Goal: Task Accomplishment & Management: Manage account settings

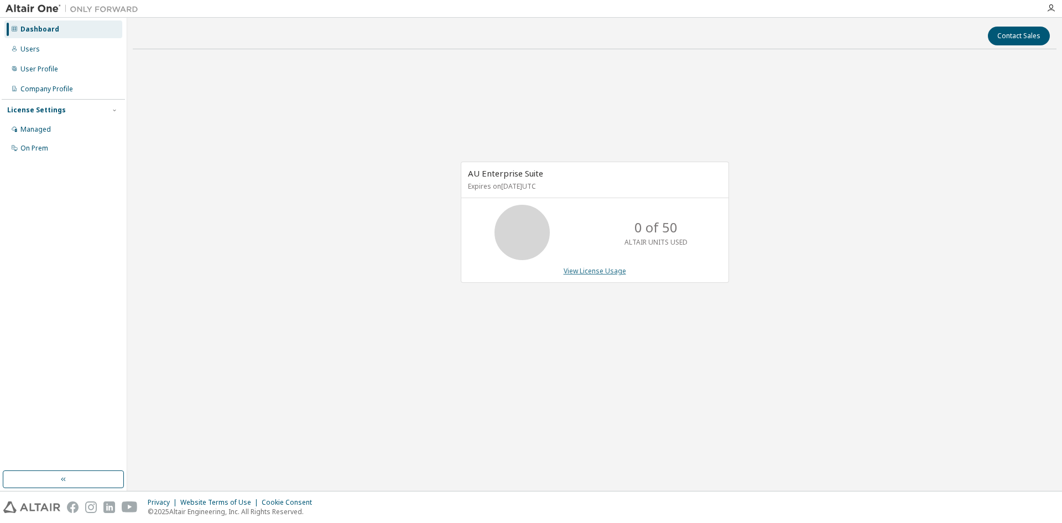
click at [606, 268] on link "View License Usage" at bounding box center [595, 270] width 62 height 9
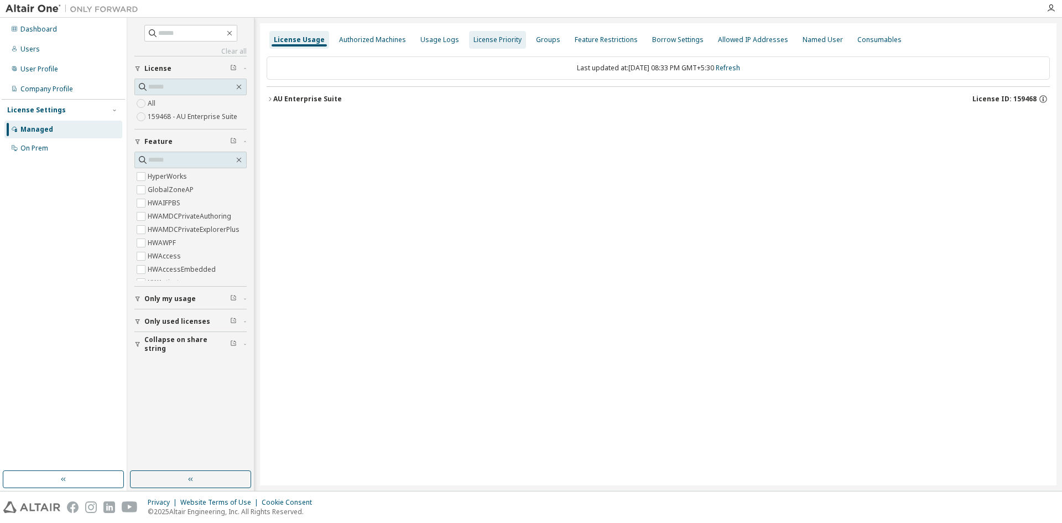
click at [479, 44] on div "License Priority" at bounding box center [497, 39] width 48 height 9
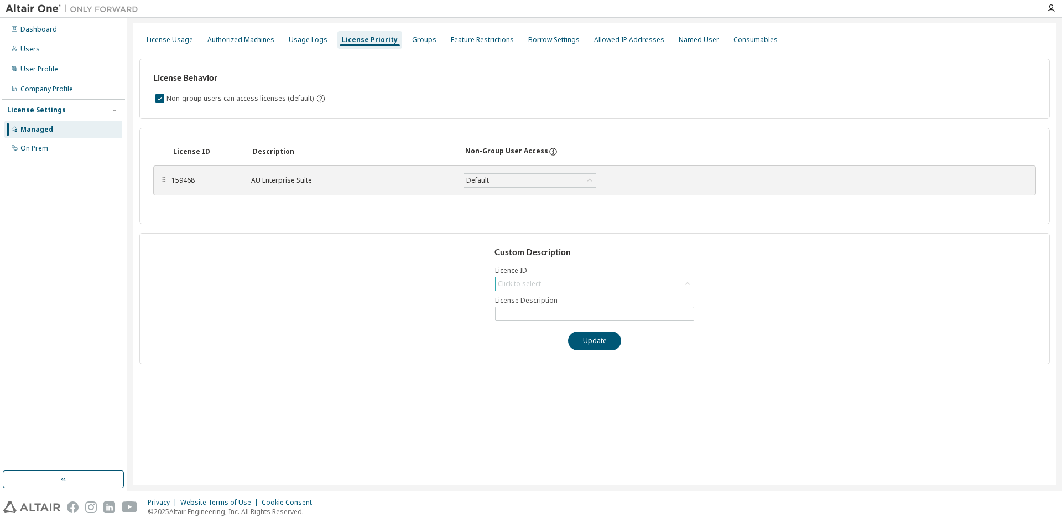
click at [541, 278] on div "Click to select" at bounding box center [519, 284] width 46 height 12
click at [541, 313] on li "159468 - AU Enterprise Suite" at bounding box center [594, 314] width 196 height 14
type input "**********"
click at [591, 344] on button "Update" at bounding box center [594, 340] width 53 height 19
click at [581, 342] on button "Update" at bounding box center [594, 340] width 53 height 19
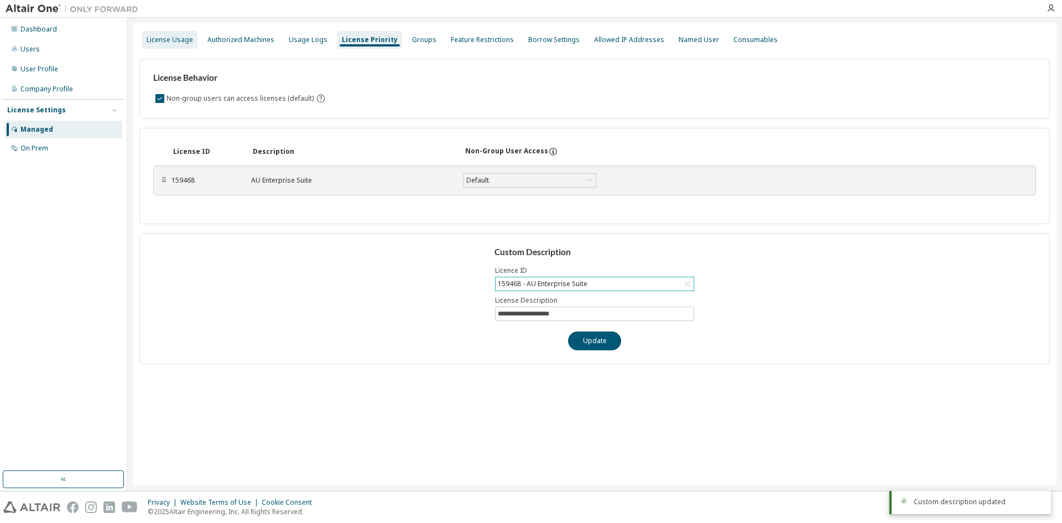
click at [170, 44] on div "License Usage" at bounding box center [169, 40] width 55 height 18
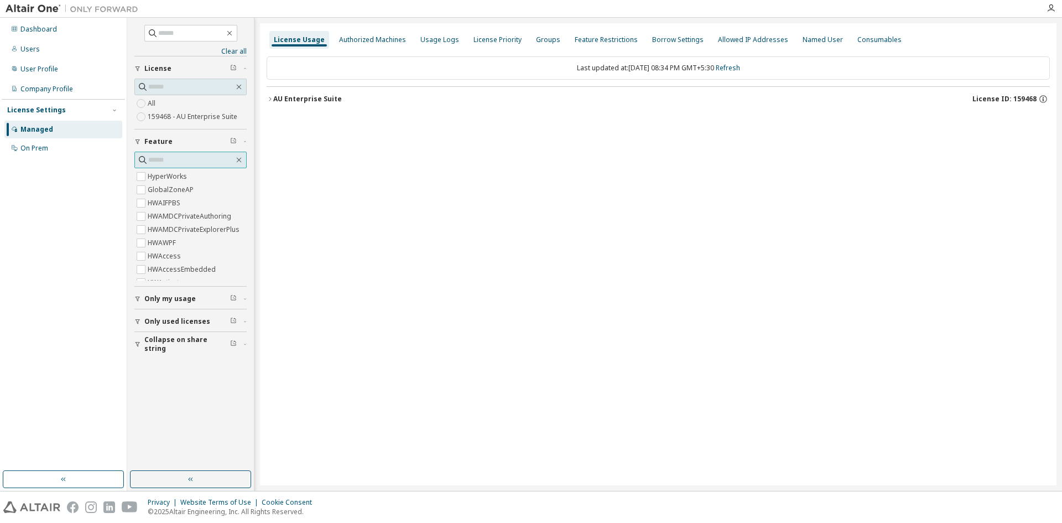
click at [163, 159] on input "text" at bounding box center [191, 159] width 86 height 11
type input "****"
click at [163, 175] on label "HWEDEMGUI" at bounding box center [169, 176] width 43 height 13
click at [241, 202] on div "Only my usage" at bounding box center [193, 201] width 99 height 9
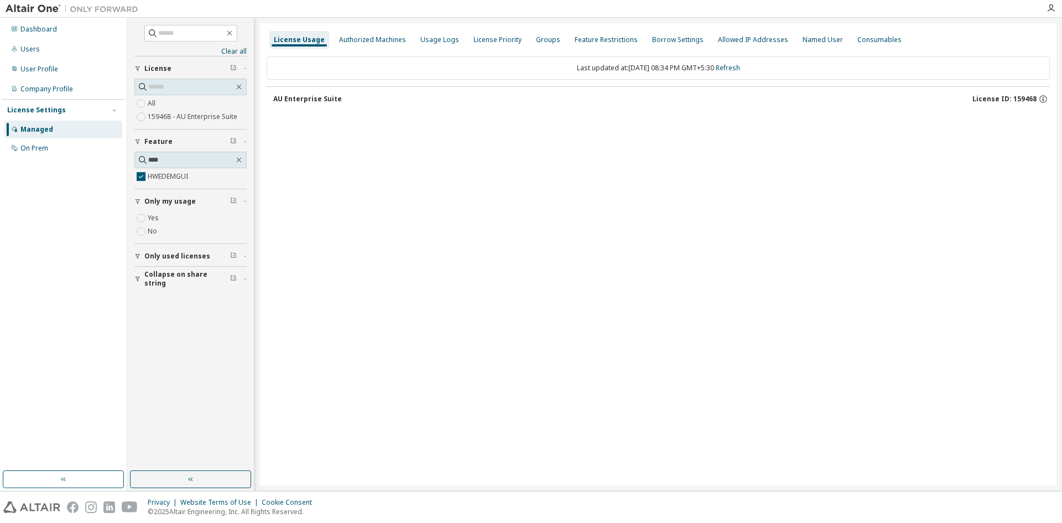
click at [233, 254] on icon "button" at bounding box center [233, 255] width 7 height 7
click at [243, 257] on icon "button" at bounding box center [245, 255] width 7 height 3
click at [236, 241] on icon "button" at bounding box center [233, 241] width 7 height 7
click at [246, 242] on icon "button" at bounding box center [245, 242] width 7 height 3
click at [364, 41] on div "Authorized Machines" at bounding box center [372, 39] width 67 height 9
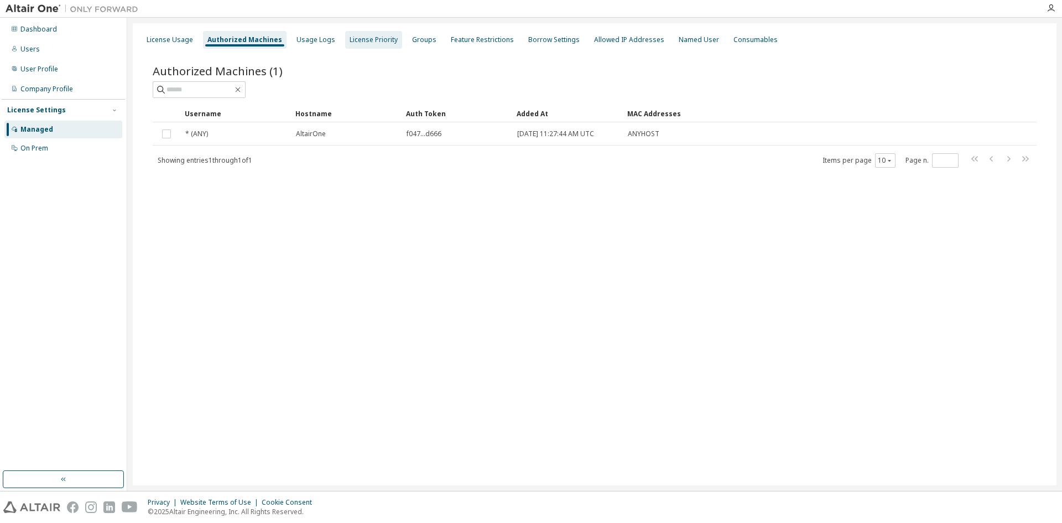
click at [350, 38] on div "License Priority" at bounding box center [374, 39] width 48 height 9
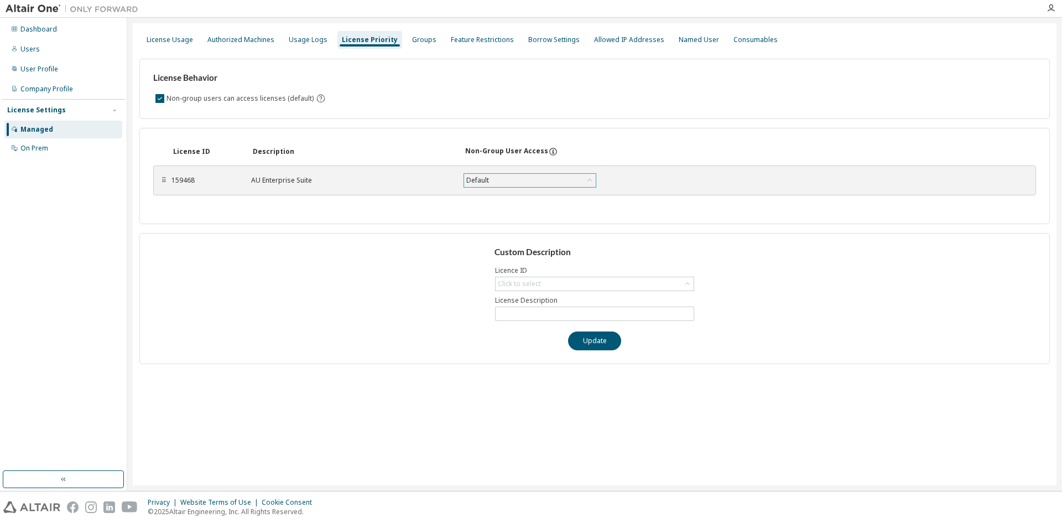
click at [526, 180] on div "Default" at bounding box center [530, 180] width 132 height 13
click at [678, 150] on div "License ID Description Non-Group User Access" at bounding box center [594, 152] width 883 height 20
click at [421, 40] on div "Groups" at bounding box center [424, 39] width 24 height 9
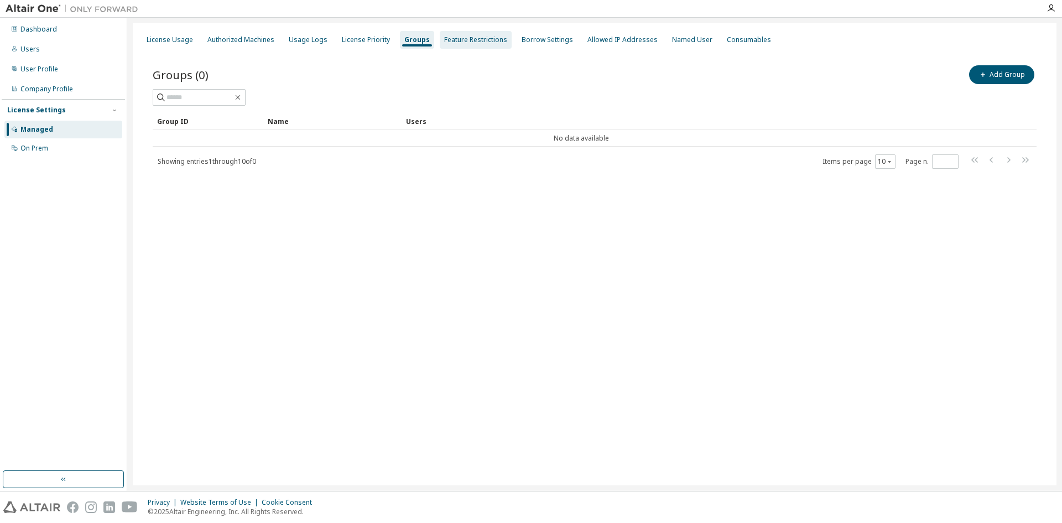
click at [467, 41] on div "Feature Restrictions" at bounding box center [475, 39] width 63 height 9
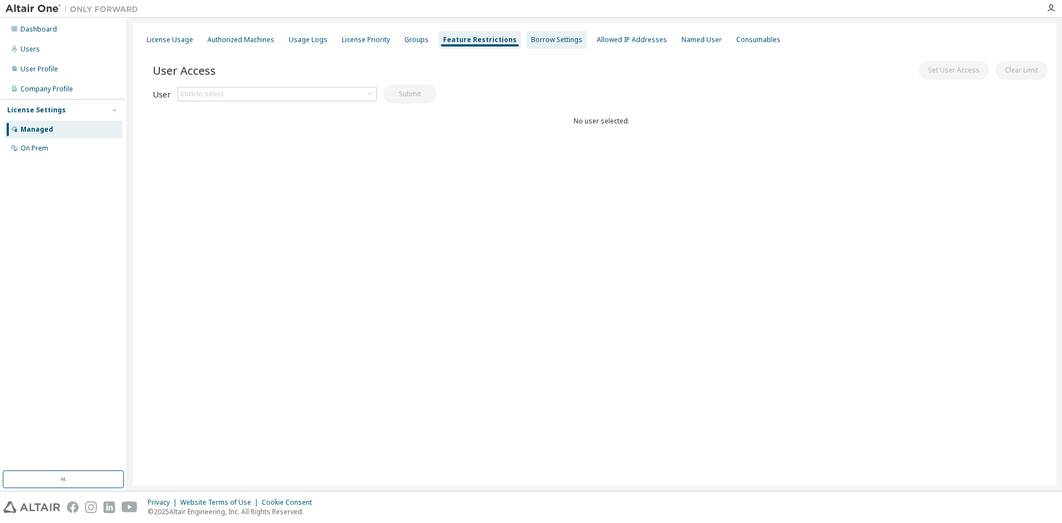
click at [533, 42] on div "Borrow Settings" at bounding box center [556, 39] width 51 height 9
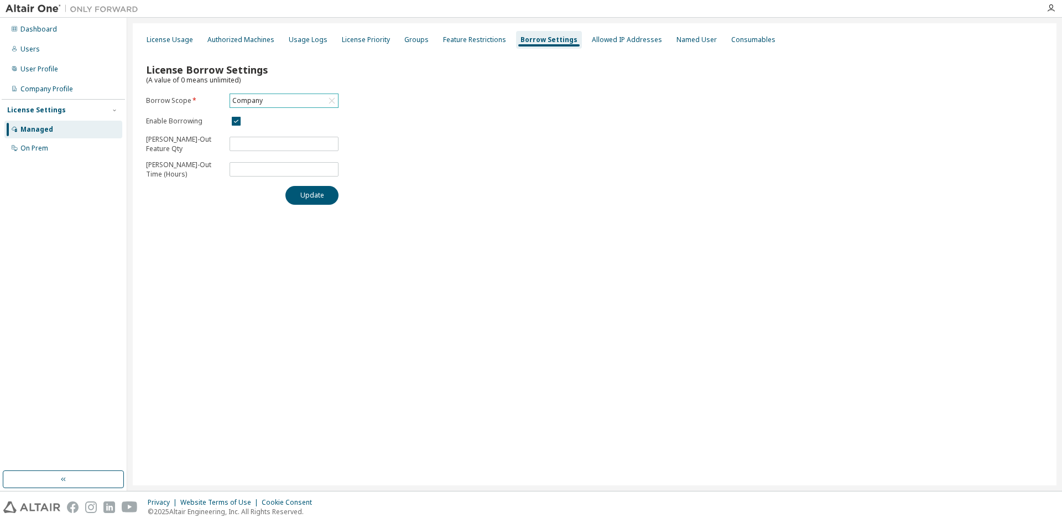
click at [275, 99] on div "Company" at bounding box center [284, 100] width 108 height 13
click at [282, 146] on li "159468 - AU Enterprise Suite" at bounding box center [284, 146] width 106 height 14
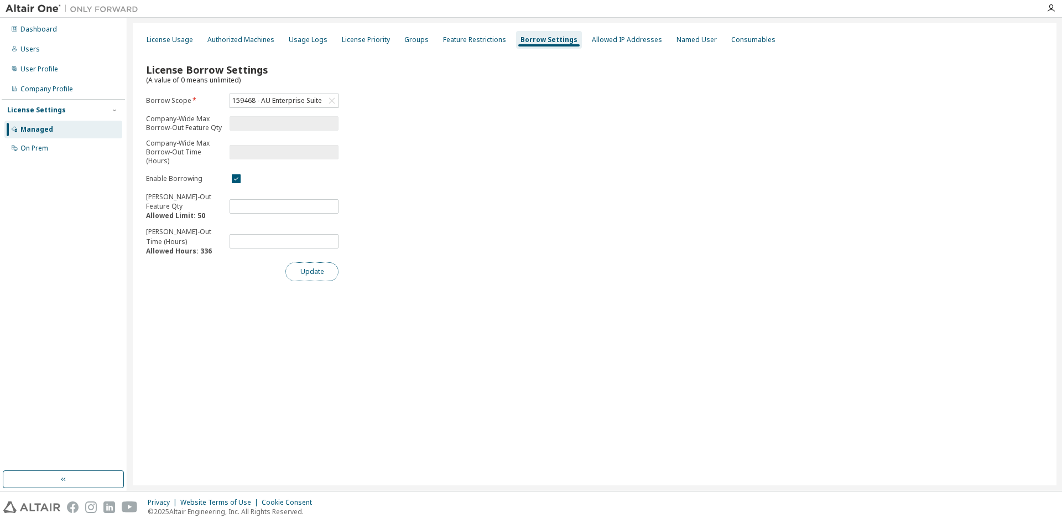
click at [327, 274] on button "Update" at bounding box center [311, 271] width 53 height 19
click at [611, 44] on div "Allowed IP Addresses" at bounding box center [627, 39] width 70 height 9
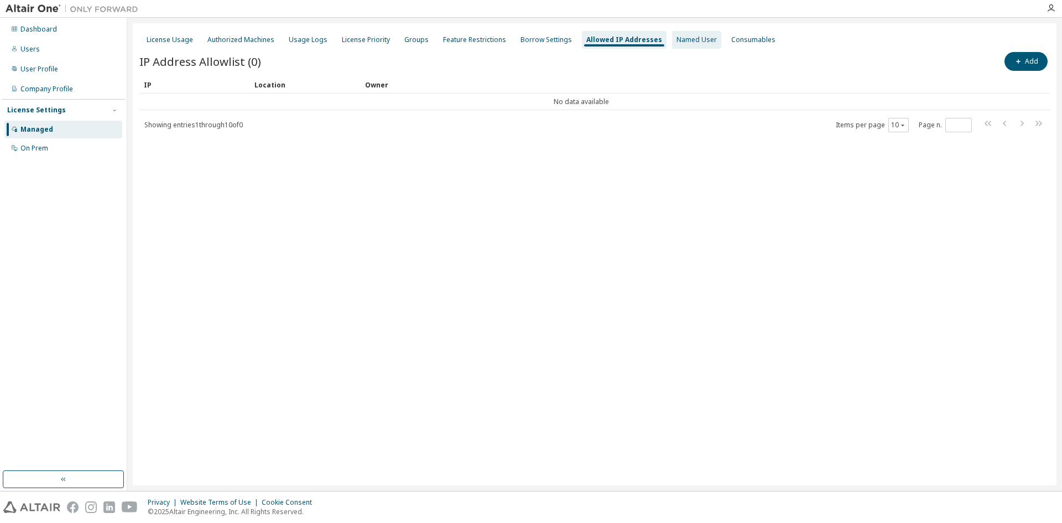
click at [695, 39] on div "Named User" at bounding box center [696, 39] width 40 height 9
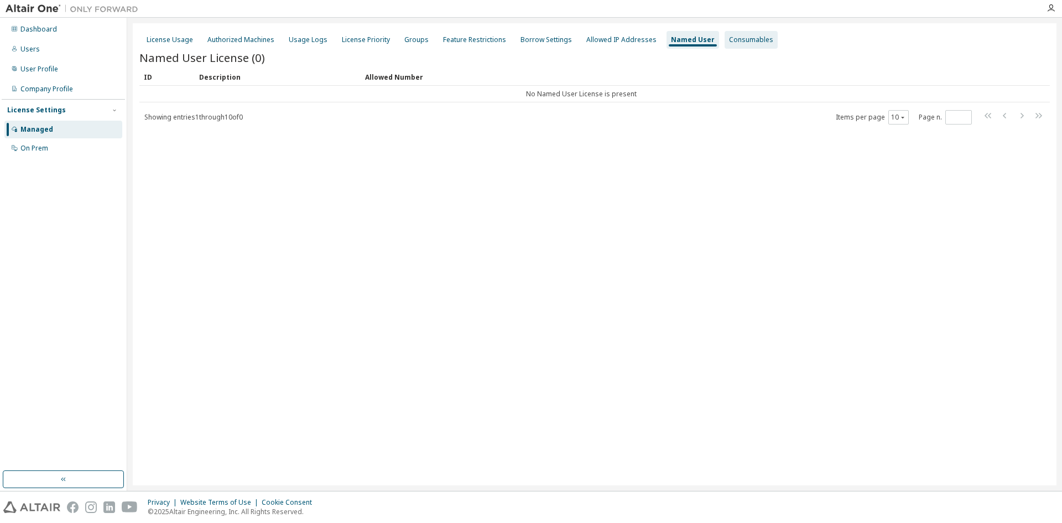
click at [747, 41] on div "Consumables" at bounding box center [751, 39] width 44 height 9
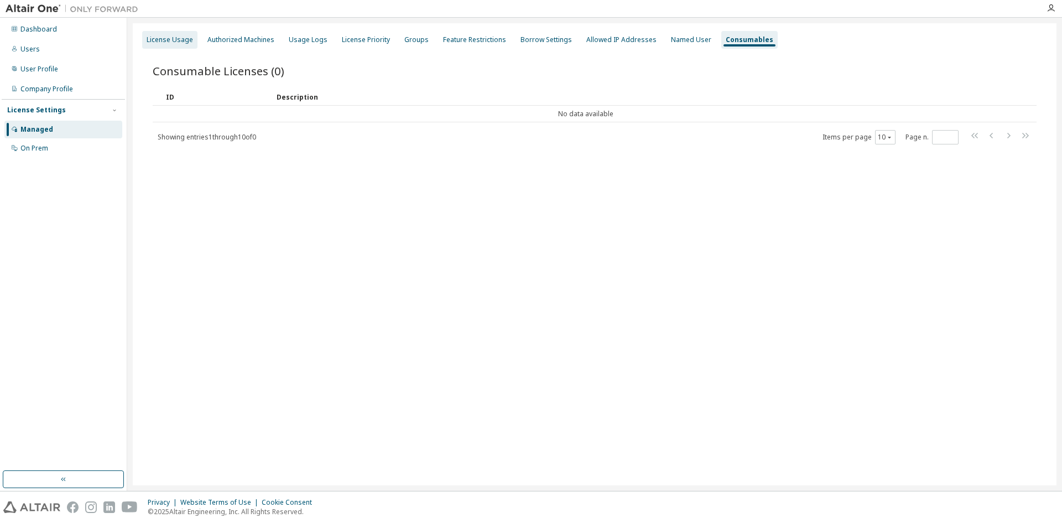
click at [158, 35] on div "License Usage" at bounding box center [170, 39] width 46 height 9
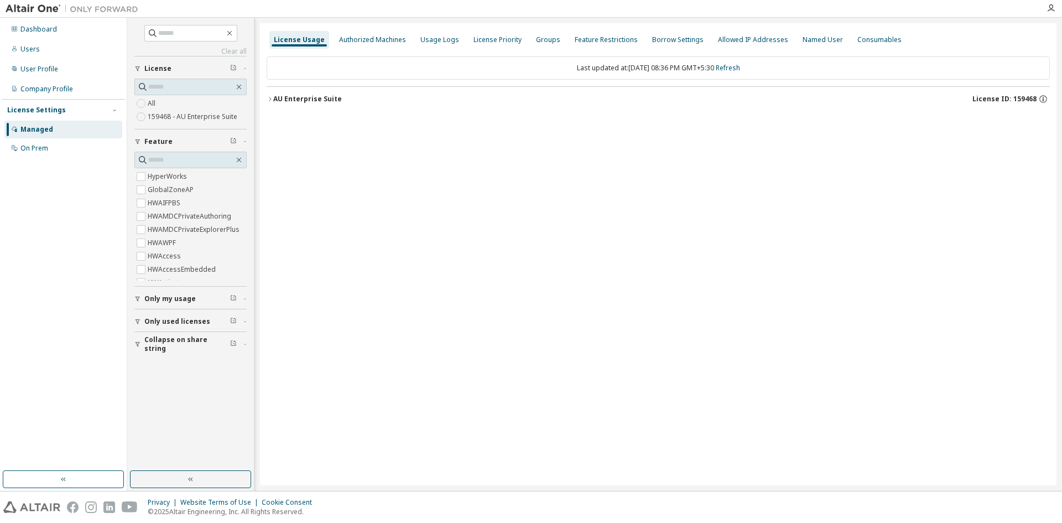
click at [297, 101] on div "AU Enterprise Suite" at bounding box center [307, 99] width 69 height 9
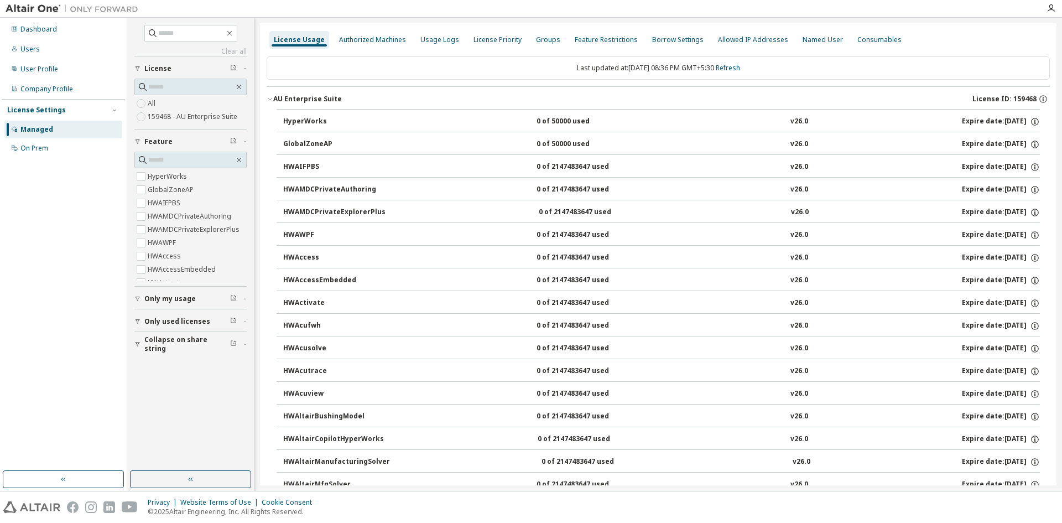
click at [296, 69] on div "Last updated at: Mon 2025-10-13 08:36 PM GMT+5:30 Refresh" at bounding box center [658, 67] width 783 height 23
click at [244, 296] on span "button" at bounding box center [244, 298] width 3 height 7
click at [244, 351] on span "button" at bounding box center [244, 353] width 3 height 7
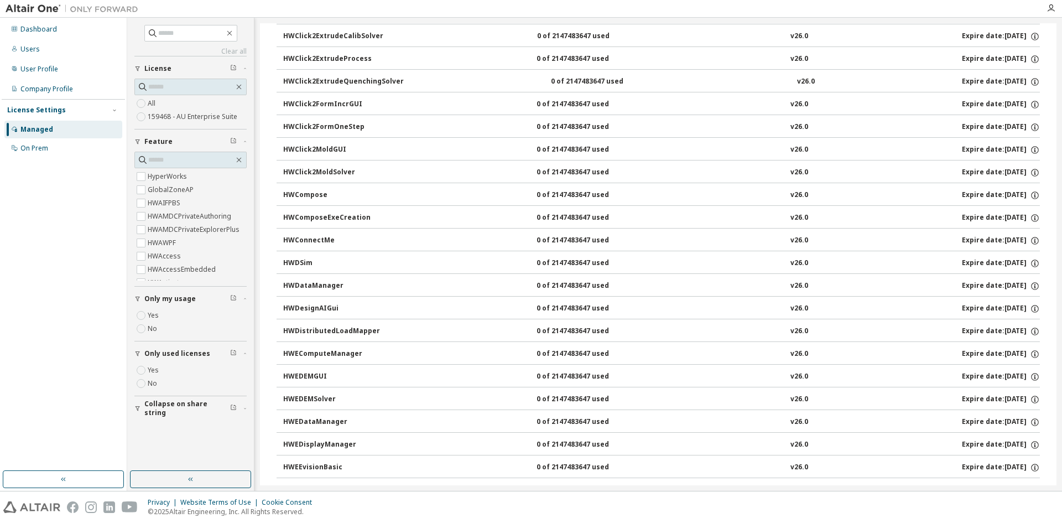
scroll to position [830, 0]
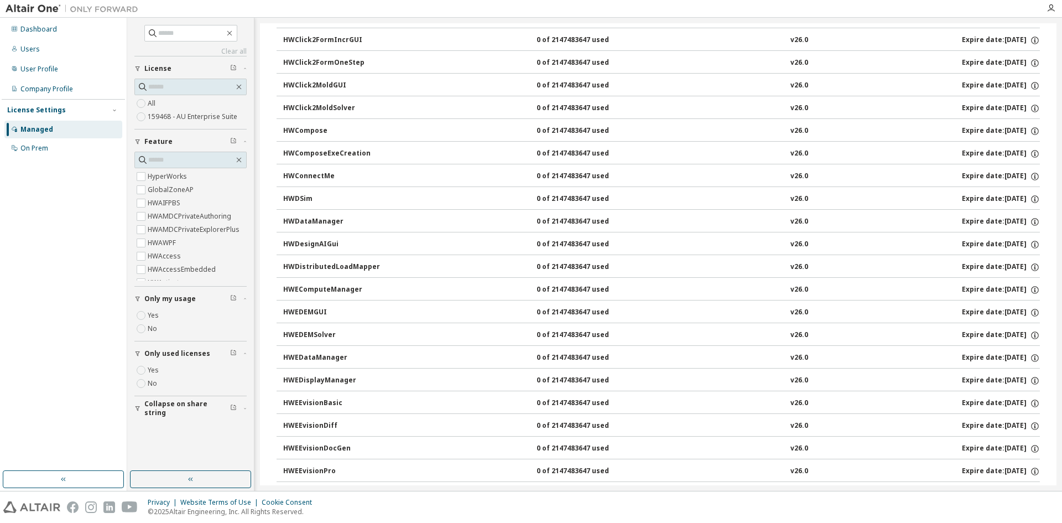
click at [333, 311] on div "HWEDEMGUI" at bounding box center [333, 312] width 100 height 10
click at [1031, 311] on icon "button" at bounding box center [1035, 313] width 8 height 8
click at [1004, 346] on p "Borrow Limits: 336" at bounding box center [1002, 347] width 58 height 9
click at [962, 311] on div "Expire date: 2025-10-28" at bounding box center [1001, 312] width 78 height 10
click at [595, 311] on div "0 of 2147483647 used" at bounding box center [586, 312] width 100 height 10
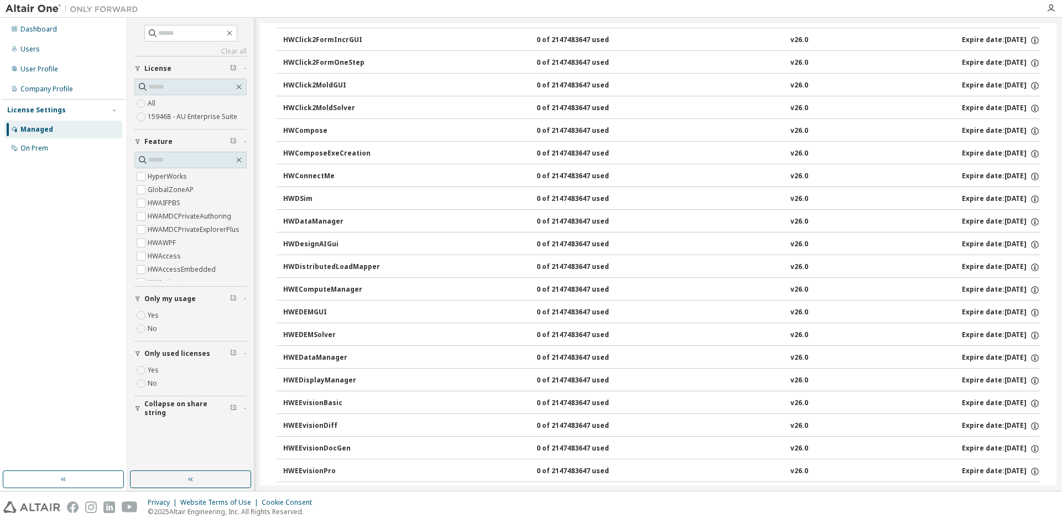
click at [300, 311] on div "HWEDEMGUI" at bounding box center [333, 312] width 100 height 10
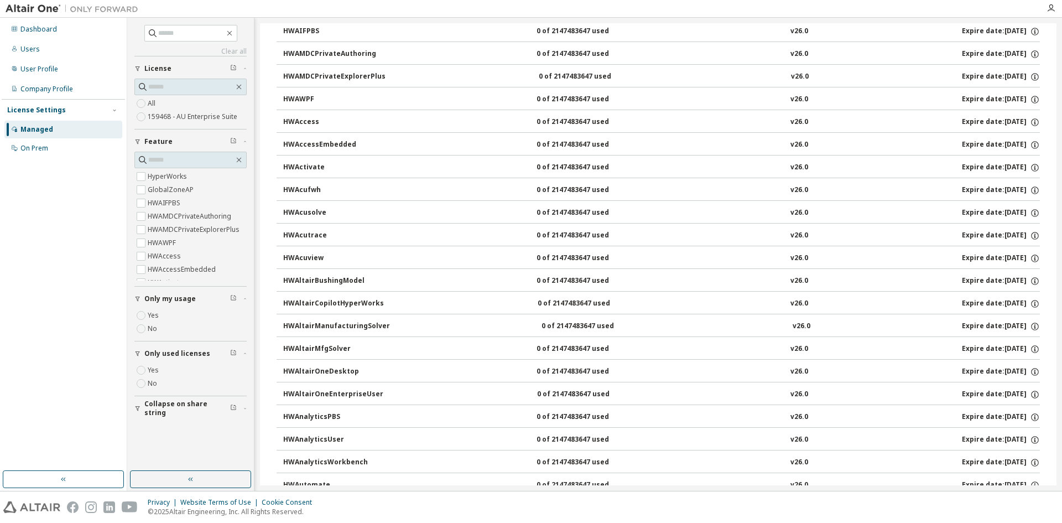
scroll to position [0, 0]
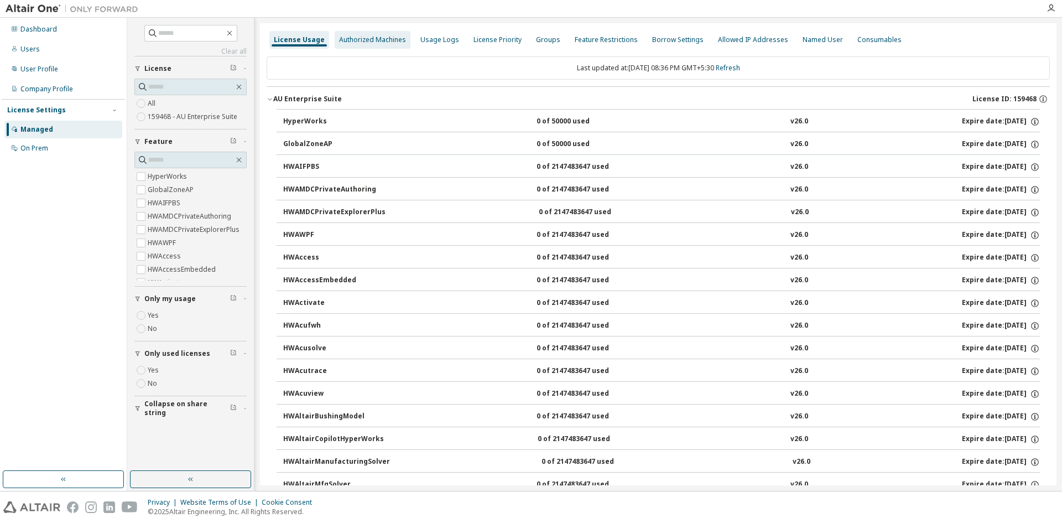
click at [373, 41] on div "Authorized Machines" at bounding box center [372, 39] width 67 height 9
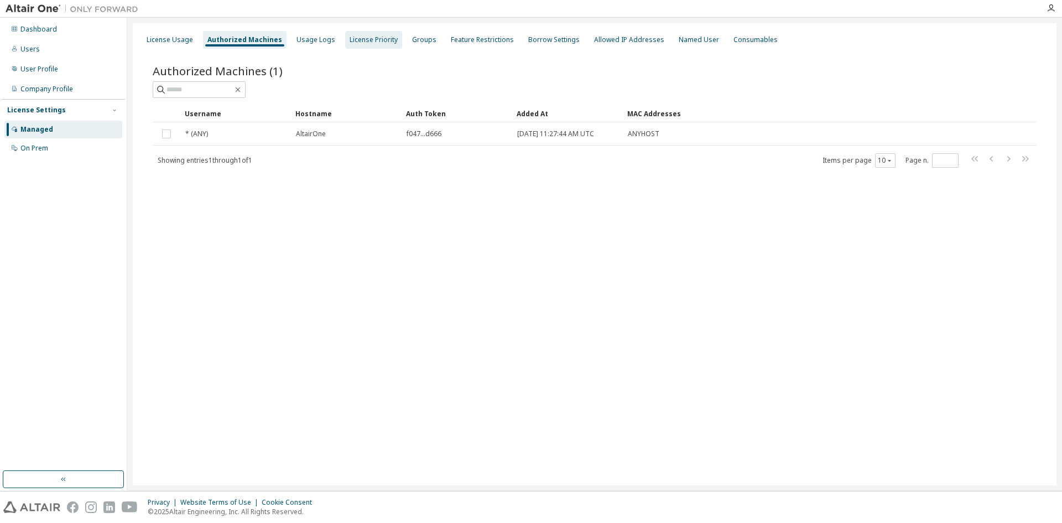
click at [357, 39] on div "License Priority" at bounding box center [374, 39] width 48 height 9
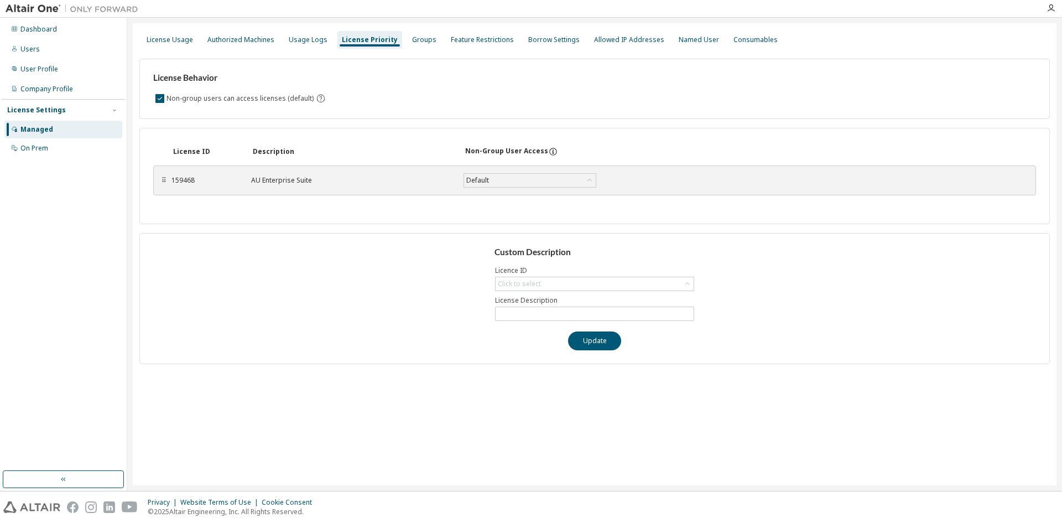
click at [544, 100] on div "Non-group users can access licenses (default)" at bounding box center [594, 98] width 883 height 13
click at [415, 44] on div "Groups" at bounding box center [424, 39] width 24 height 9
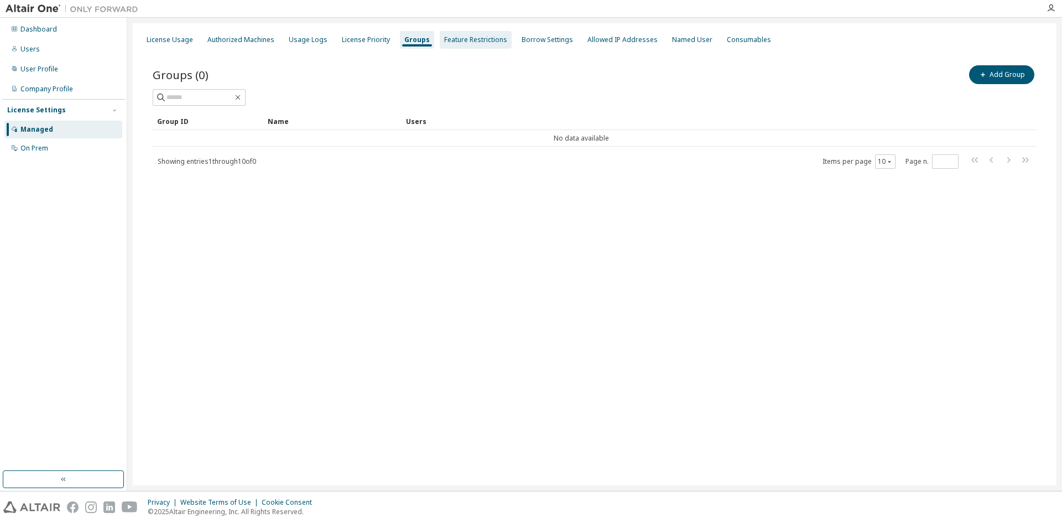
click at [471, 38] on div "Feature Restrictions" at bounding box center [475, 39] width 63 height 9
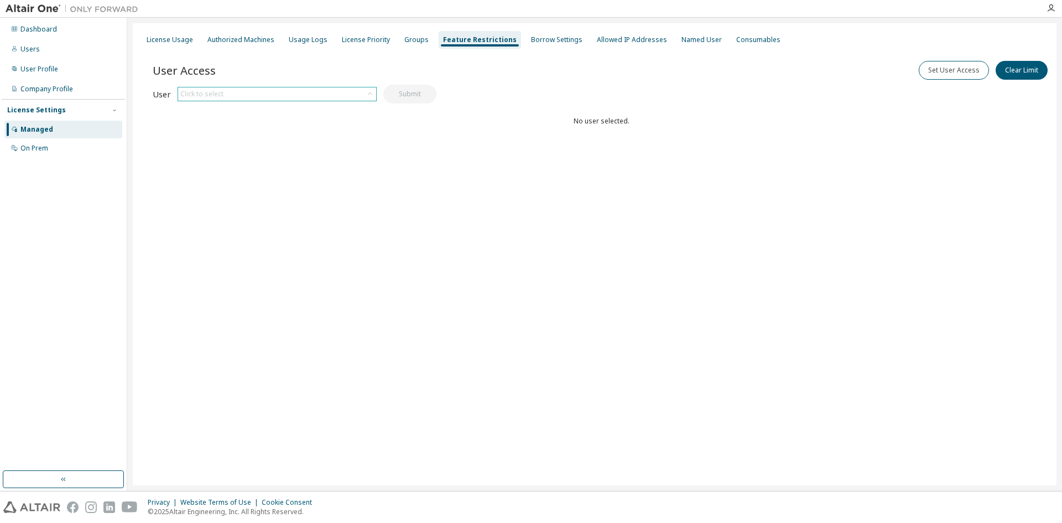
click at [262, 95] on div "Click to select" at bounding box center [277, 93] width 198 height 13
click at [275, 125] on li "[EMAIL_ADDRESS][DOMAIN_NAME]" at bounding box center [277, 125] width 196 height 14
click at [420, 97] on button "Submit" at bounding box center [409, 94] width 53 height 19
click at [406, 96] on button "Submit" at bounding box center [409, 94] width 53 height 19
click at [948, 70] on button "Set User Access" at bounding box center [954, 70] width 70 height 19
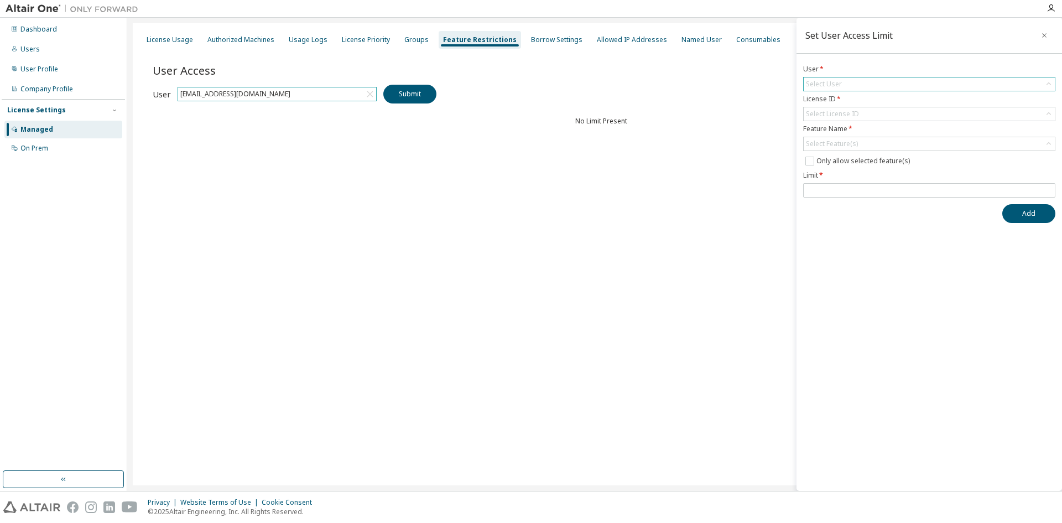
click at [853, 82] on div "Select User" at bounding box center [929, 83] width 251 height 13
click at [872, 117] on li "[EMAIL_ADDRESS][DOMAIN_NAME]" at bounding box center [928, 115] width 249 height 14
click at [856, 113] on div "Select License ID" at bounding box center [832, 114] width 53 height 9
click at [866, 144] on li "159468 - AU Enterprise Suite" at bounding box center [928, 145] width 249 height 14
click at [844, 145] on div "Select Feature(s)" at bounding box center [832, 143] width 52 height 9
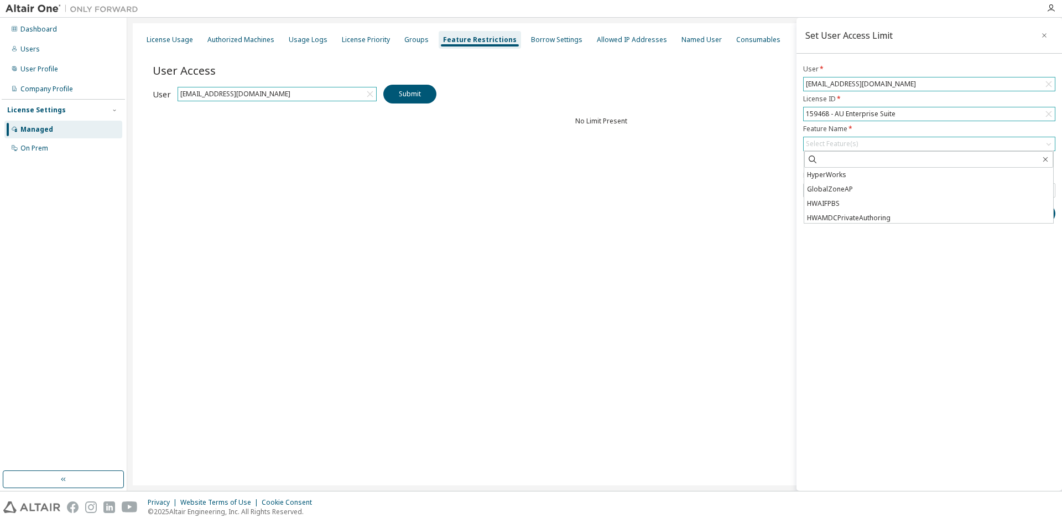
click at [827, 143] on div "Select Feature(s)" at bounding box center [832, 143] width 52 height 9
click at [829, 142] on div "Select Feature(s)" at bounding box center [832, 143] width 52 height 9
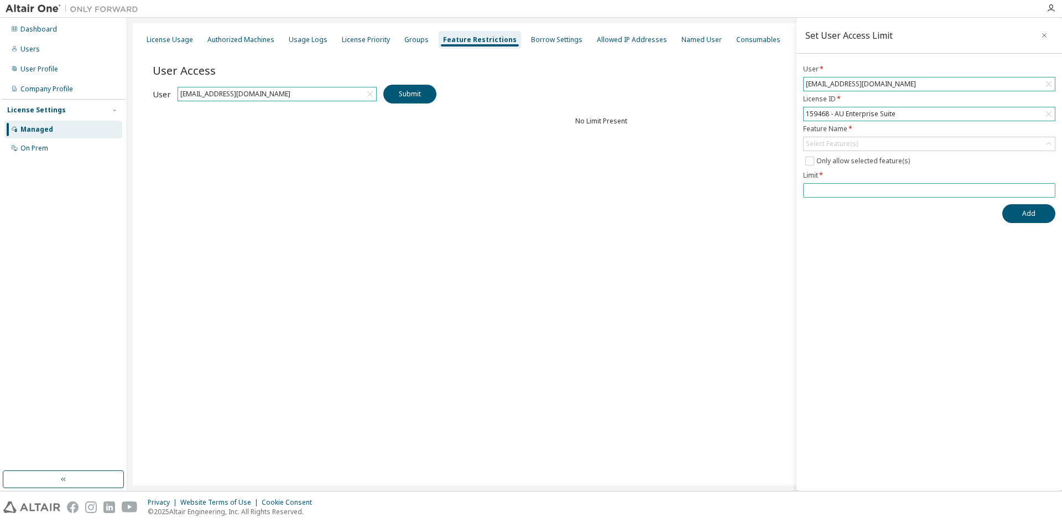
click at [833, 190] on input "number" at bounding box center [929, 190] width 247 height 9
click at [839, 141] on div "Select Feature(s)" at bounding box center [832, 143] width 52 height 9
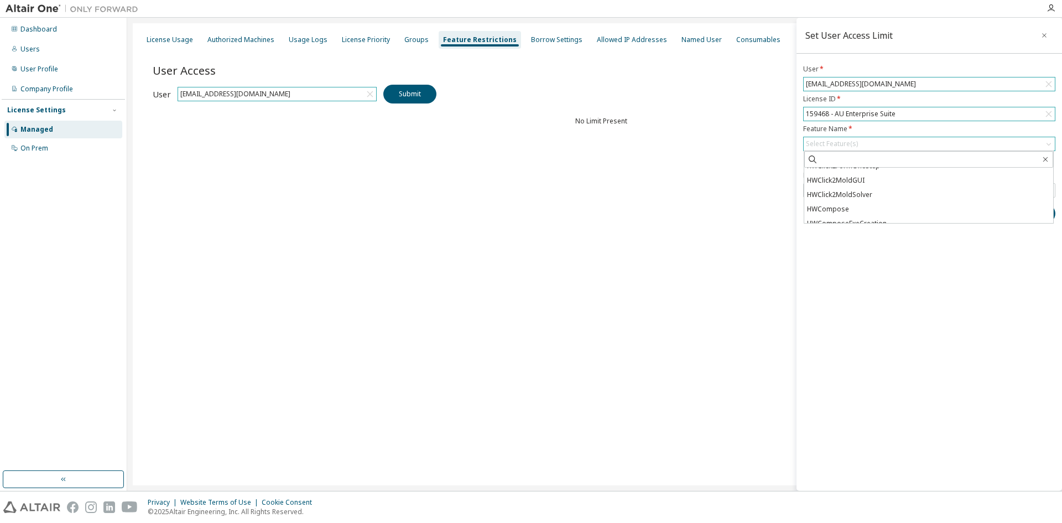
scroll to position [608, 0]
click at [861, 212] on li "HWEDEMGUI" at bounding box center [928, 213] width 249 height 14
click at [860, 311] on div "Set User Access Limit User * channagiriyappa.nipanal@loram.co.in License ID * 1…" at bounding box center [928, 254] width 265 height 473
click at [1014, 221] on button "Add" at bounding box center [1028, 218] width 53 height 19
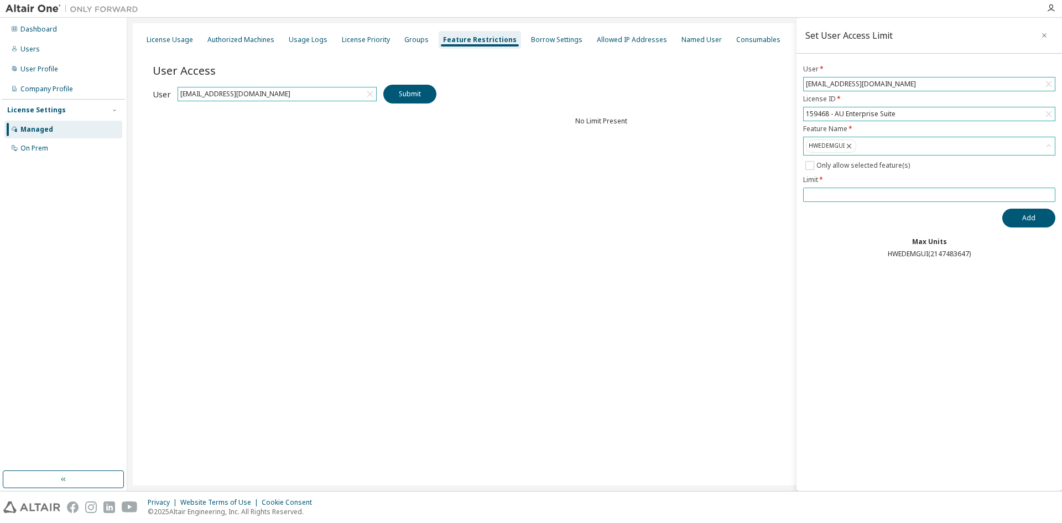
click at [838, 195] on input "number" at bounding box center [929, 194] width 247 height 9
click at [1047, 196] on input "**" at bounding box center [929, 194] width 247 height 9
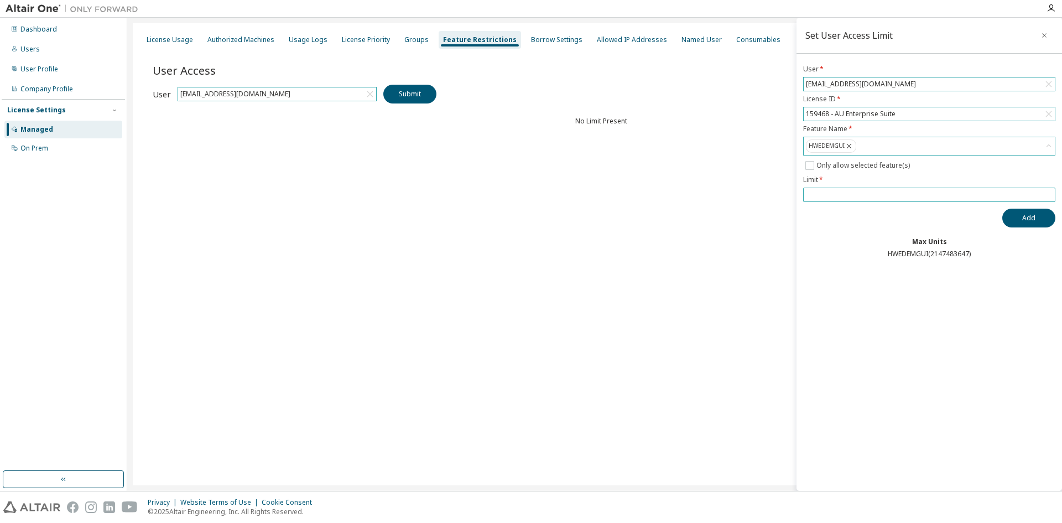
drag, startPoint x: 821, startPoint y: 194, endPoint x: 801, endPoint y: 194, distance: 20.5
click at [801, 194] on div "User * channagiriyappa.nipanal@loram.co.in License ID * 159468 - AU Enterprise …" at bounding box center [928, 162] width 265 height 194
click at [1049, 193] on input "**" at bounding box center [929, 194] width 247 height 9
type input "**"
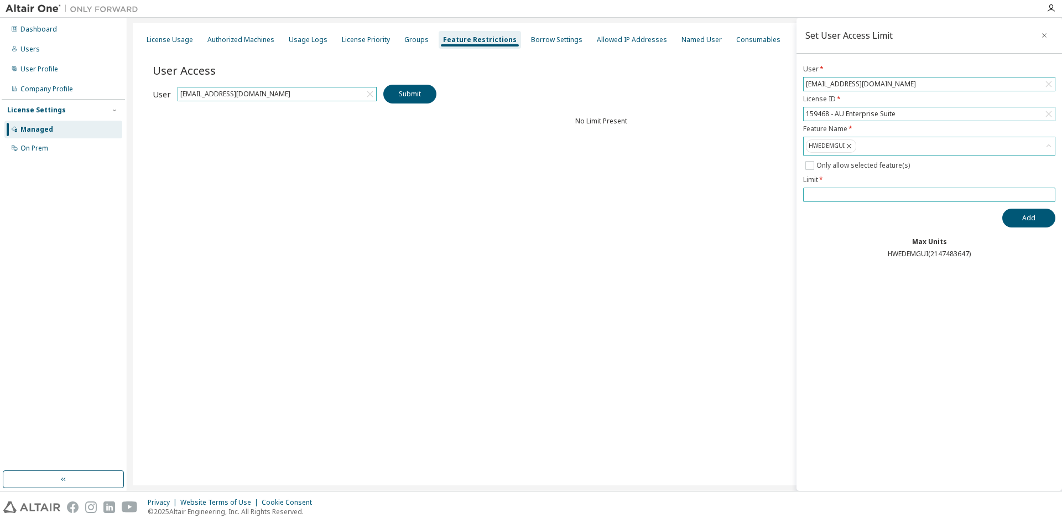
click at [1049, 193] on input "**" at bounding box center [929, 194] width 247 height 9
click at [1036, 219] on button "Add" at bounding box center [1028, 218] width 53 height 19
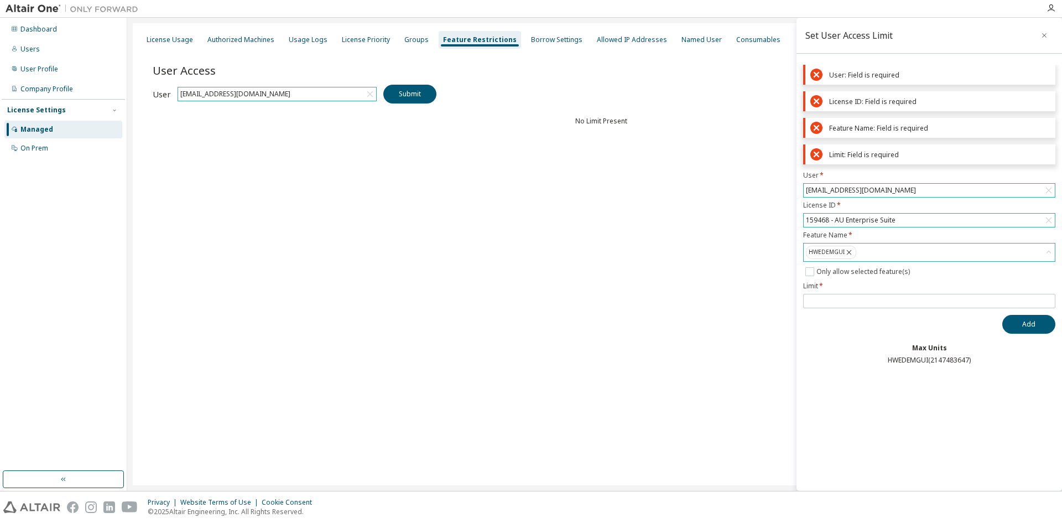
click at [892, 74] on div "User: Field is required" at bounding box center [939, 75] width 221 height 8
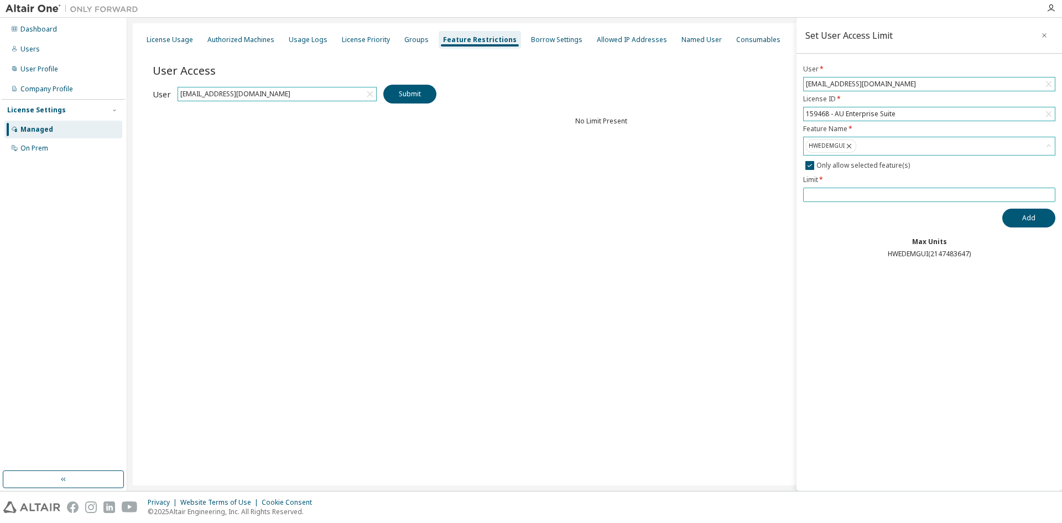
click at [847, 192] on input "number" at bounding box center [929, 194] width 247 height 9
type input "*"
click at [852, 268] on div "Set User Access Limit User * channagiriyappa.nipanal@loram.co.in License ID * 1…" at bounding box center [928, 254] width 265 height 473
click at [1022, 212] on button "Add" at bounding box center [1028, 218] width 53 height 19
click at [830, 197] on input "number" at bounding box center [929, 194] width 247 height 9
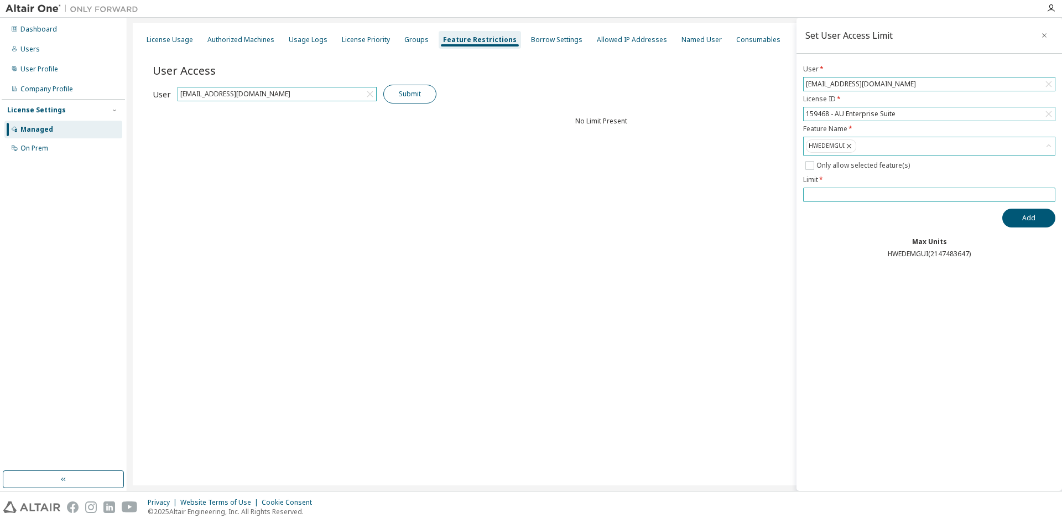
type input "*"
click at [423, 102] on button "Submit" at bounding box center [409, 94] width 53 height 19
click at [1038, 212] on button "Add" at bounding box center [1028, 218] width 53 height 19
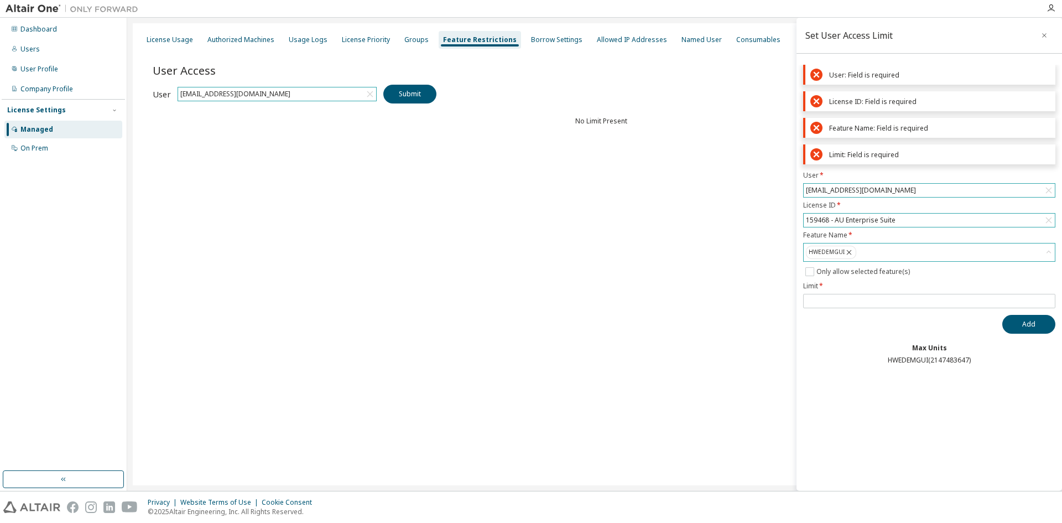
click at [940, 187] on div "[EMAIL_ADDRESS][DOMAIN_NAME]" at bounding box center [929, 190] width 251 height 13
click at [889, 219] on li "[EMAIL_ADDRESS][DOMAIN_NAME]" at bounding box center [928, 221] width 249 height 14
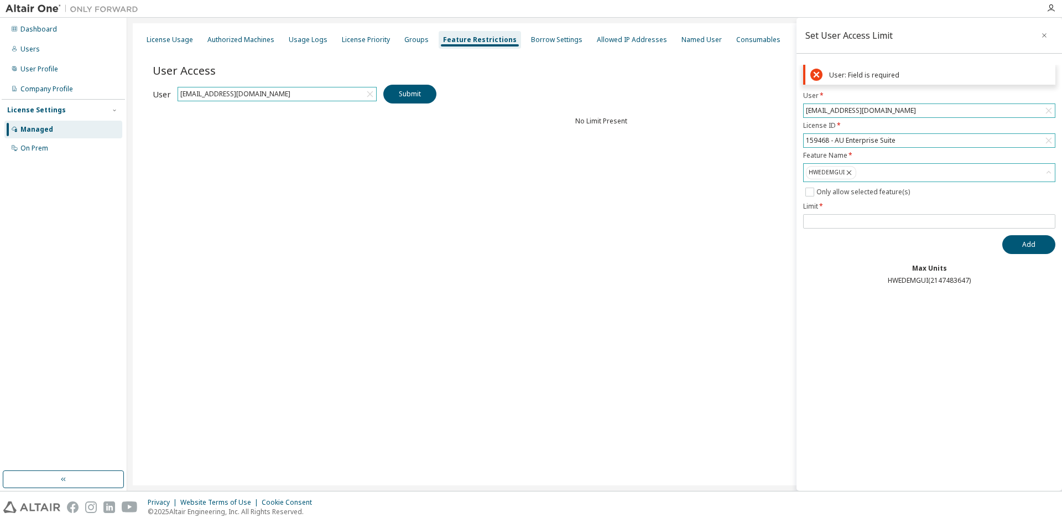
click at [874, 142] on div "159468 - AU Enterprise Suite" at bounding box center [850, 140] width 93 height 12
click at [843, 174] on li "159468 - AU Enterprise Suite" at bounding box center [928, 171] width 249 height 14
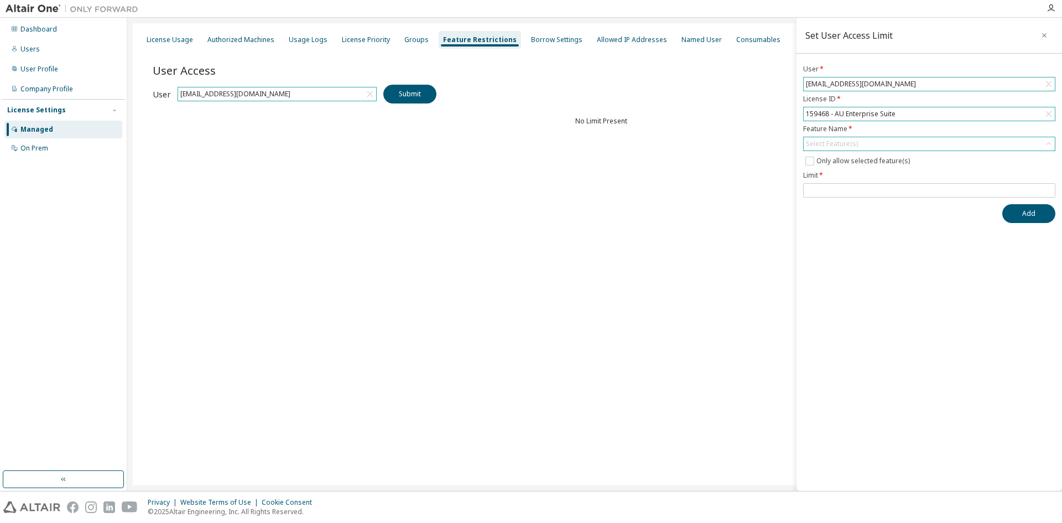
click at [846, 142] on div "Select Feature(s)" at bounding box center [832, 143] width 52 height 9
click at [834, 157] on input "text" at bounding box center [929, 159] width 222 height 11
type input "******"
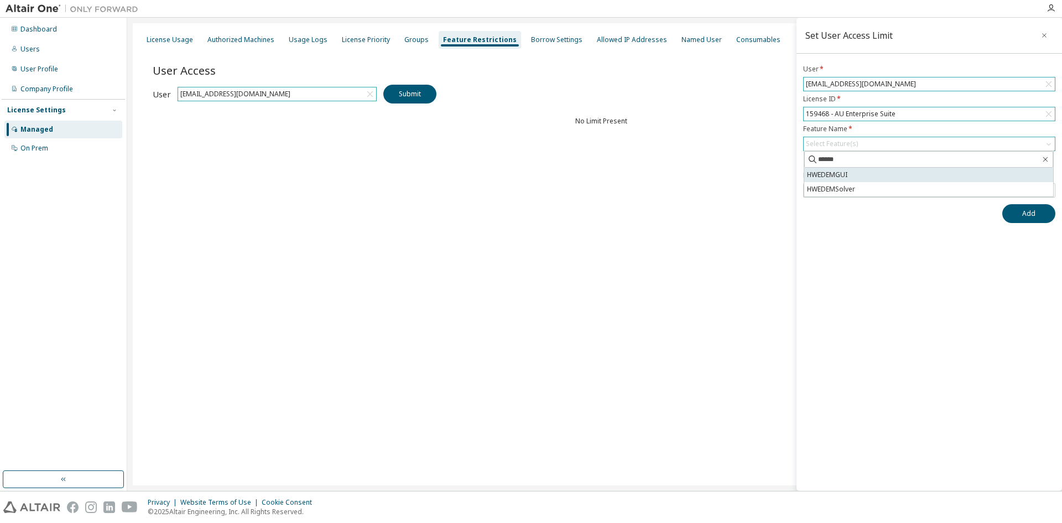
click at [831, 173] on li "HWEDEMGUI" at bounding box center [928, 175] width 249 height 14
click at [1017, 218] on button "Add" at bounding box center [1028, 218] width 53 height 19
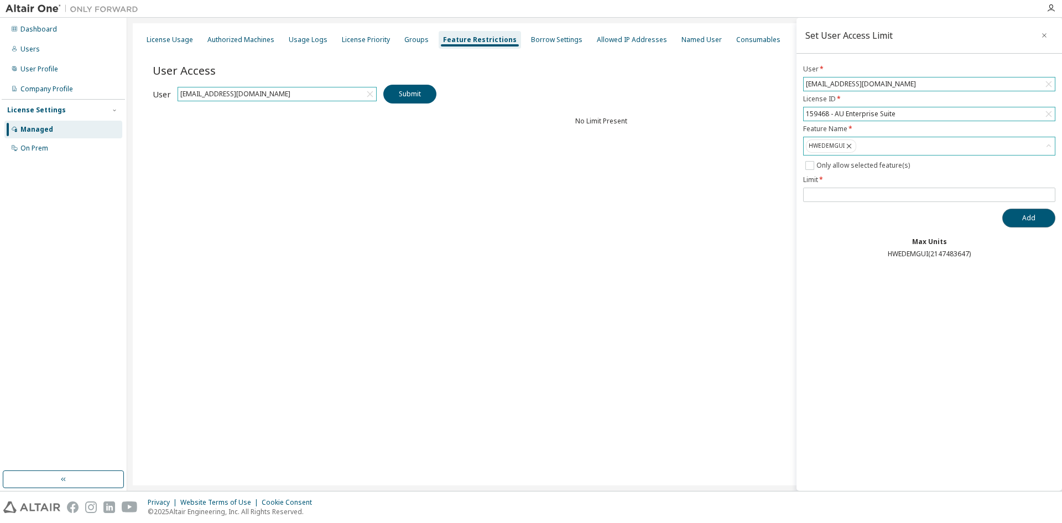
click at [1028, 216] on button "Add" at bounding box center [1028, 218] width 53 height 19
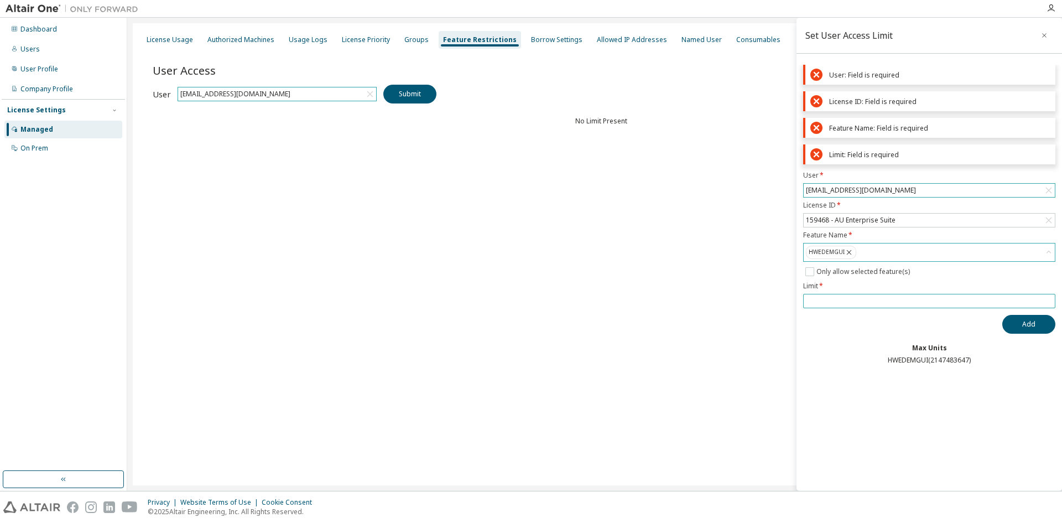
drag, startPoint x: 828, startPoint y: 300, endPoint x: 793, endPoint y: 299, distance: 35.4
click at [793, 299] on main "Set User Access Limit User: Field is required License ID: Field is required Fea…" at bounding box center [594, 254] width 935 height 473
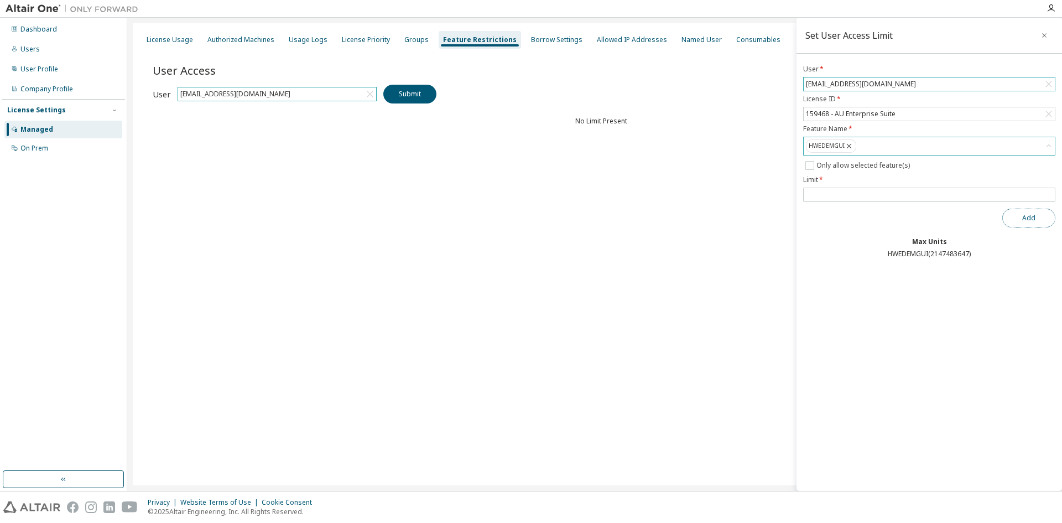
click at [1023, 217] on button "Add" at bounding box center [1028, 218] width 53 height 19
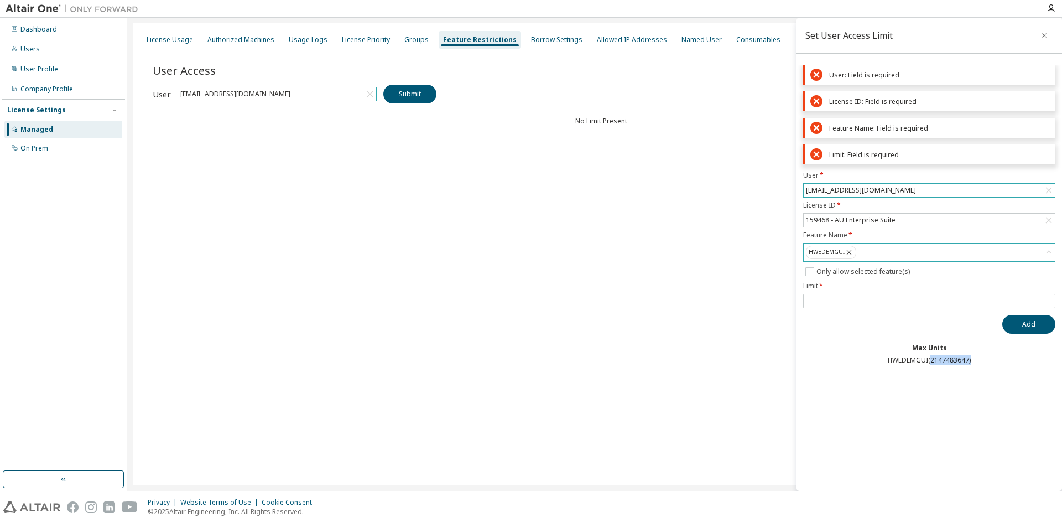
drag, startPoint x: 931, startPoint y: 359, endPoint x: 971, endPoint y: 361, distance: 39.9
click at [971, 361] on div "HWEDEMGUI ( 2147483647 )" at bounding box center [929, 360] width 252 height 9
copy div "2147483647 )"
drag, startPoint x: 820, startPoint y: 297, endPoint x: 767, endPoint y: 286, distance: 54.8
click at [752, 287] on main "Set User Access Limit User: Field is required License ID: Field is required Fea…" at bounding box center [594, 254] width 935 height 473
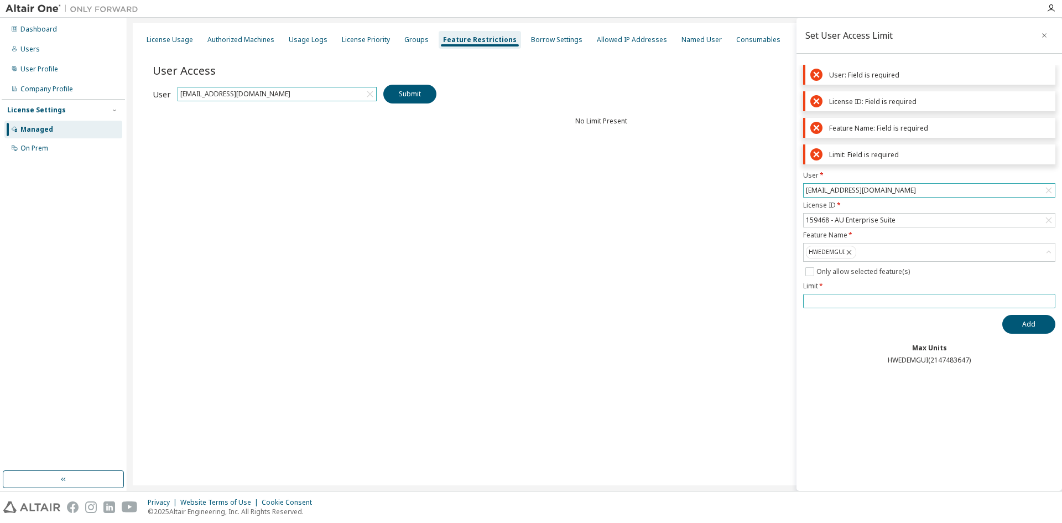
paste input "*******"
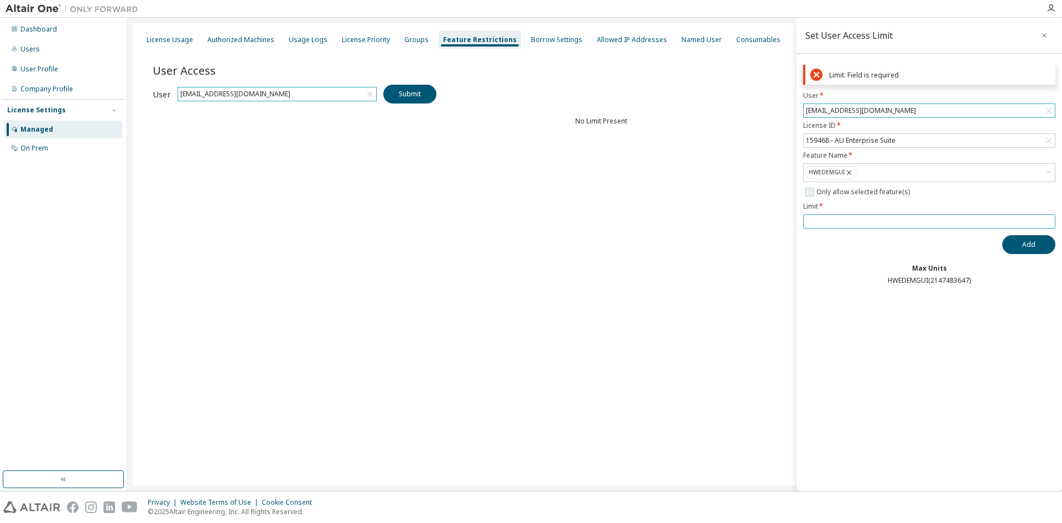
type input "**********"
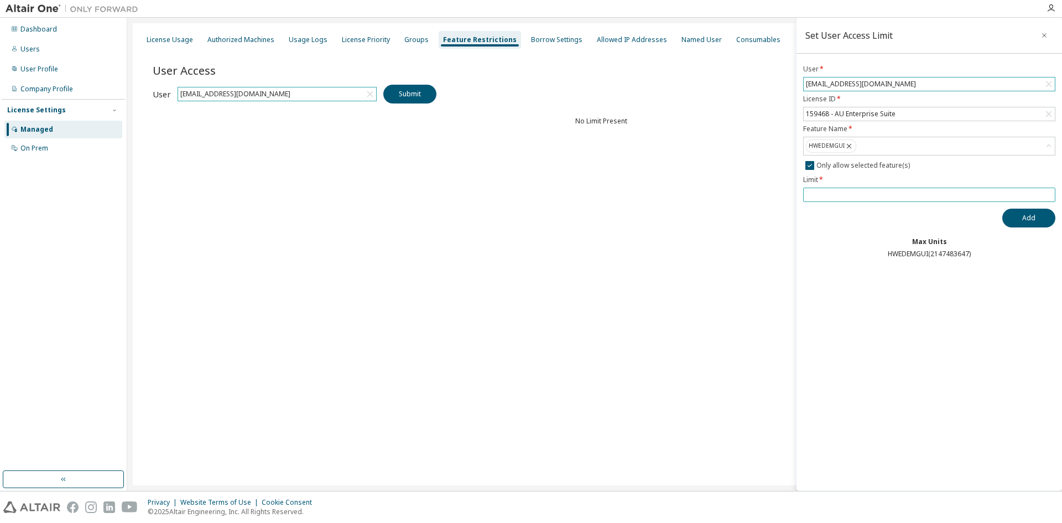
click at [839, 193] on input "number" at bounding box center [929, 194] width 247 height 9
paste input "**********"
type input "**********"
click at [1028, 216] on button "Add" at bounding box center [1028, 218] width 53 height 19
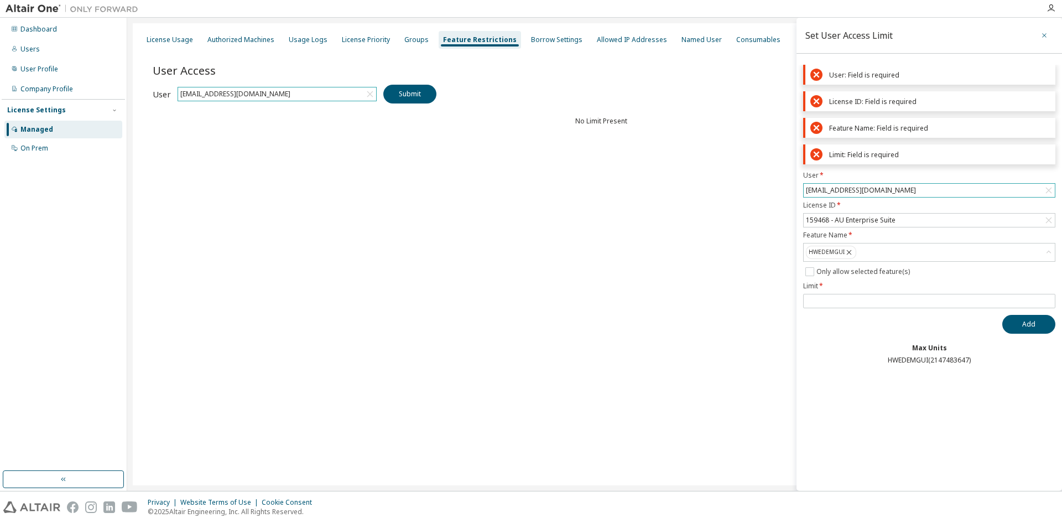
click at [1051, 37] on button "button" at bounding box center [1044, 36] width 18 height 18
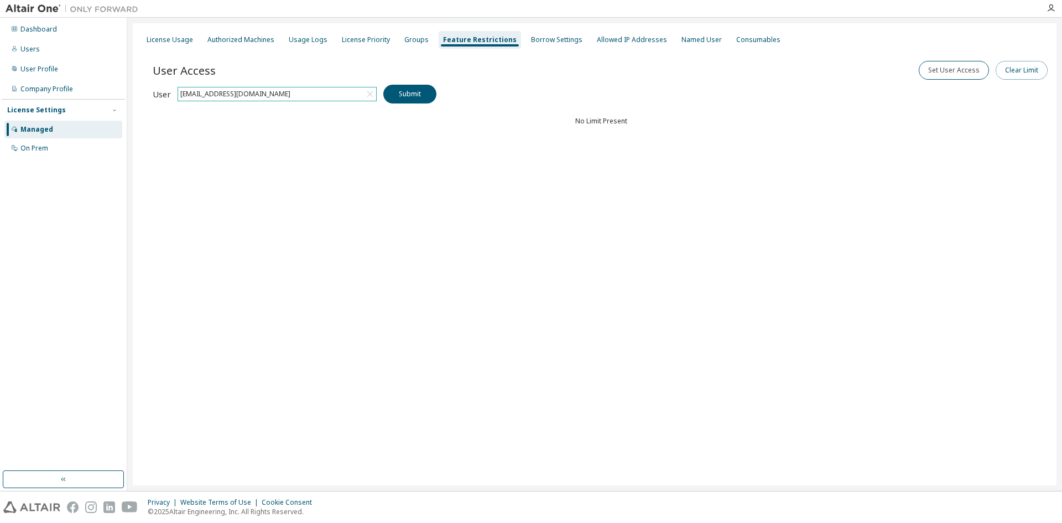
click at [1010, 69] on button "Clear Limit" at bounding box center [1022, 70] width 52 height 19
click at [842, 87] on div "Select User" at bounding box center [929, 83] width 251 height 13
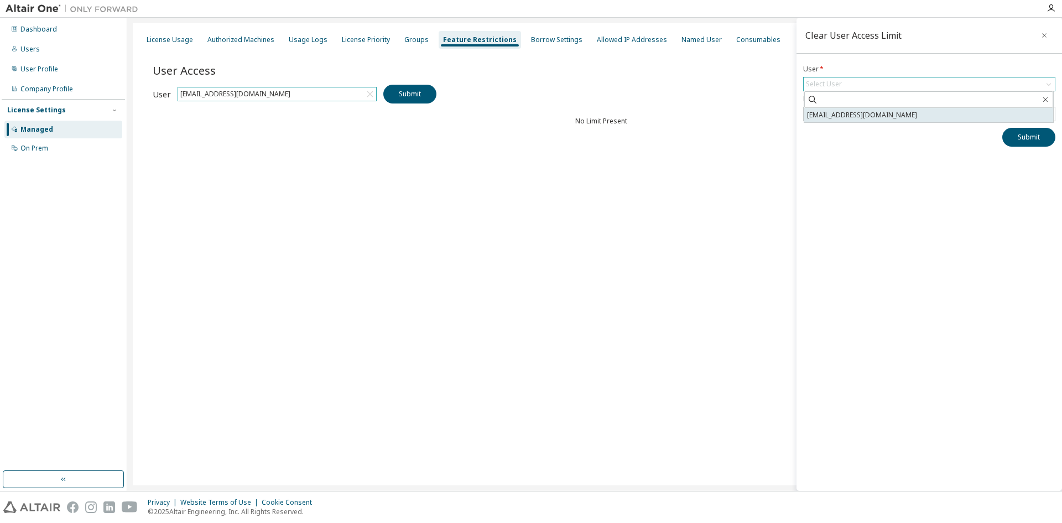
click at [853, 115] on li "[EMAIL_ADDRESS][DOMAIN_NAME]" at bounding box center [928, 115] width 249 height 14
click at [854, 110] on div "Select License(s)" at bounding box center [832, 114] width 52 height 9
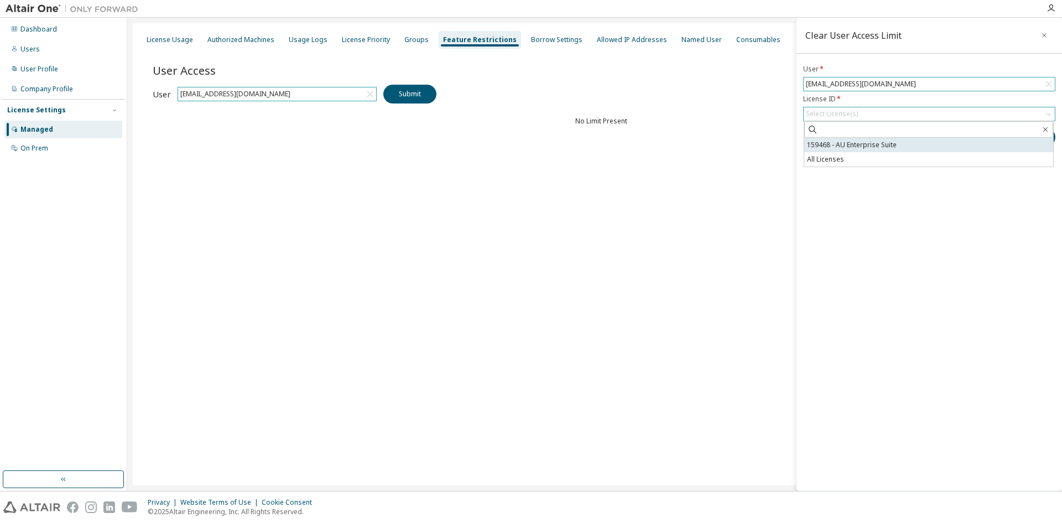
click at [853, 145] on li "159468 - AU Enterprise Suite" at bounding box center [928, 145] width 249 height 14
click at [836, 135] on input "text" at bounding box center [929, 133] width 222 height 11
type input "*"
drag, startPoint x: 855, startPoint y: 150, endPoint x: 859, endPoint y: 164, distance: 14.4
click at [855, 151] on li "All Licenses" at bounding box center [928, 149] width 249 height 14
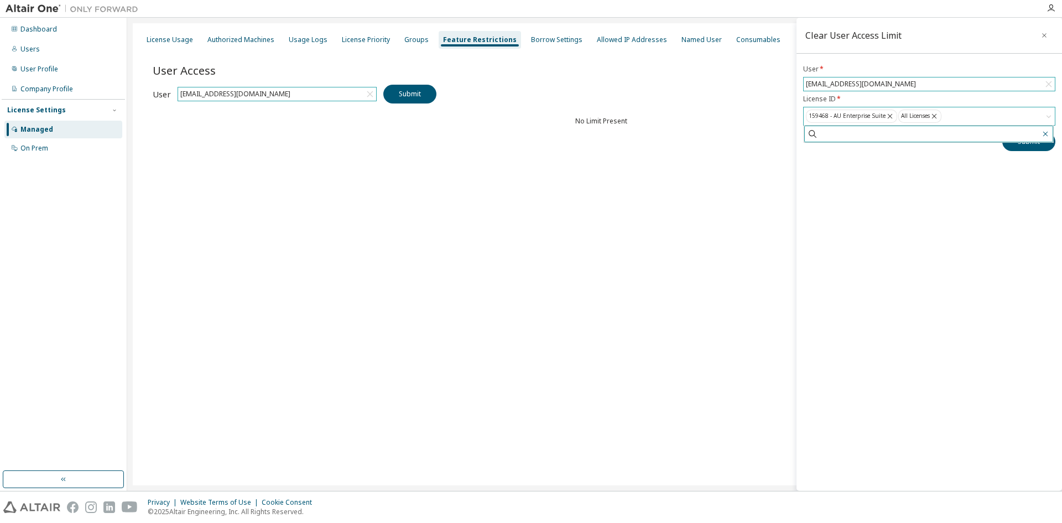
click at [1044, 137] on icon "button" at bounding box center [1045, 133] width 9 height 9
click at [853, 113] on div "159468 - AU Enterprise Suite" at bounding box center [851, 116] width 91 height 13
click at [884, 198] on div "Clear User Access Limit User * channagiriyappa.nipanal@loram.co.in License ID *…" at bounding box center [928, 254] width 265 height 473
click at [1034, 143] on button "Submit" at bounding box center [1028, 141] width 53 height 19
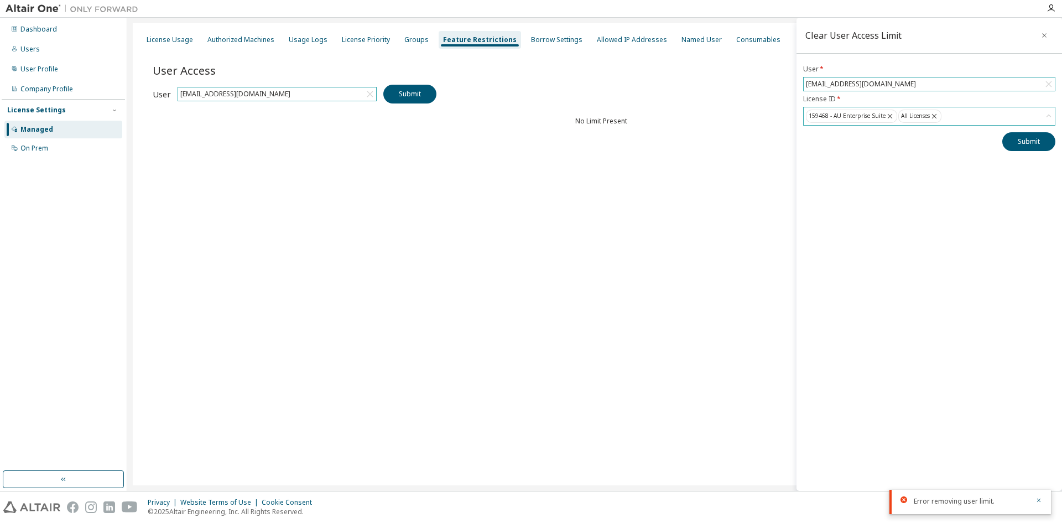
click at [934, 114] on icon at bounding box center [934, 116] width 5 height 5
drag, startPoint x: 1011, startPoint y: 140, endPoint x: 1022, endPoint y: 142, distance: 11.2
click at [1011, 140] on button "Submit" at bounding box center [1028, 141] width 53 height 19
click at [1025, 141] on button "Submit" at bounding box center [1028, 141] width 53 height 19
click at [658, 211] on div "License Usage Authorized Machines Usage Logs License Priority Groups Feature Re…" at bounding box center [595, 254] width 924 height 462
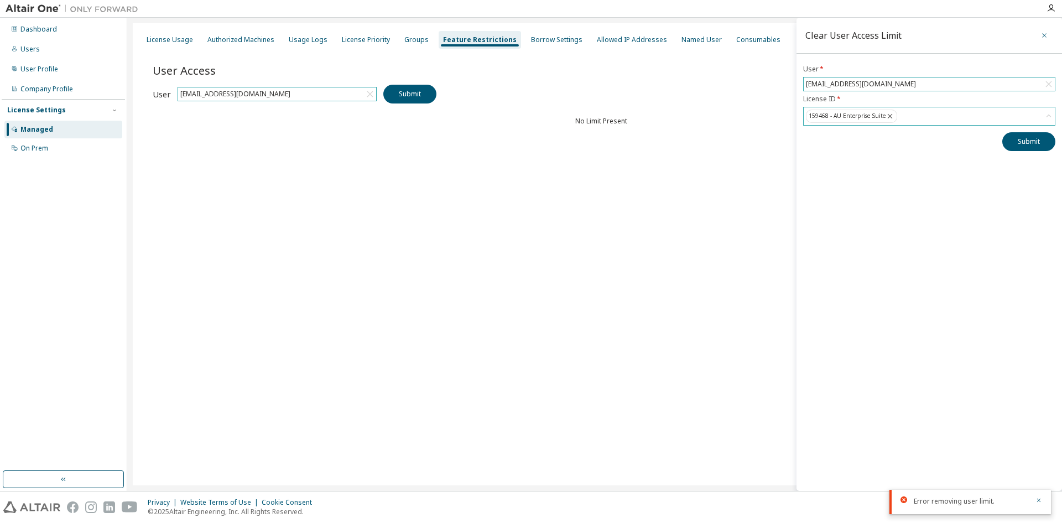
click at [1047, 35] on icon "button" at bounding box center [1044, 35] width 8 height 9
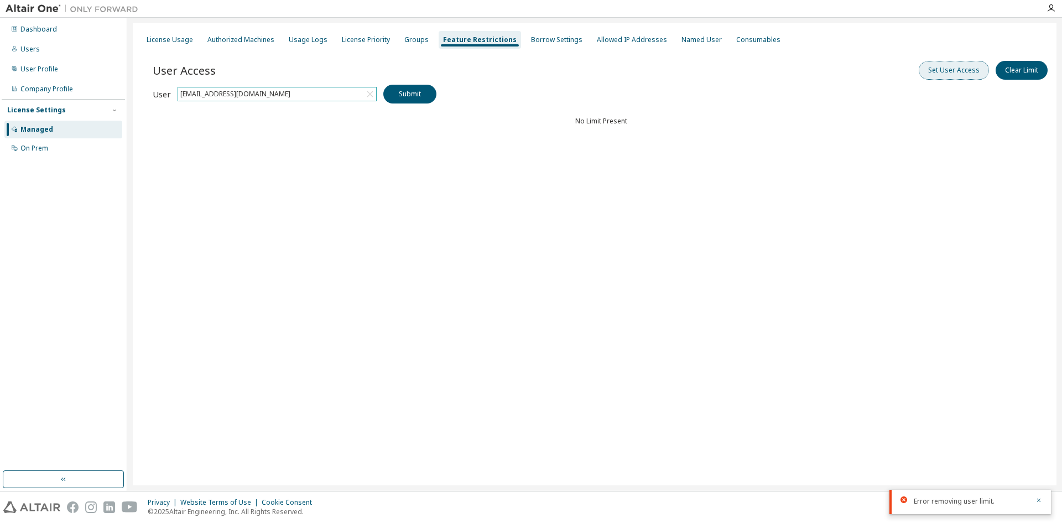
click at [950, 70] on button "Set User Access" at bounding box center [954, 70] width 70 height 19
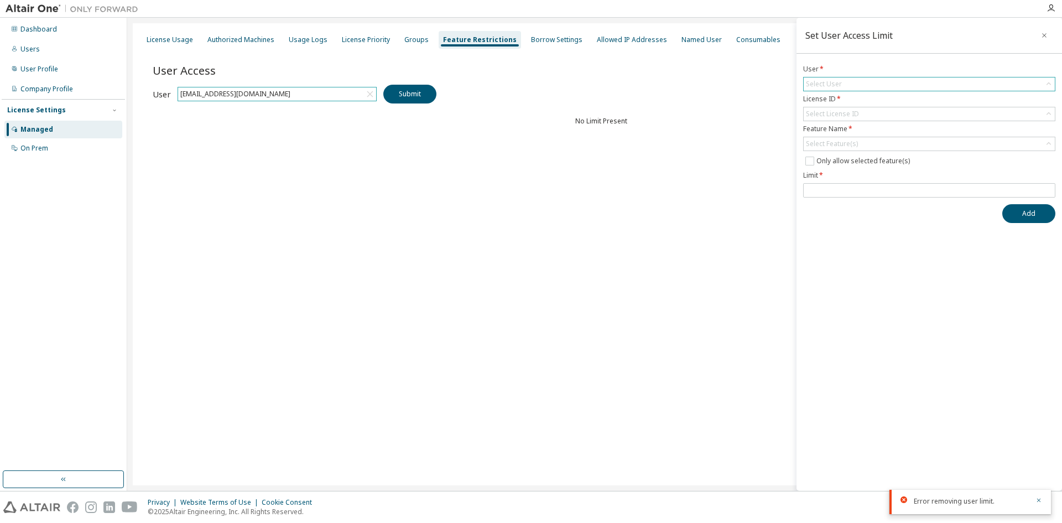
click at [843, 82] on div "Select User" at bounding box center [929, 83] width 251 height 13
click at [856, 118] on li "[EMAIL_ADDRESS][DOMAIN_NAME]" at bounding box center [928, 115] width 249 height 14
click at [854, 113] on div "Select License ID" at bounding box center [832, 114] width 53 height 9
click at [853, 142] on li "159468 - AU Enterprise Suite" at bounding box center [928, 145] width 249 height 14
click at [843, 144] on div "Select Feature(s)" at bounding box center [832, 143] width 52 height 9
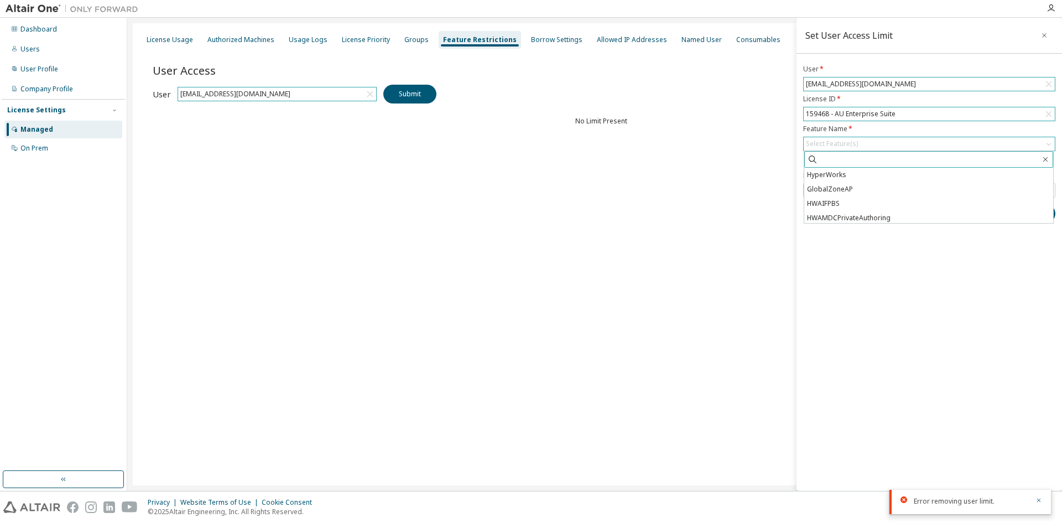
click at [831, 157] on input "text" at bounding box center [929, 159] width 222 height 11
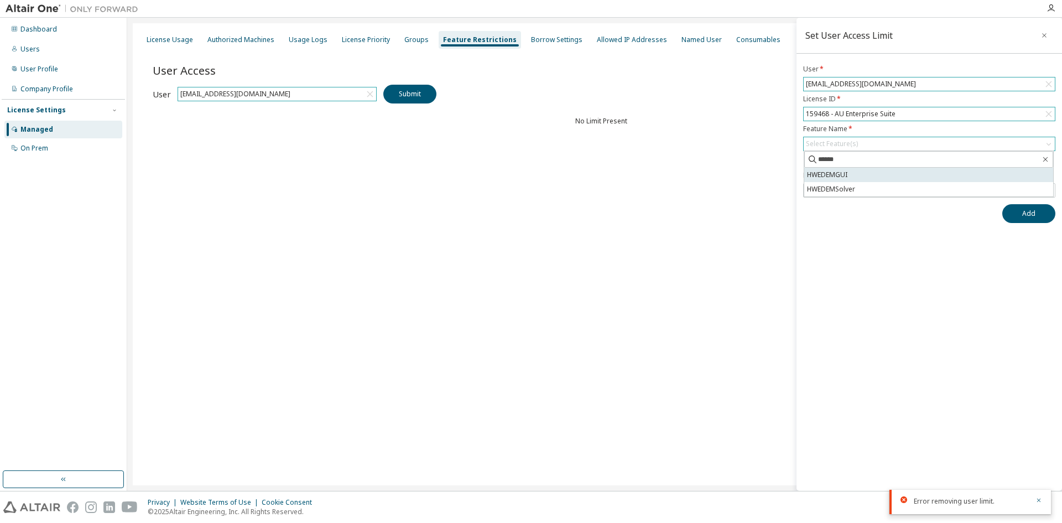
click at [837, 175] on li "HWEDEMGUI" at bounding box center [928, 175] width 249 height 14
click at [861, 166] on input "******" at bounding box center [929, 163] width 222 height 11
drag, startPoint x: 862, startPoint y: 163, endPoint x: 806, endPoint y: 164, distance: 55.9
click at [806, 164] on span "******" at bounding box center [928, 163] width 249 height 17
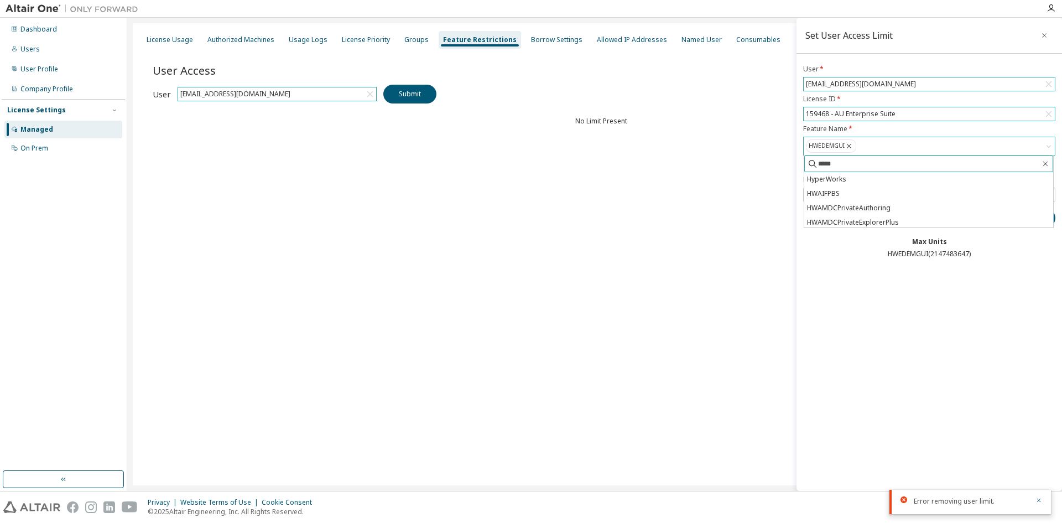
type input "******"
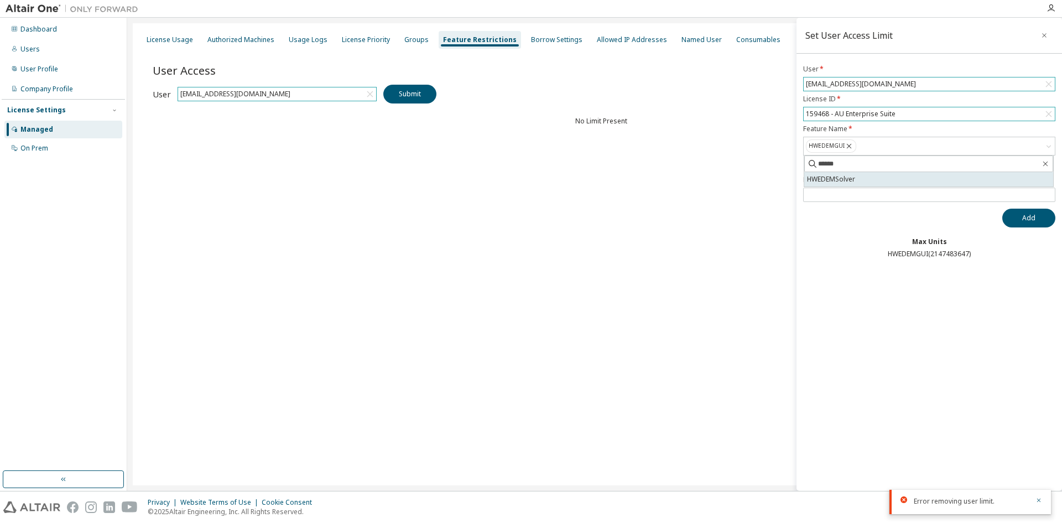
click at [853, 180] on li "HWEDEMSolver" at bounding box center [928, 179] width 249 height 14
drag, startPoint x: 823, startPoint y: 163, endPoint x: 786, endPoint y: 163, distance: 36.5
click at [786, 163] on main "Set User Access Limit User * channagiriyappa.nipanal@loram.co.in License ID * 1…" at bounding box center [594, 254] width 935 height 473
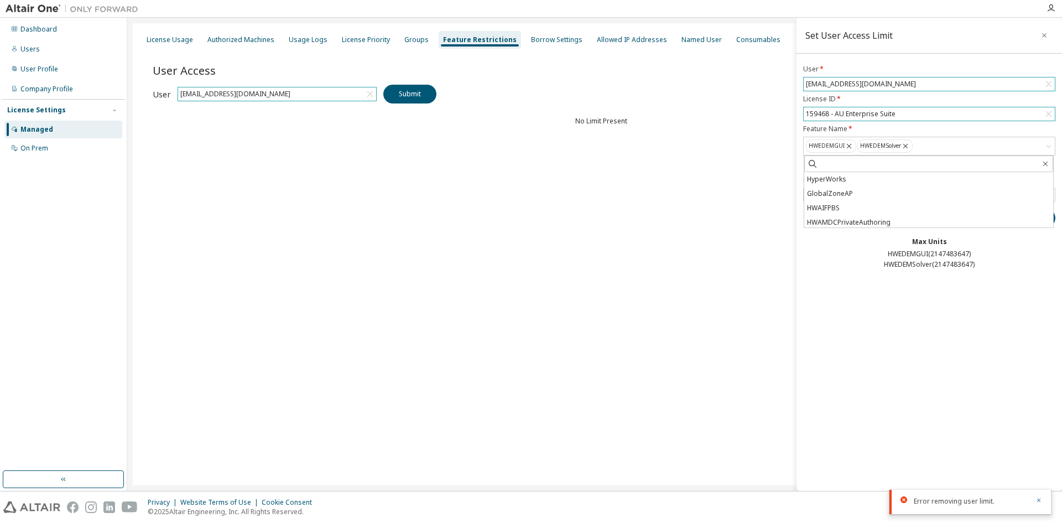
click at [820, 251] on div "HWEDEMGUI ( 2147483647 )" at bounding box center [929, 253] width 252 height 9
click at [901, 143] on icon at bounding box center [905, 146] width 9 height 10
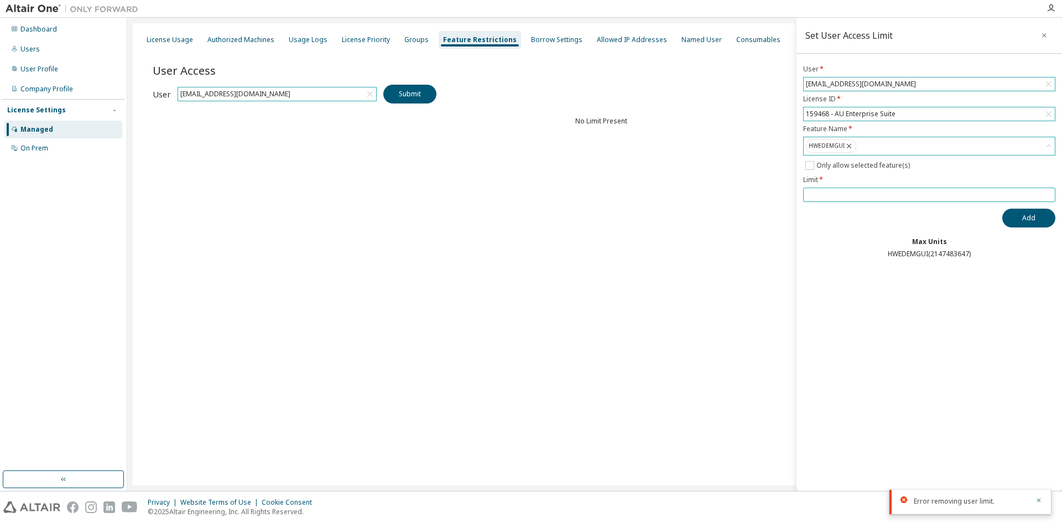
click at [843, 190] on input "number" at bounding box center [929, 194] width 247 height 9
drag, startPoint x: 931, startPoint y: 256, endPoint x: 983, endPoint y: 254, distance: 52.6
click at [983, 254] on div "HWEDEMGUI ( 2147483647 )" at bounding box center [929, 253] width 252 height 9
copy div "2147483647 )"
click at [824, 192] on input "number" at bounding box center [929, 194] width 247 height 9
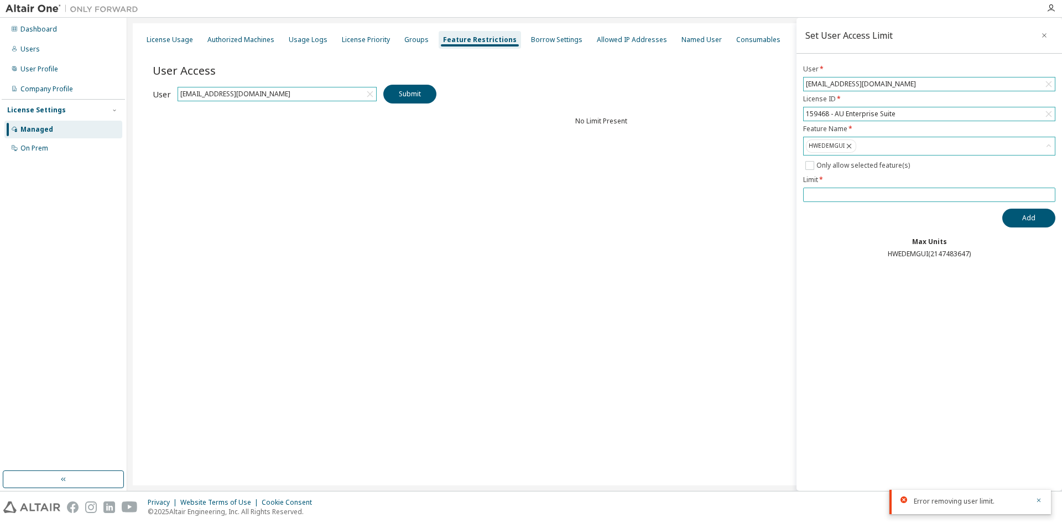
paste input "**********"
type input "**********"
click at [1011, 211] on button "Add" at bounding box center [1028, 218] width 53 height 19
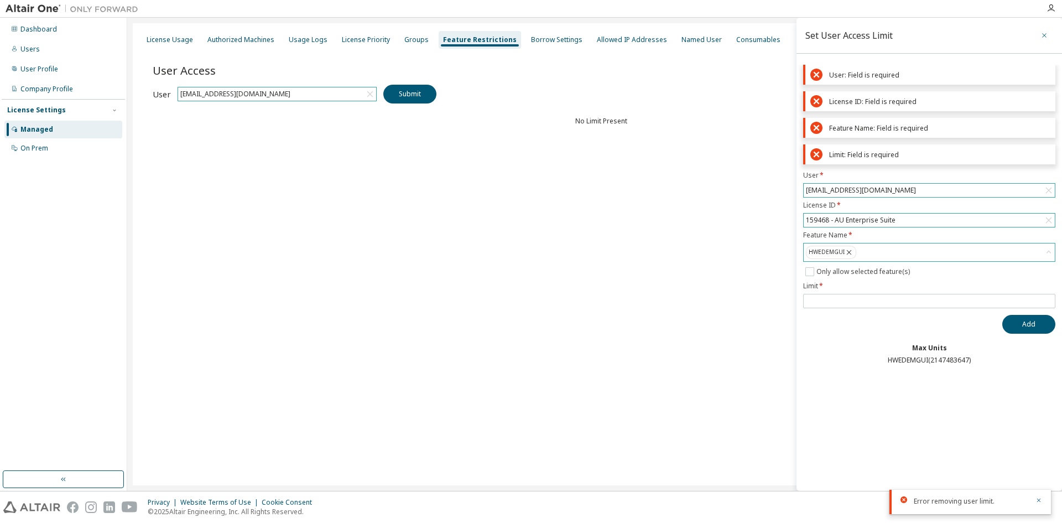
click at [1047, 36] on icon "button" at bounding box center [1044, 35] width 8 height 9
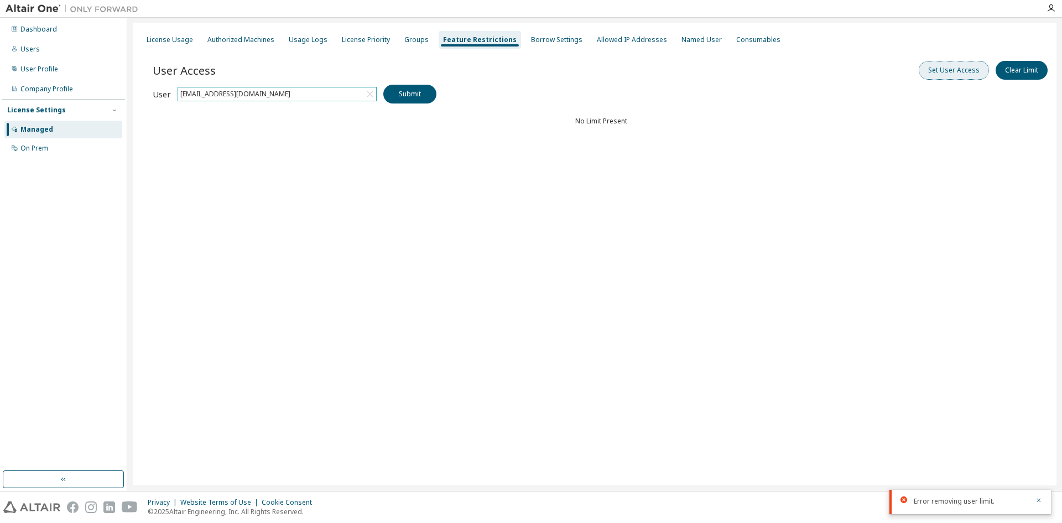
click at [975, 74] on button "Set User Access" at bounding box center [954, 70] width 70 height 19
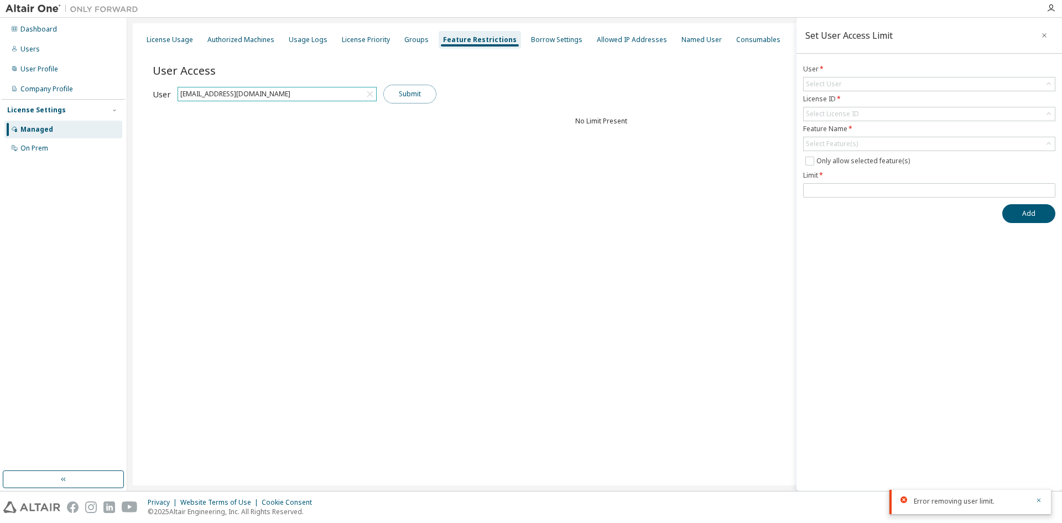
click at [413, 96] on button "Submit" at bounding box center [409, 94] width 53 height 19
click at [1044, 37] on icon "button" at bounding box center [1044, 35] width 8 height 9
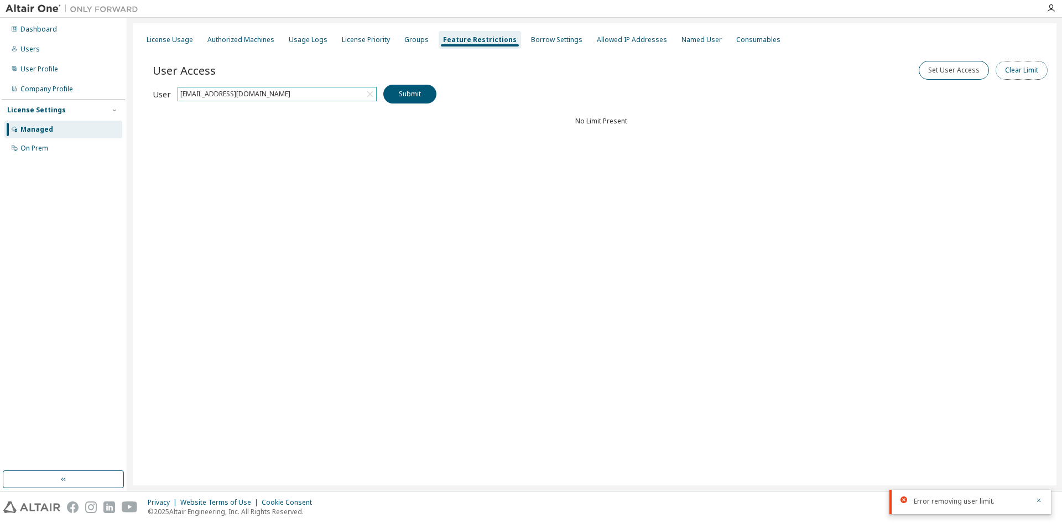
click at [1025, 67] on button "Clear Limit" at bounding box center [1022, 70] width 52 height 19
click at [862, 81] on div "Select User" at bounding box center [929, 83] width 251 height 13
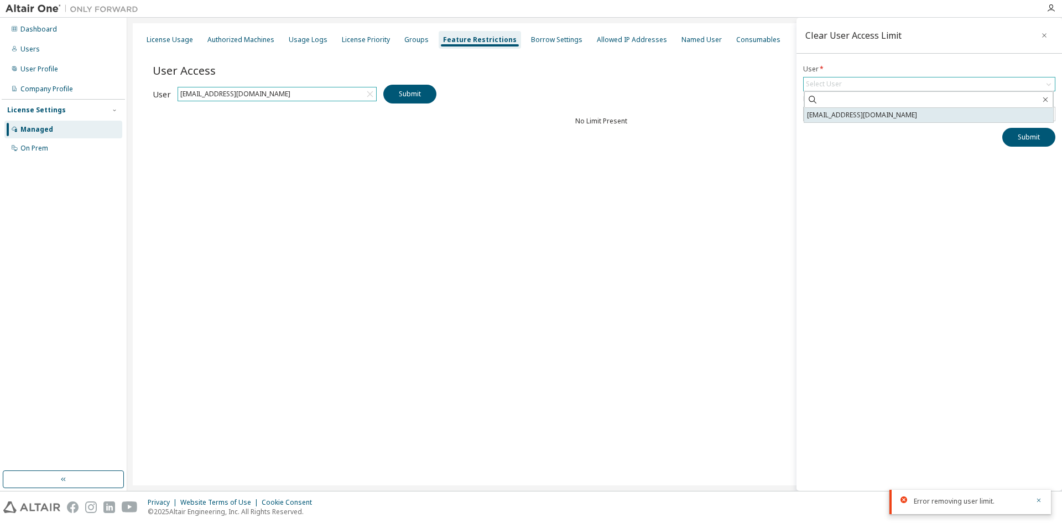
click at [858, 111] on li "[EMAIL_ADDRESS][DOMAIN_NAME]" at bounding box center [928, 115] width 249 height 14
click at [857, 110] on div "Select License(s)" at bounding box center [831, 114] width 55 height 12
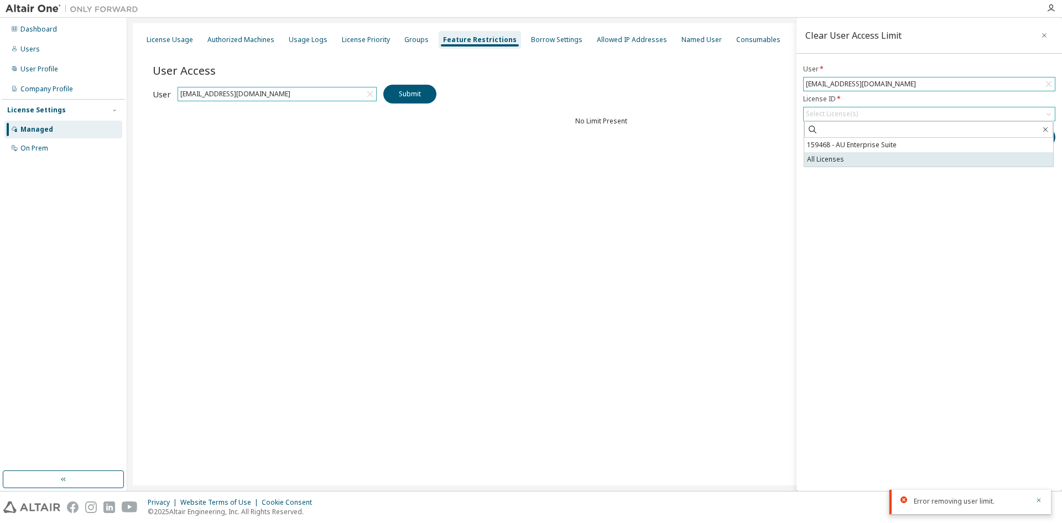
click at [859, 154] on li "All Licenses" at bounding box center [928, 159] width 249 height 14
click at [897, 148] on li "159468 - AU Enterprise Suite" at bounding box center [928, 149] width 249 height 14
click at [842, 117] on icon at bounding box center [841, 116] width 9 height 10
click at [1047, 135] on icon "button" at bounding box center [1045, 133] width 9 height 9
click at [1061, 161] on div "Clear User Access Limit User * channagiriyappa.nipanal@loram.co.in License ID *…" at bounding box center [928, 254] width 265 height 473
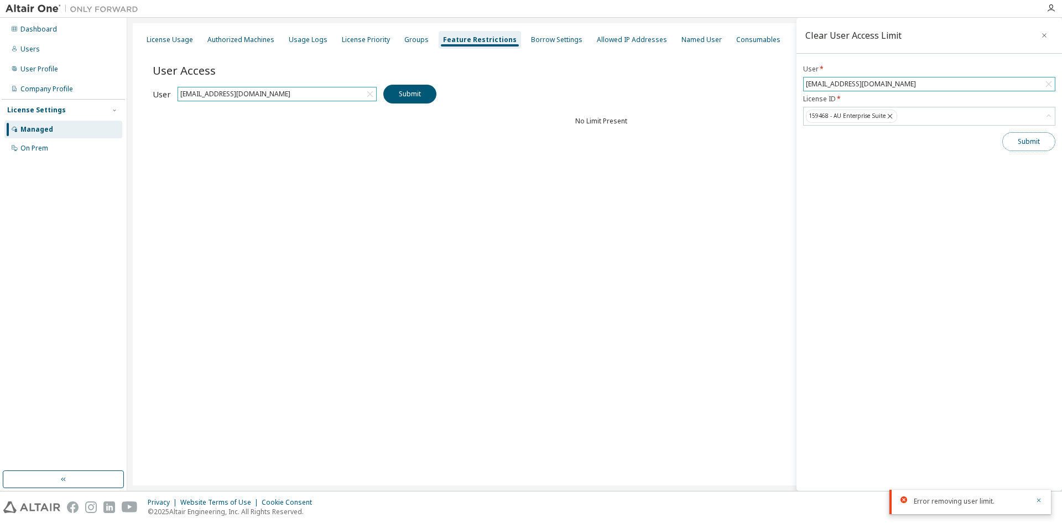
click at [1040, 140] on button "Submit" at bounding box center [1028, 141] width 53 height 19
click at [743, 138] on div "User Access Set User Access Clear Limit Clear Load Save Save As Field Operator …" at bounding box center [601, 116] width 897 height 133
click at [1039, 138] on button "Submit" at bounding box center [1028, 141] width 53 height 19
click at [1041, 475] on div "Error removing user limit." at bounding box center [969, 469] width 161 height 24
click at [1035, 470] on icon "button" at bounding box center [1038, 468] width 7 height 7
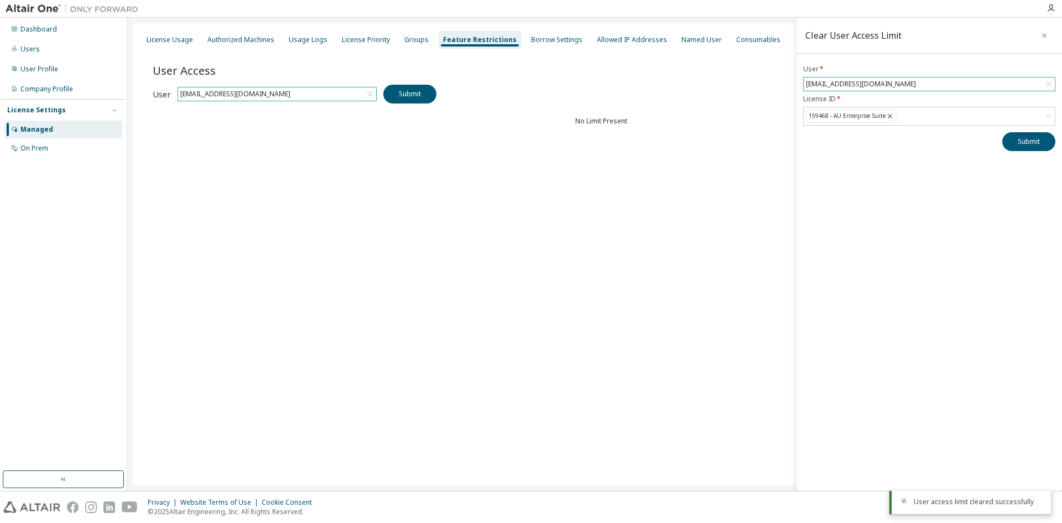
click at [1041, 482] on div "Error removing user limit." at bounding box center [969, 494] width 161 height 24
click at [1042, 36] on icon "button" at bounding box center [1044, 35] width 8 height 9
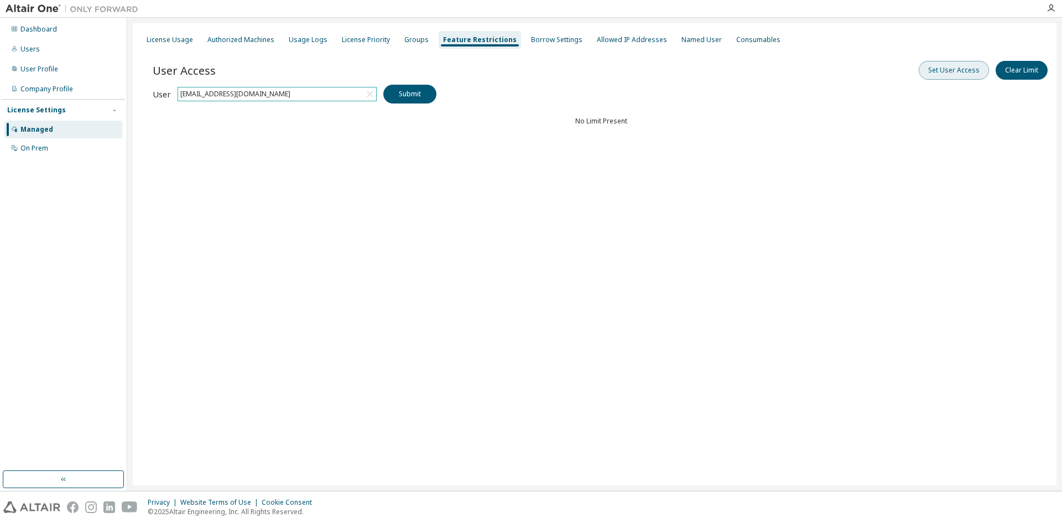
click at [963, 68] on button "Set User Access" at bounding box center [954, 70] width 70 height 19
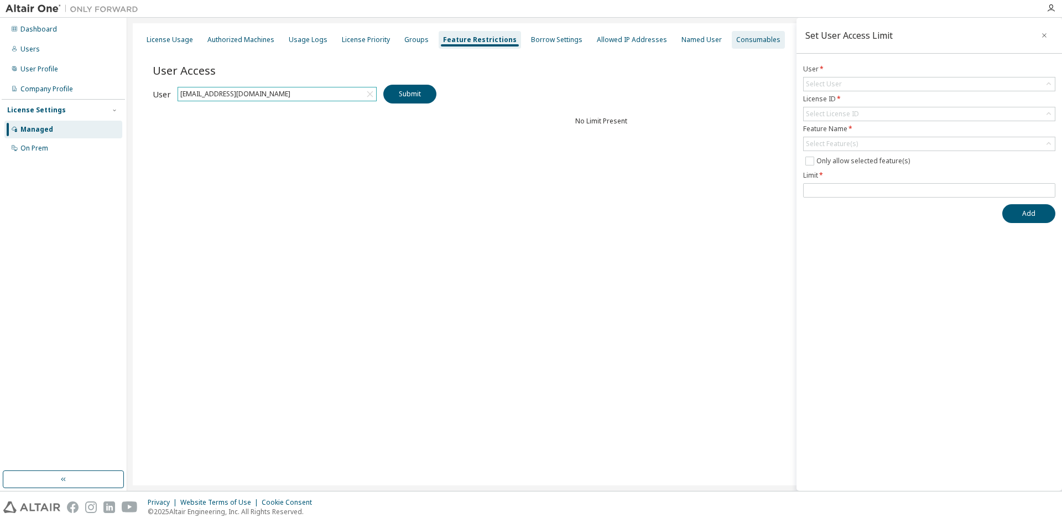
click at [736, 44] on div "Consumables" at bounding box center [758, 39] width 44 height 9
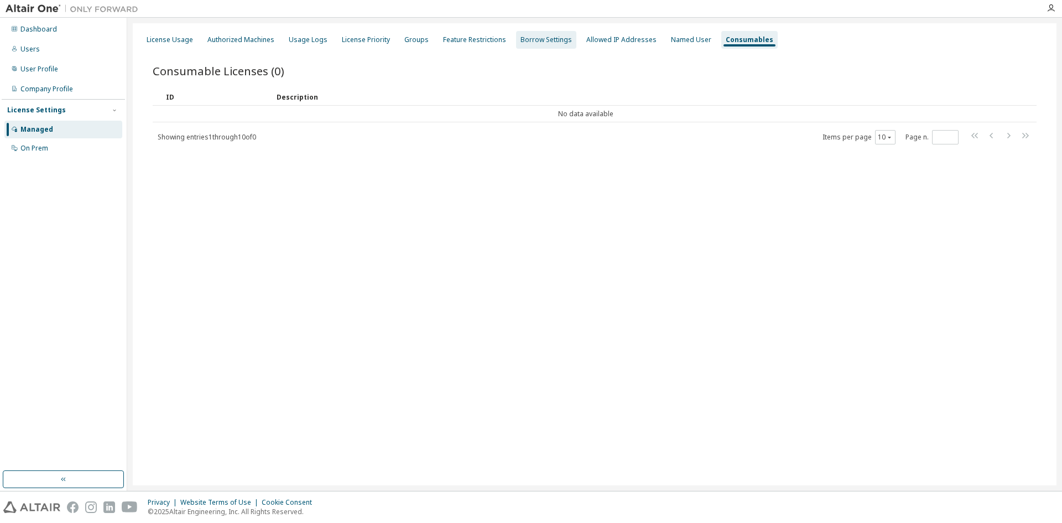
click at [522, 40] on div "Borrow Settings" at bounding box center [545, 39] width 51 height 9
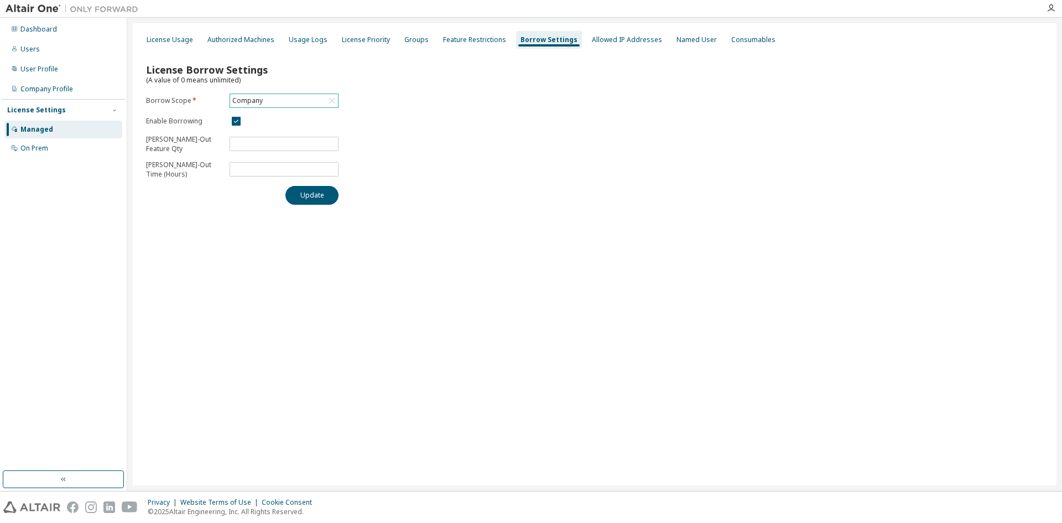
click at [315, 98] on div "Company" at bounding box center [284, 100] width 108 height 13
click at [311, 139] on li "159468 - AU Enterprise Suite" at bounding box center [284, 146] width 106 height 14
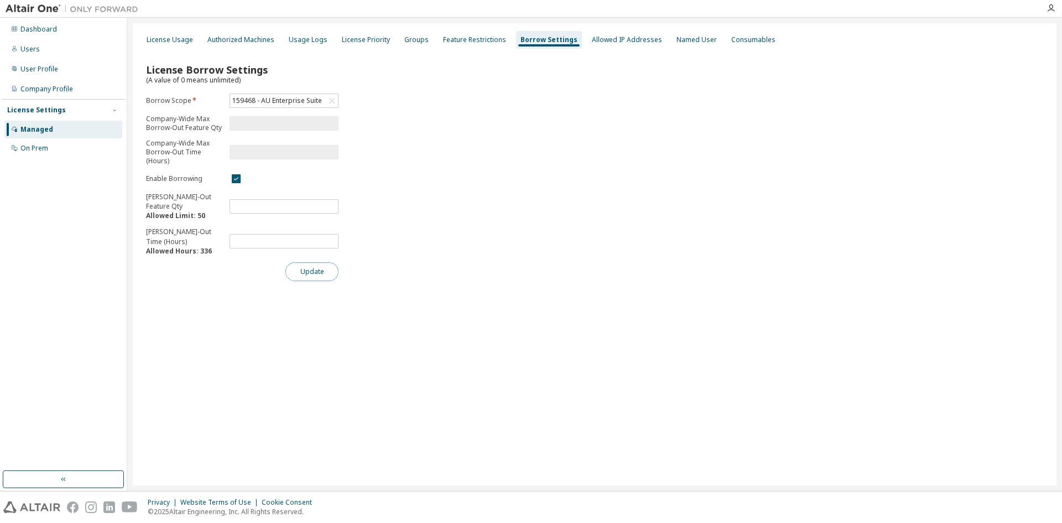
click at [320, 269] on button "Update" at bounding box center [311, 271] width 53 height 19
click at [616, 43] on div "Allowed IP Addresses" at bounding box center [627, 39] width 70 height 9
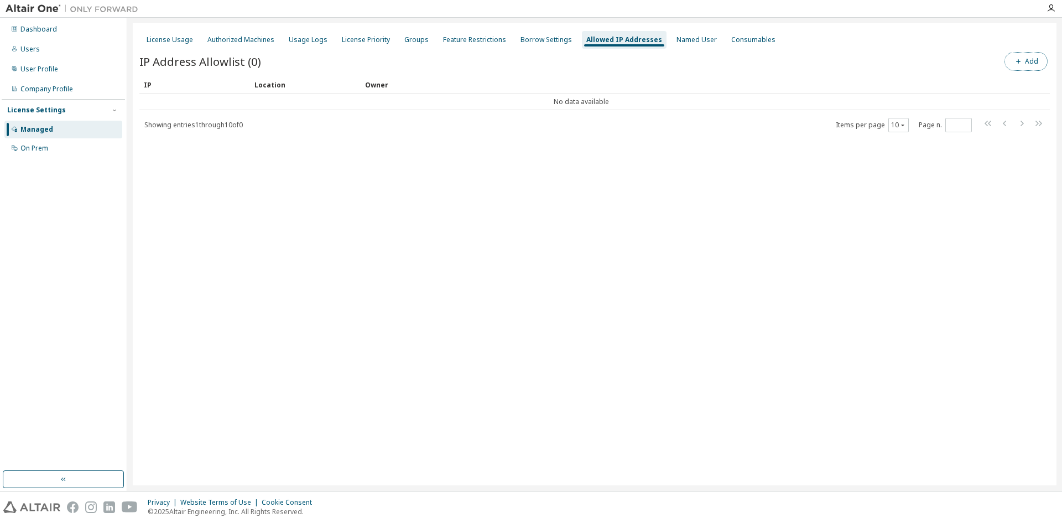
click at [1028, 59] on button "Add" at bounding box center [1025, 61] width 43 height 19
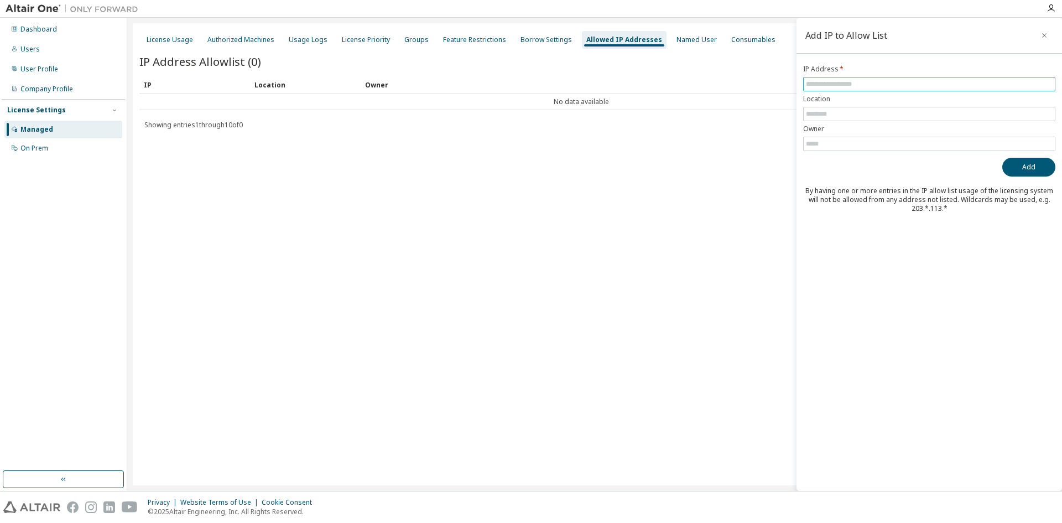
click at [862, 85] on input "text" at bounding box center [929, 84] width 247 height 9
click at [834, 85] on input "text" at bounding box center [929, 84] width 247 height 9
click at [749, 169] on div "License Usage Authorized Machines Usage Logs License Priority Groups Feature Re…" at bounding box center [595, 254] width 924 height 462
click at [555, 98] on td "No data available" at bounding box center [581, 101] width 884 height 17
click at [676, 42] on div "Named User" at bounding box center [696, 39] width 40 height 9
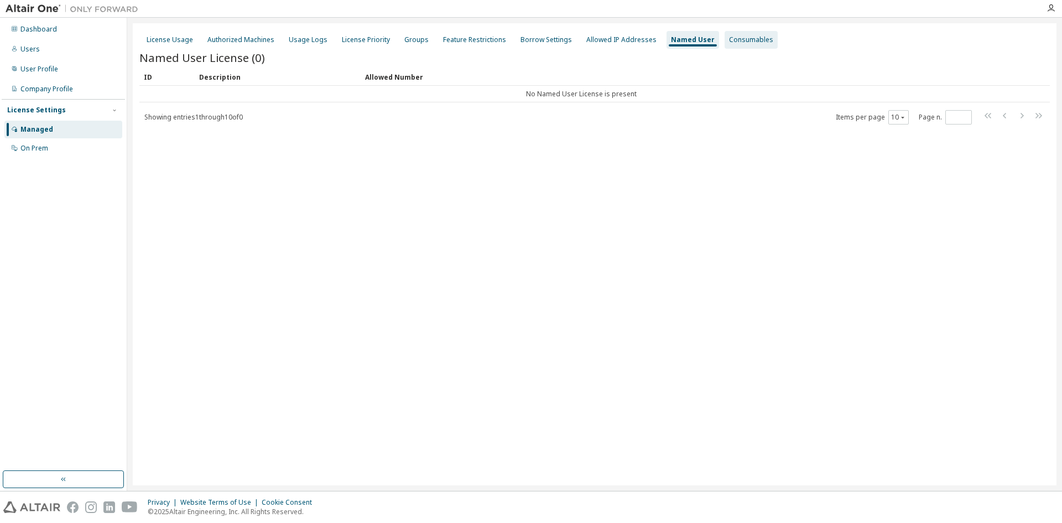
click at [729, 43] on div "Consumables" at bounding box center [751, 39] width 44 height 9
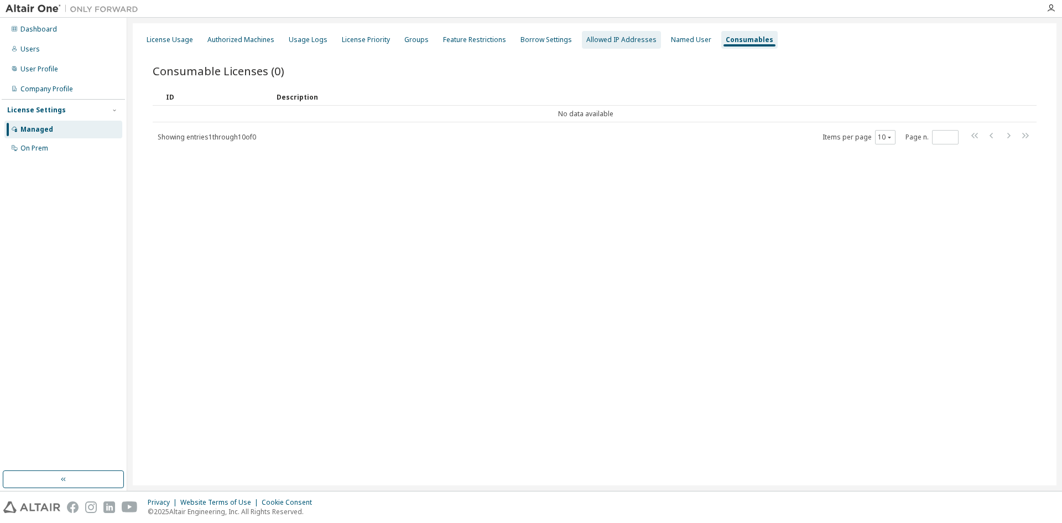
click at [588, 33] on div "Allowed IP Addresses" at bounding box center [621, 40] width 79 height 18
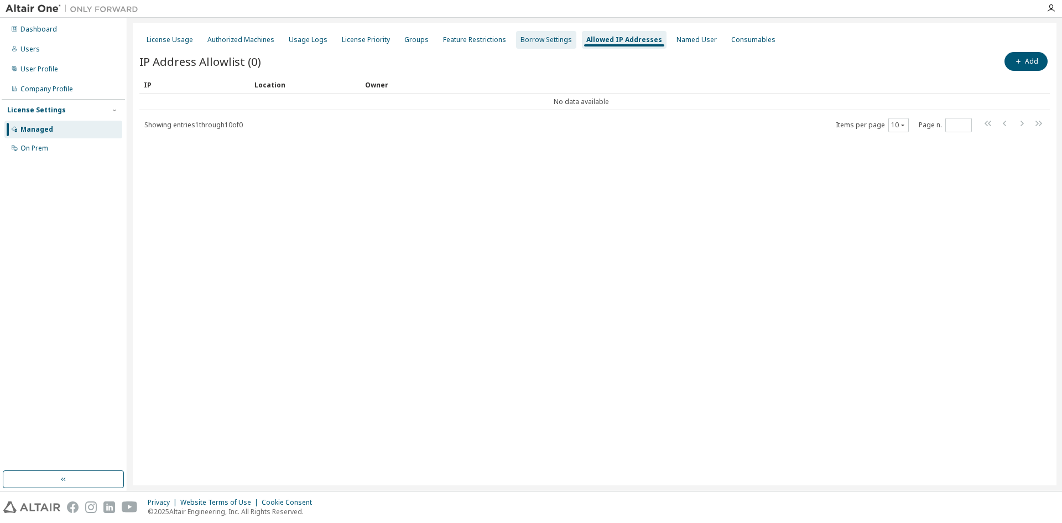
click at [549, 43] on div "Borrow Settings" at bounding box center [545, 39] width 51 height 9
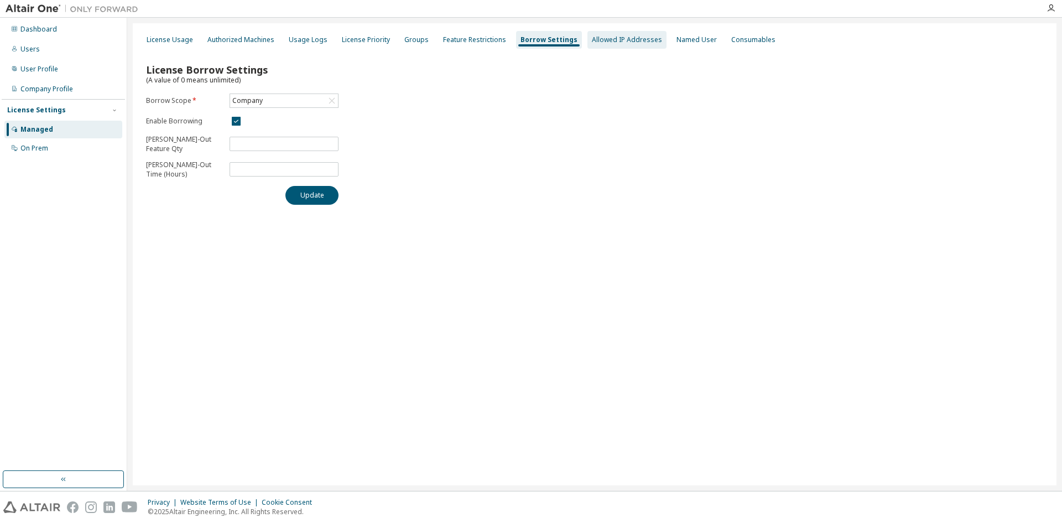
click at [622, 43] on div "Allowed IP Addresses" at bounding box center [627, 39] width 70 height 9
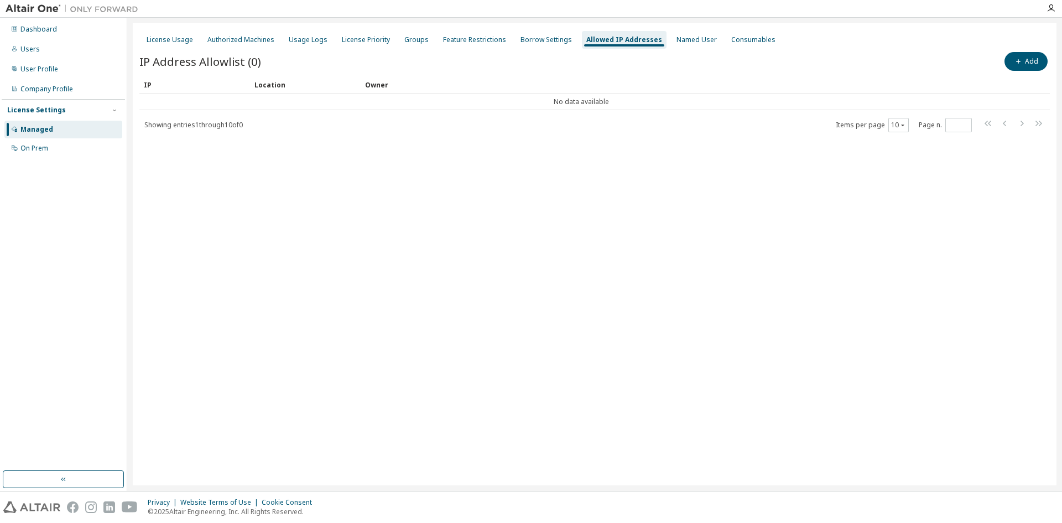
click at [86, 112] on div "License Settings" at bounding box center [63, 110] width 112 height 10
click at [88, 113] on div "License Settings" at bounding box center [63, 110] width 112 height 10
click at [731, 40] on div "Consumables" at bounding box center [753, 39] width 44 height 9
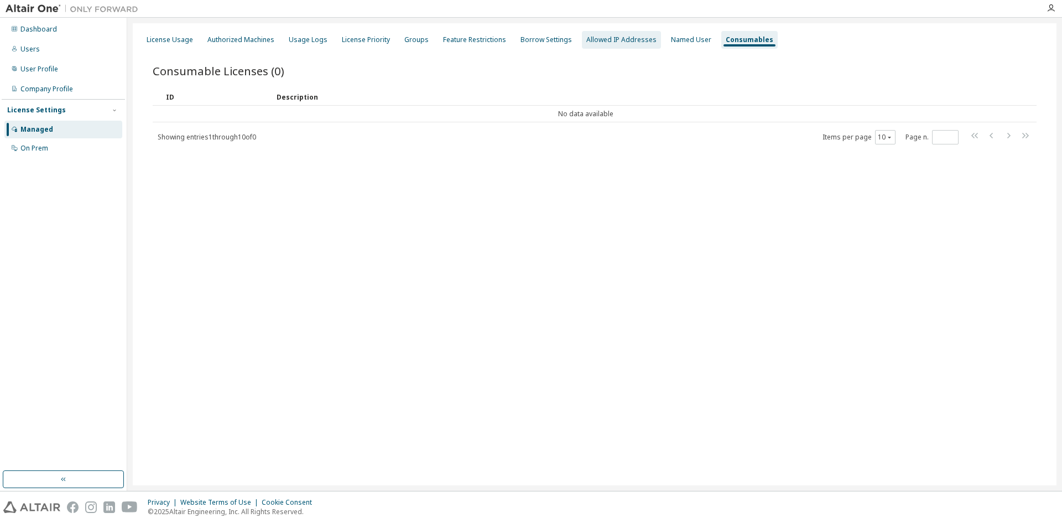
click at [617, 41] on div "Allowed IP Addresses" at bounding box center [621, 39] width 70 height 9
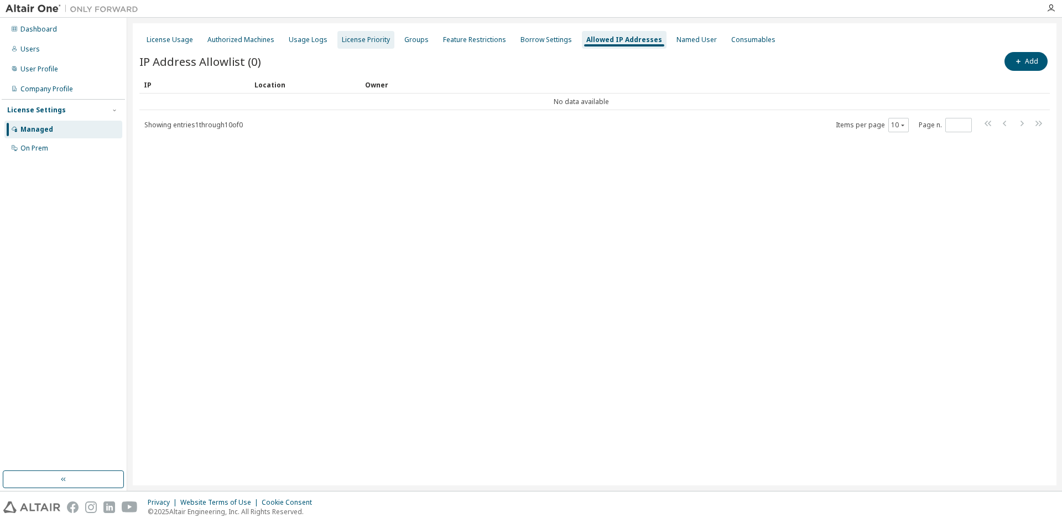
click at [369, 36] on div "License Priority" at bounding box center [366, 39] width 48 height 9
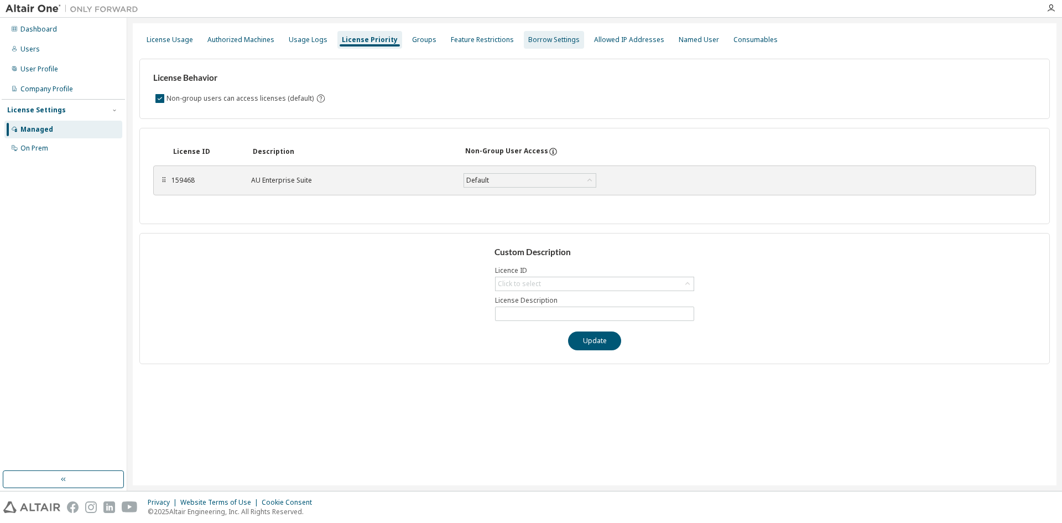
click at [545, 41] on div "Borrow Settings" at bounding box center [553, 39] width 51 height 9
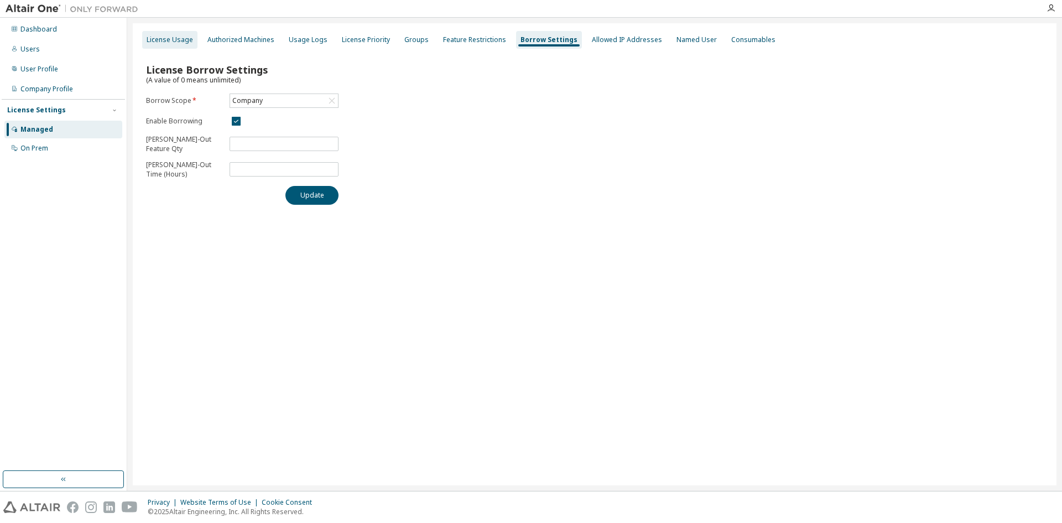
click at [162, 45] on div "License Usage" at bounding box center [169, 40] width 55 height 18
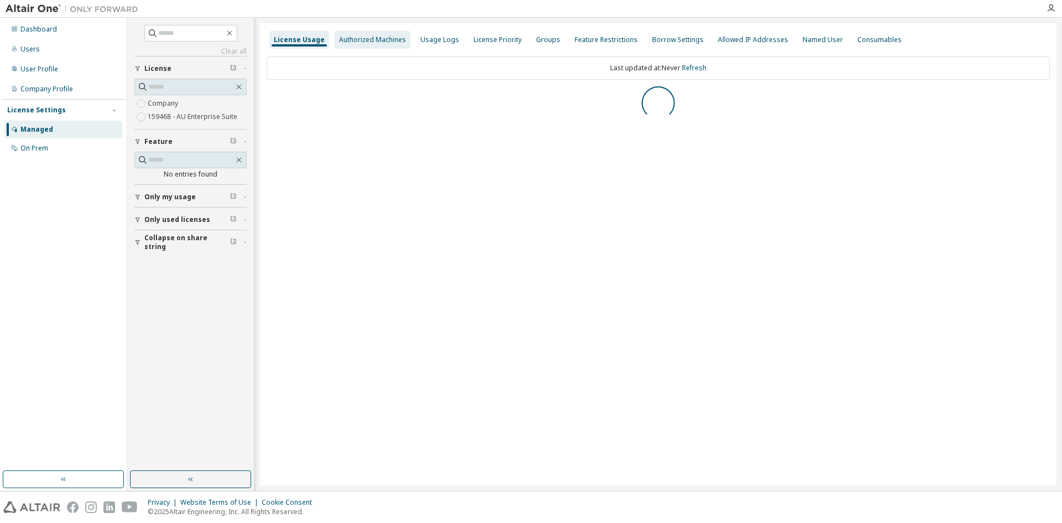
click at [357, 43] on div "Authorized Machines" at bounding box center [372, 39] width 67 height 9
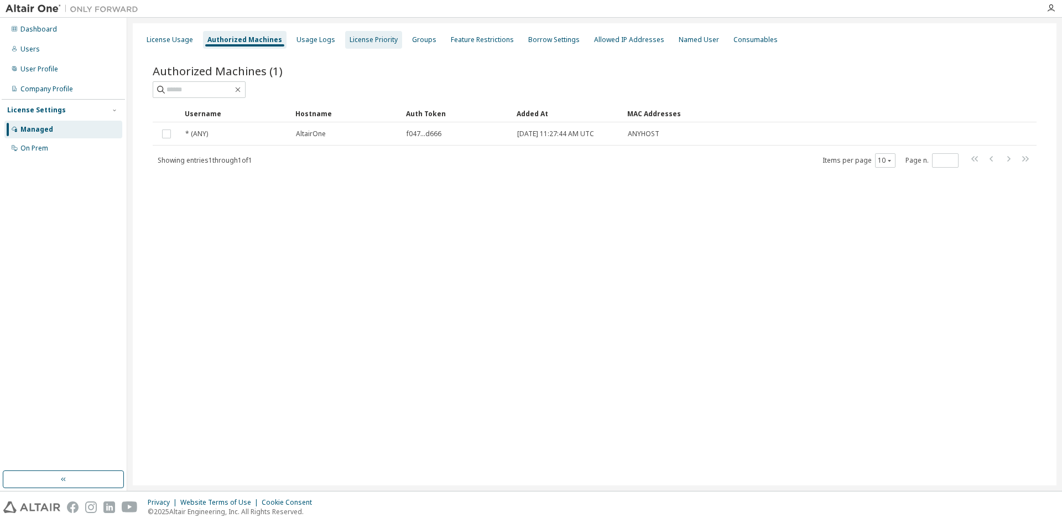
click at [385, 43] on div "License Priority" at bounding box center [374, 39] width 48 height 9
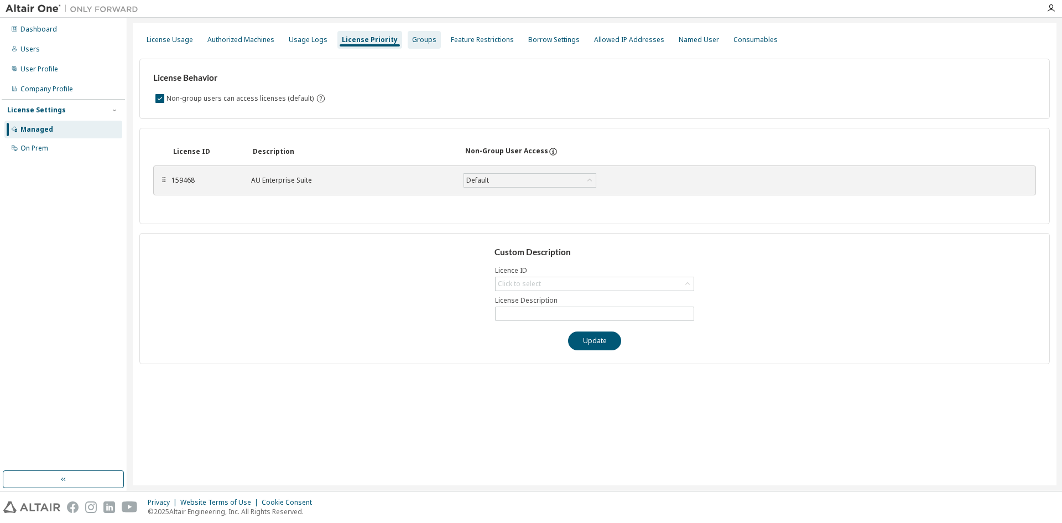
click at [412, 41] on div "Groups" at bounding box center [424, 39] width 24 height 9
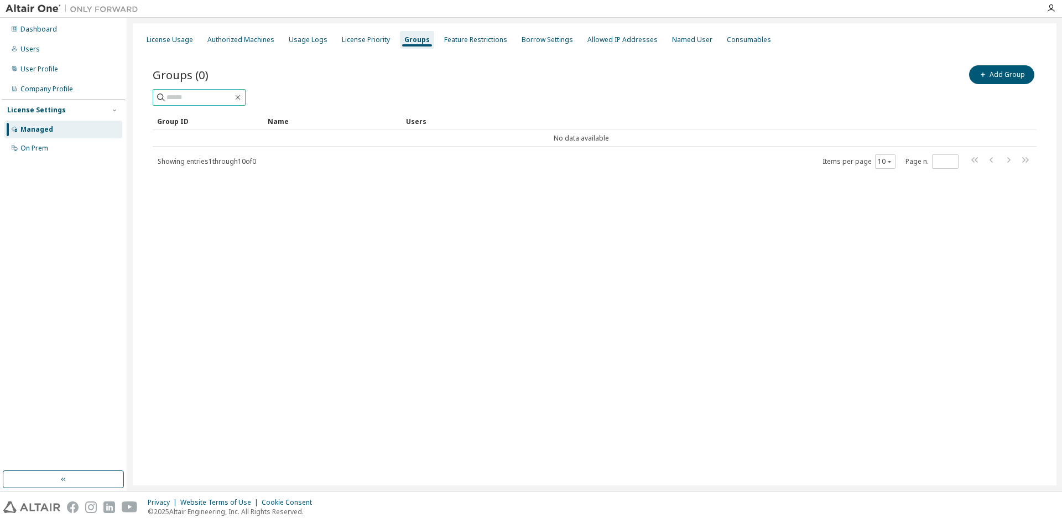
click at [228, 90] on span at bounding box center [199, 97] width 93 height 17
click at [229, 96] on input "text" at bounding box center [199, 97] width 66 height 11
click at [217, 95] on input "text" at bounding box center [199, 97] width 66 height 11
click at [197, 99] on input "text" at bounding box center [199, 97] width 66 height 11
click at [196, 96] on input "text" at bounding box center [199, 97] width 66 height 11
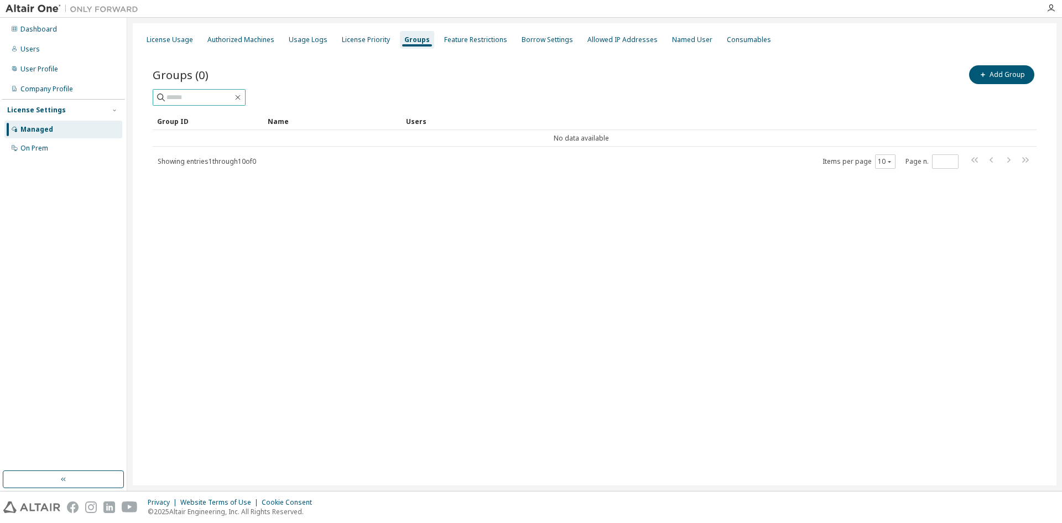
paste input "******"
type input "******"
click at [1002, 69] on button "Add Group" at bounding box center [1001, 74] width 65 height 19
click at [851, 82] on input "text" at bounding box center [929, 84] width 247 height 9
paste input "******"
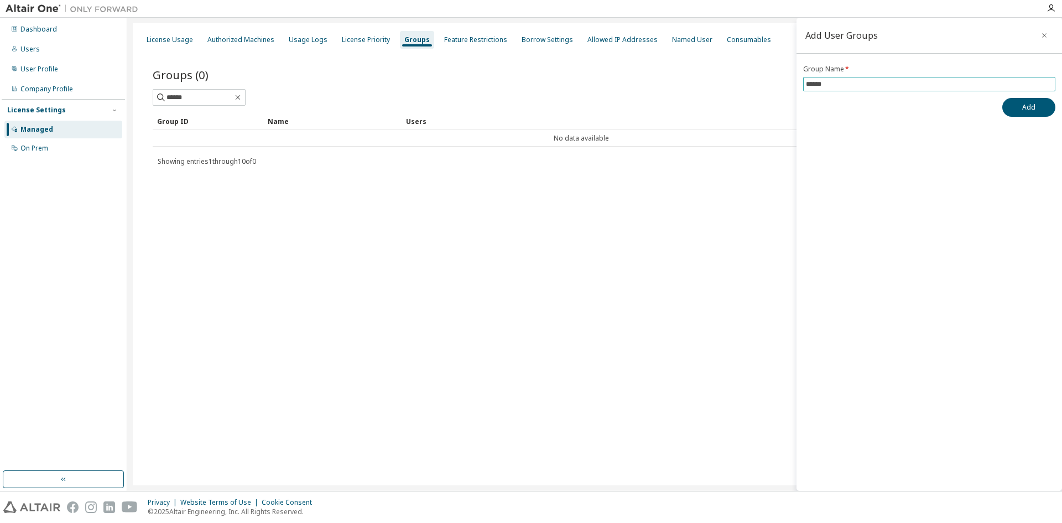
type input "******"
click at [1015, 107] on button "Add" at bounding box center [1028, 107] width 53 height 19
click at [163, 93] on icon at bounding box center [160, 97] width 11 height 11
click at [205, 99] on input "******" at bounding box center [199, 97] width 66 height 11
click at [160, 97] on icon at bounding box center [160, 97] width 11 height 11
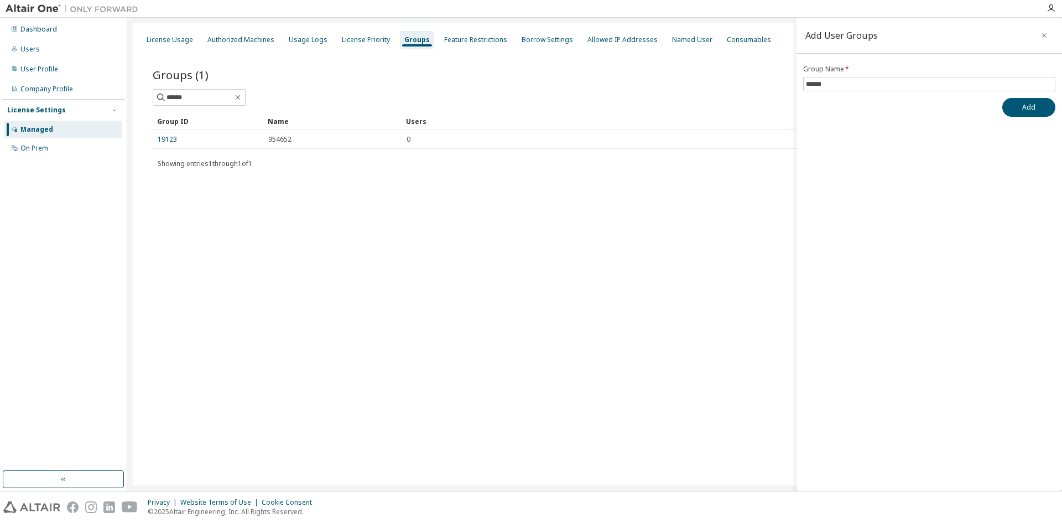
click at [673, 118] on div "Users" at bounding box center [706, 121] width 600 height 18
click at [242, 98] on icon "button" at bounding box center [237, 97] width 9 height 9
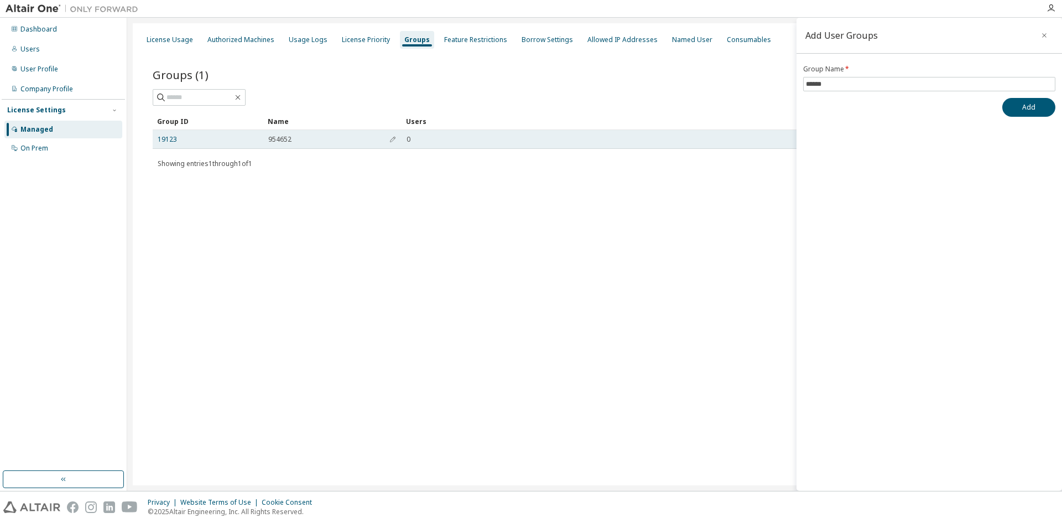
click at [273, 138] on span "954652" at bounding box center [279, 139] width 23 height 9
click at [394, 144] on button "button" at bounding box center [393, 140] width 18 height 18
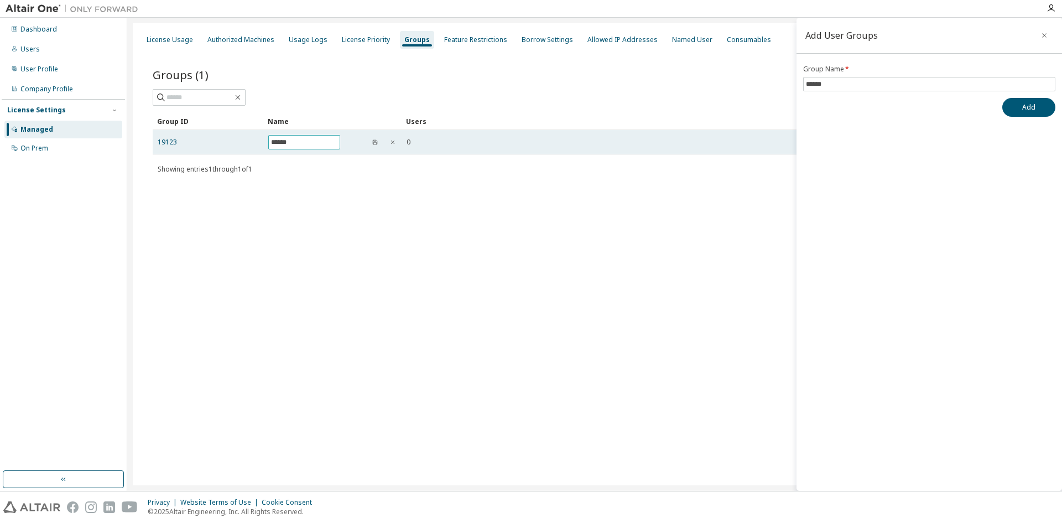
click at [321, 143] on input "******" at bounding box center [304, 142] width 66 height 9
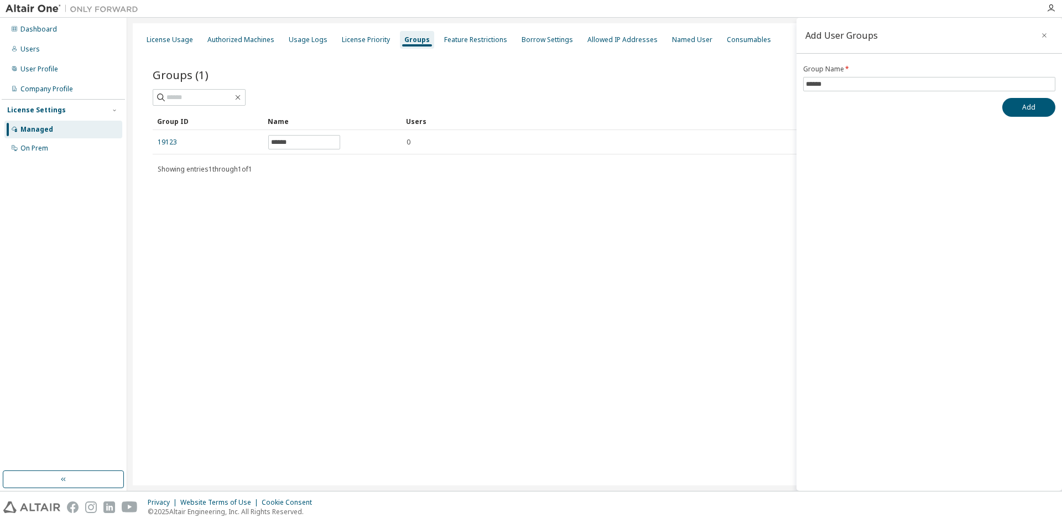
click at [523, 181] on div "Groups (1) Add Group Clear Load Save Save As Field Operator Value Select filter…" at bounding box center [594, 128] width 910 height 156
click at [1031, 107] on button "Add" at bounding box center [1028, 107] width 53 height 19
click at [1043, 35] on icon "button" at bounding box center [1044, 35] width 8 height 9
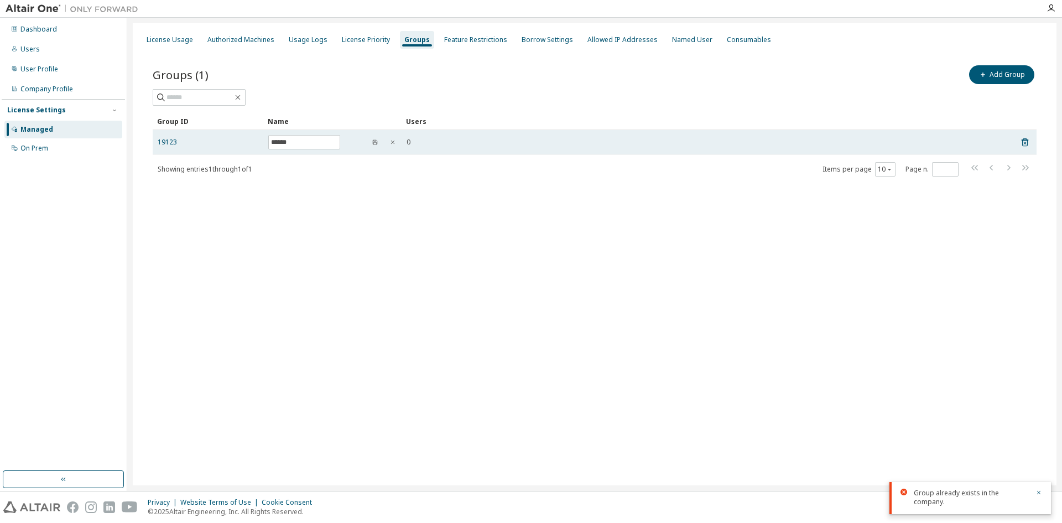
click at [180, 140] on div "19123" at bounding box center [208, 142] width 101 height 9
click at [1030, 143] on tr "19123 ****** 0" at bounding box center [595, 142] width 884 height 24
click at [1026, 143] on icon at bounding box center [1025, 141] width 10 height 13
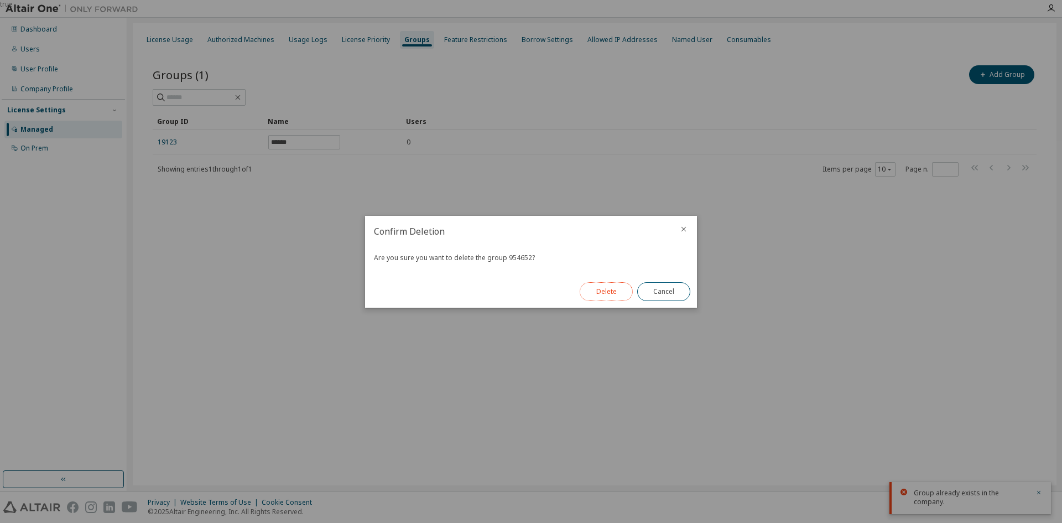
click at [618, 296] on button "Delete" at bounding box center [606, 291] width 53 height 19
click at [678, 294] on button "Close" at bounding box center [663, 291] width 53 height 19
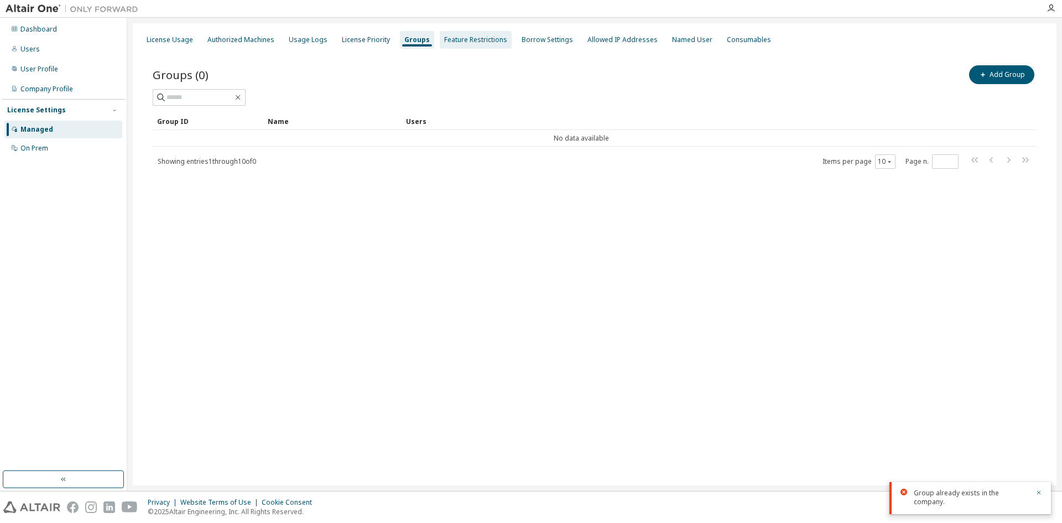
click at [480, 40] on div "Feature Restrictions" at bounding box center [475, 39] width 63 height 9
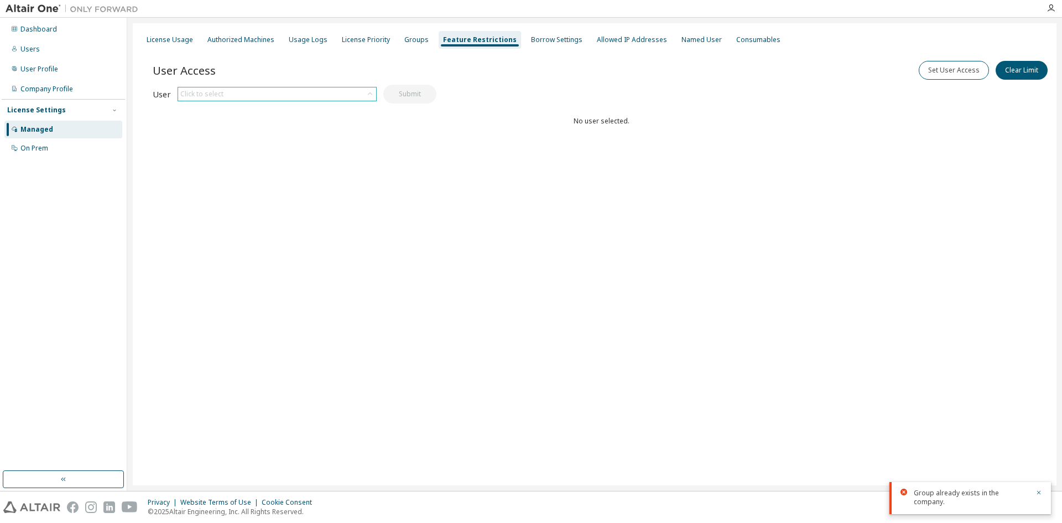
click at [253, 95] on div "Click to select" at bounding box center [277, 93] width 198 height 13
click at [259, 123] on li "[EMAIL_ADDRESS][DOMAIN_NAME]" at bounding box center [277, 125] width 196 height 14
click at [423, 95] on button "Submit" at bounding box center [409, 94] width 53 height 19
click at [418, 95] on button "Submit" at bounding box center [409, 94] width 53 height 19
click at [423, 99] on button "Submit" at bounding box center [409, 94] width 53 height 19
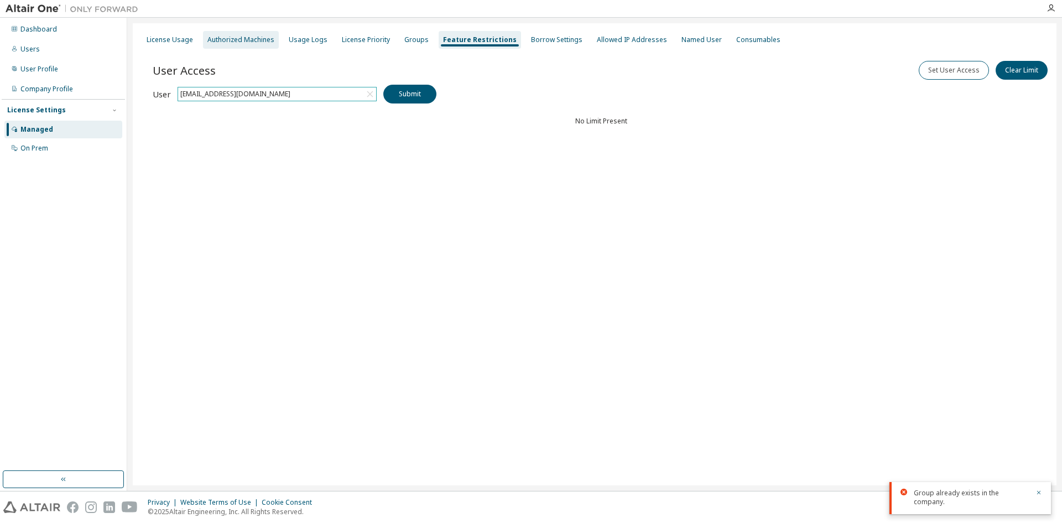
click at [251, 44] on div "Authorized Machines" at bounding box center [240, 39] width 67 height 9
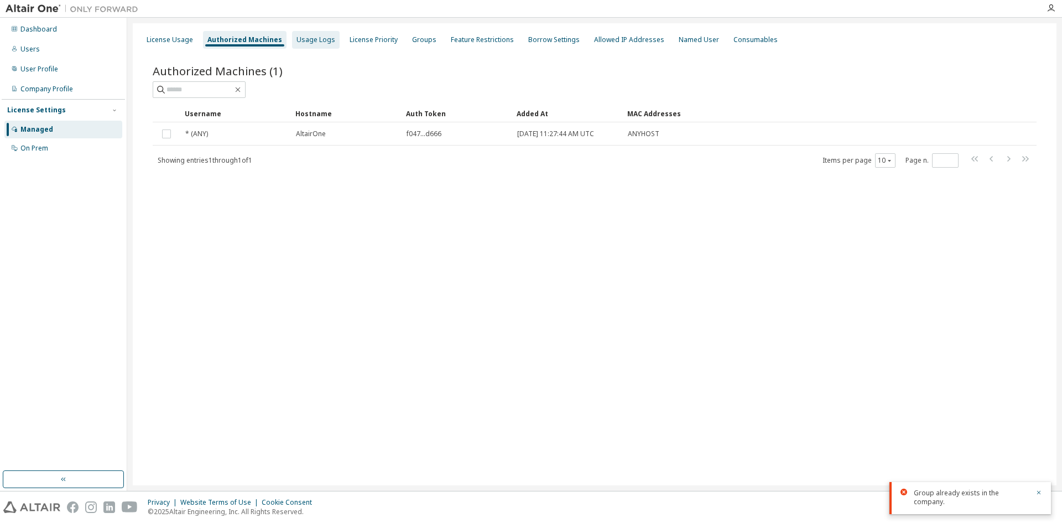
click at [309, 37] on div "Usage Logs" at bounding box center [315, 39] width 39 height 9
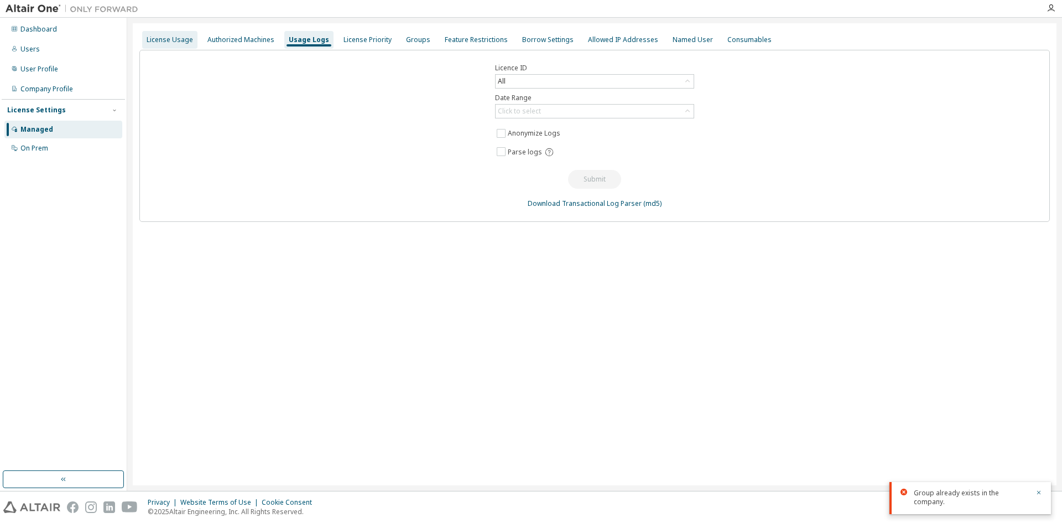
click at [153, 40] on div "License Usage" at bounding box center [170, 39] width 46 height 9
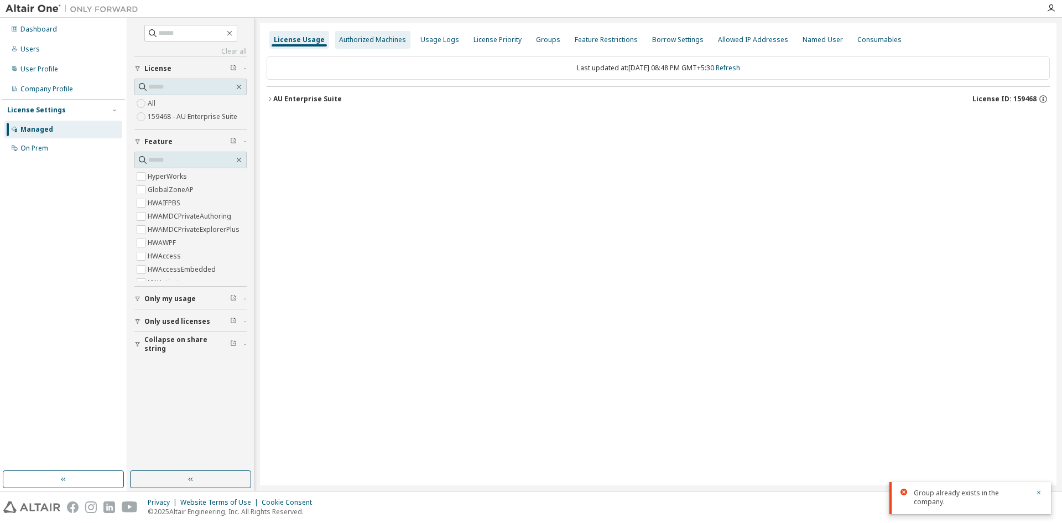
click at [353, 40] on div "Authorized Machines" at bounding box center [372, 39] width 67 height 9
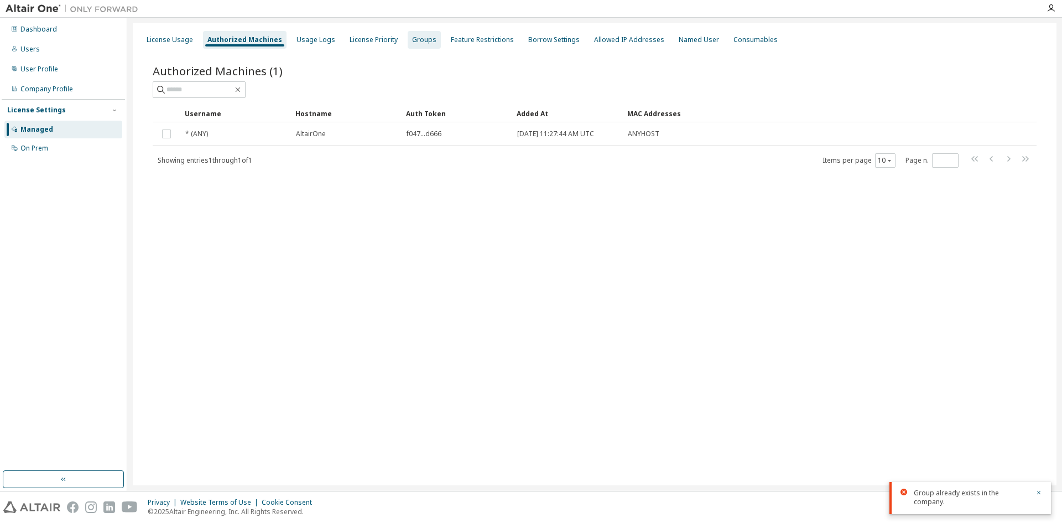
click at [423, 37] on div "Groups" at bounding box center [424, 39] width 24 height 9
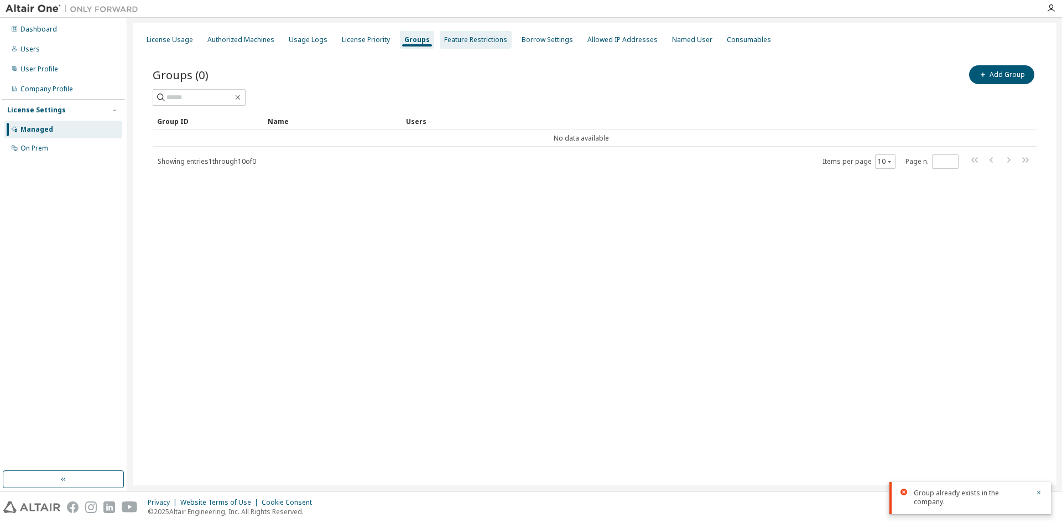
click at [468, 37] on div "Feature Restrictions" at bounding box center [475, 39] width 63 height 9
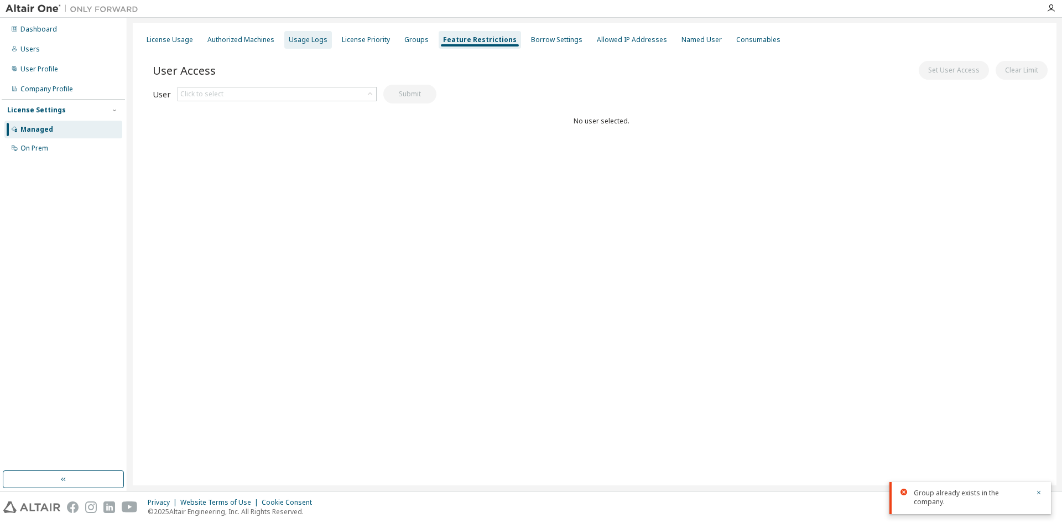
click at [310, 40] on div "Usage Logs" at bounding box center [308, 39] width 39 height 9
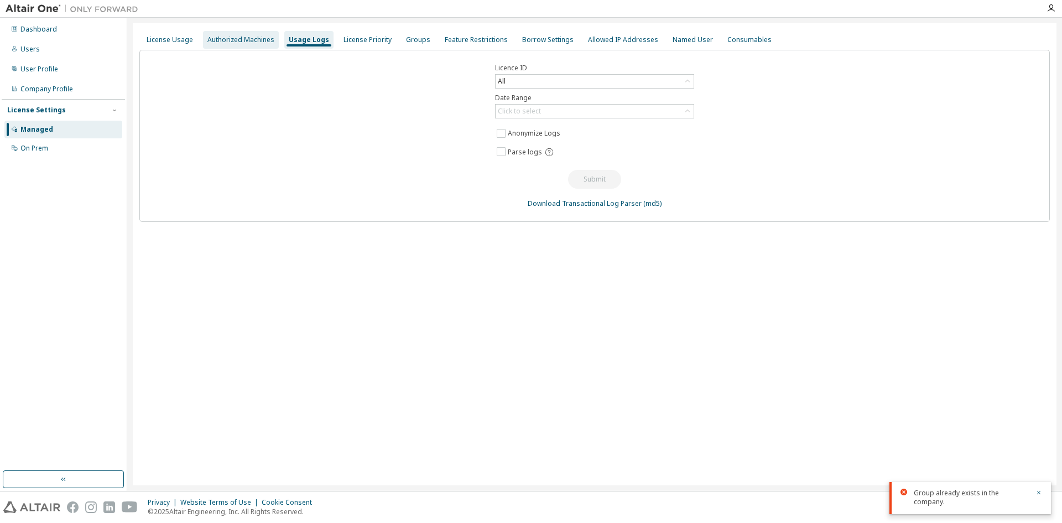
click at [258, 41] on div "Authorized Machines" at bounding box center [240, 39] width 67 height 9
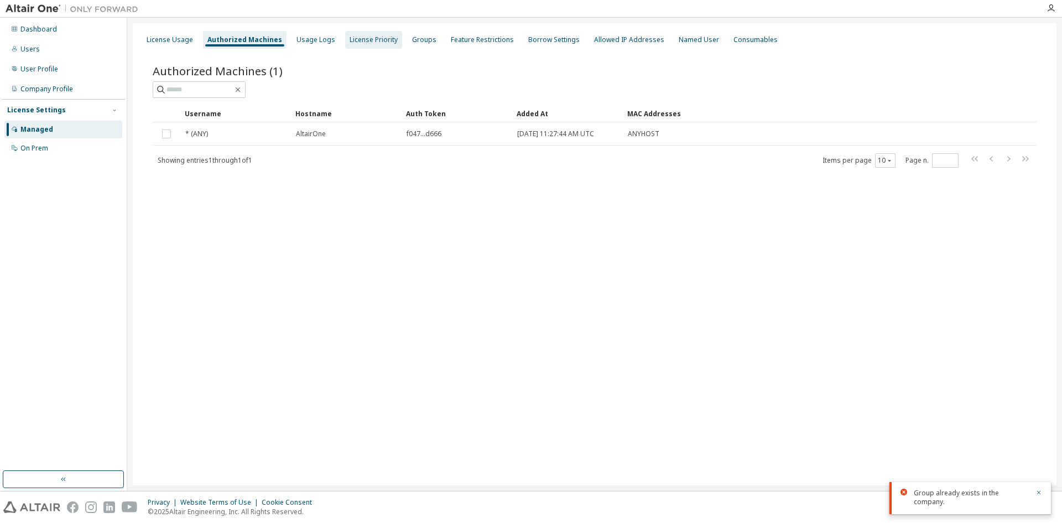
click at [350, 40] on div "License Priority" at bounding box center [374, 39] width 48 height 9
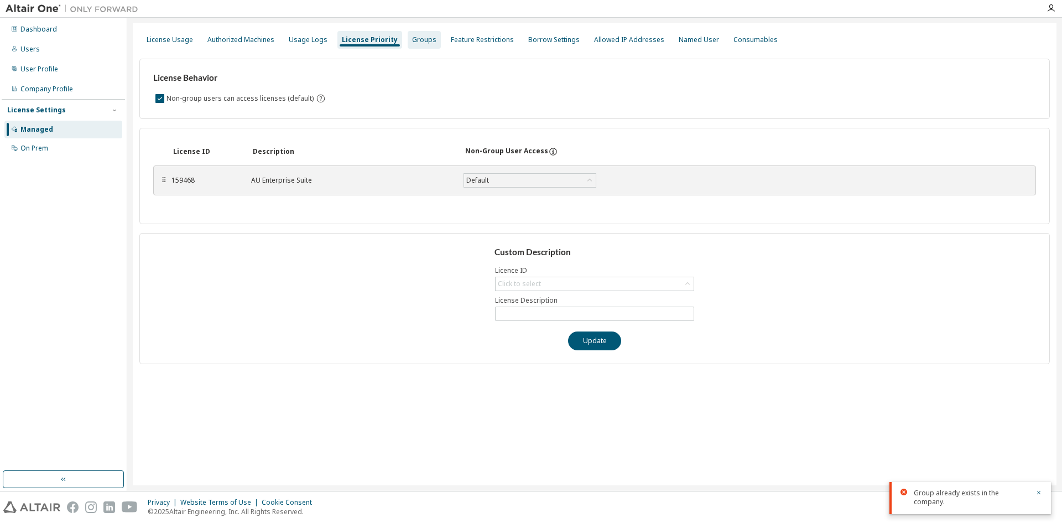
click at [415, 48] on div "Groups" at bounding box center [424, 40] width 33 height 18
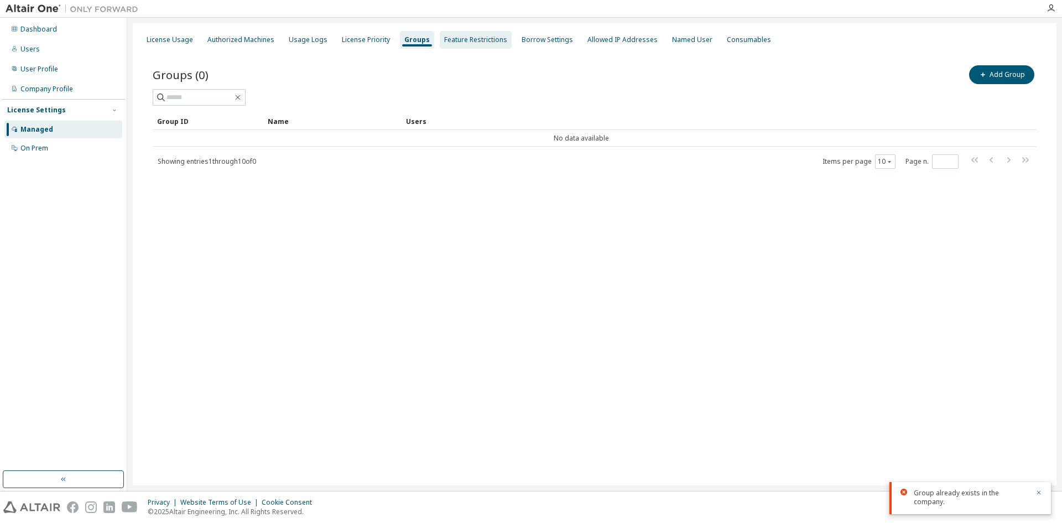
click at [456, 40] on div "Feature Restrictions" at bounding box center [475, 39] width 63 height 9
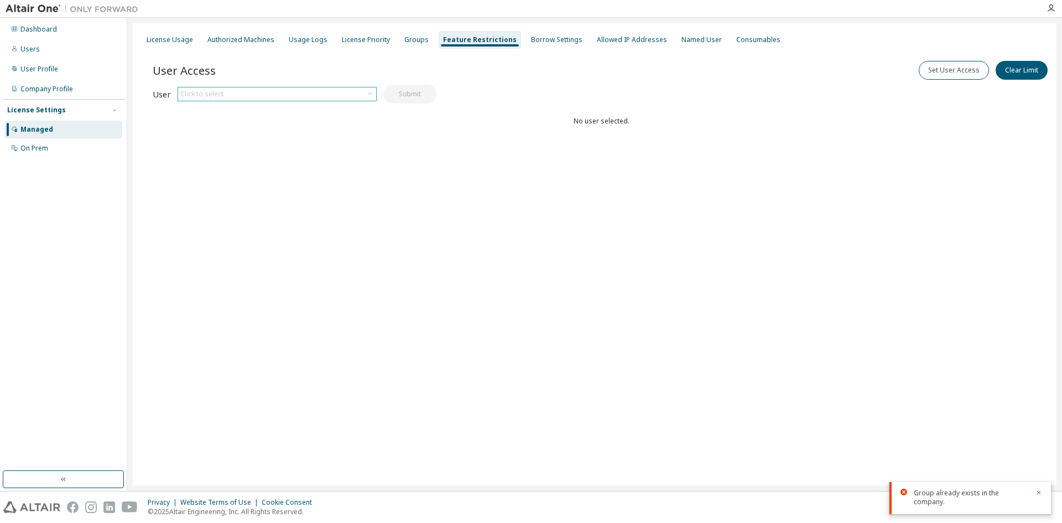
click at [314, 95] on div "Click to select" at bounding box center [277, 93] width 198 height 13
click at [302, 125] on li "[EMAIL_ADDRESS][DOMAIN_NAME]" at bounding box center [277, 125] width 196 height 14
click at [968, 72] on button "Set User Access" at bounding box center [954, 70] width 70 height 19
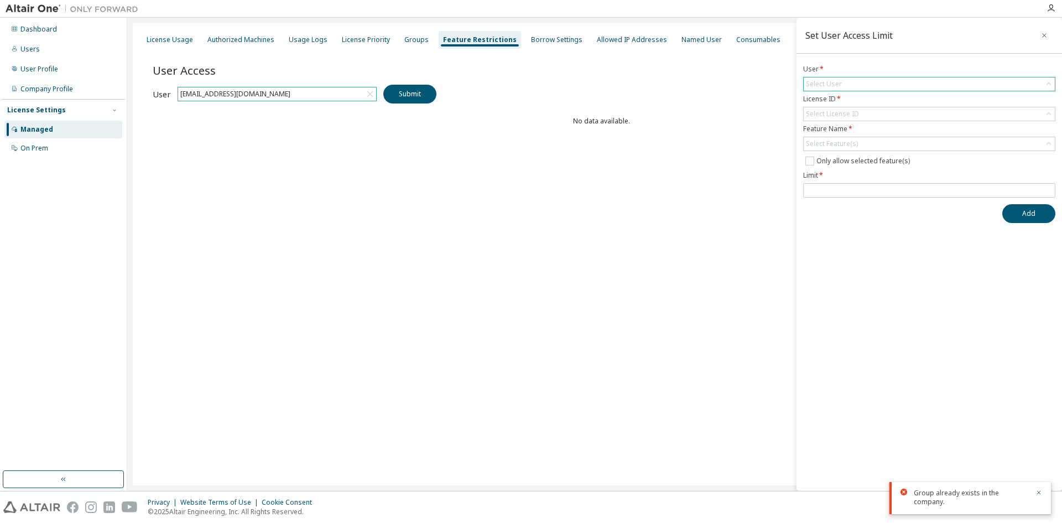
click at [848, 86] on div "Select User" at bounding box center [929, 83] width 251 height 13
click at [847, 111] on li "[EMAIL_ADDRESS][DOMAIN_NAME]" at bounding box center [928, 115] width 249 height 14
click at [847, 116] on div "Select License ID" at bounding box center [832, 114] width 53 height 9
click at [836, 145] on li "159468 - AU Enterprise Suite" at bounding box center [928, 145] width 249 height 14
click at [833, 143] on div "Select Feature(s)" at bounding box center [832, 143] width 52 height 9
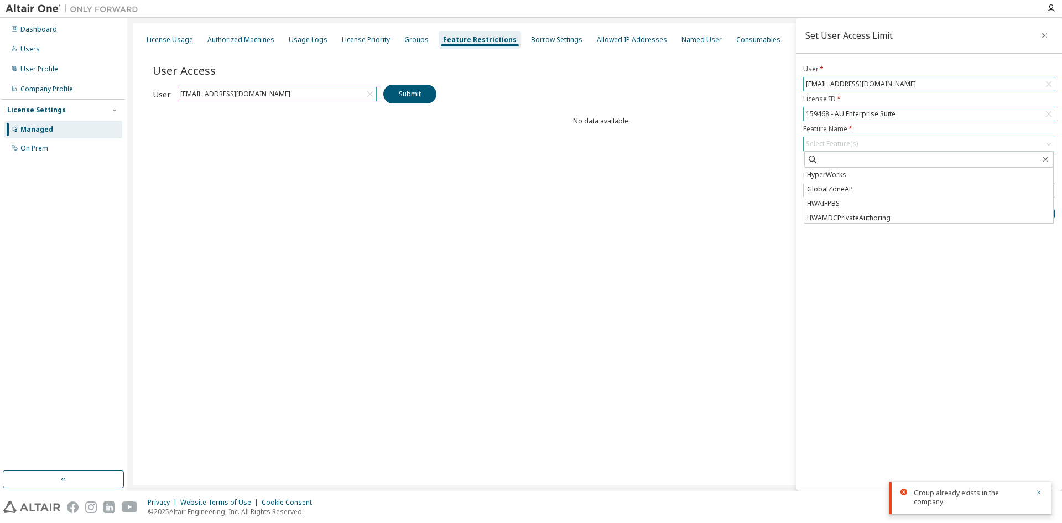
click at [821, 147] on div "Select Feature(s)" at bounding box center [832, 143] width 52 height 9
click at [835, 142] on div "Select Feature(s)" at bounding box center [832, 143] width 52 height 9
click at [832, 161] on input "text" at bounding box center [929, 159] width 222 height 11
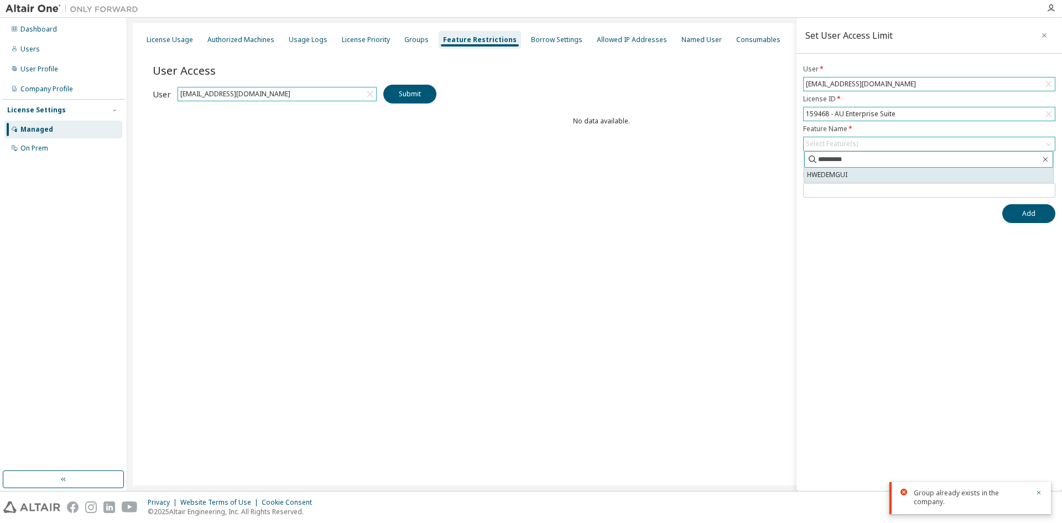
type input "*********"
click at [836, 174] on li "HWEDEMGUI" at bounding box center [928, 175] width 249 height 14
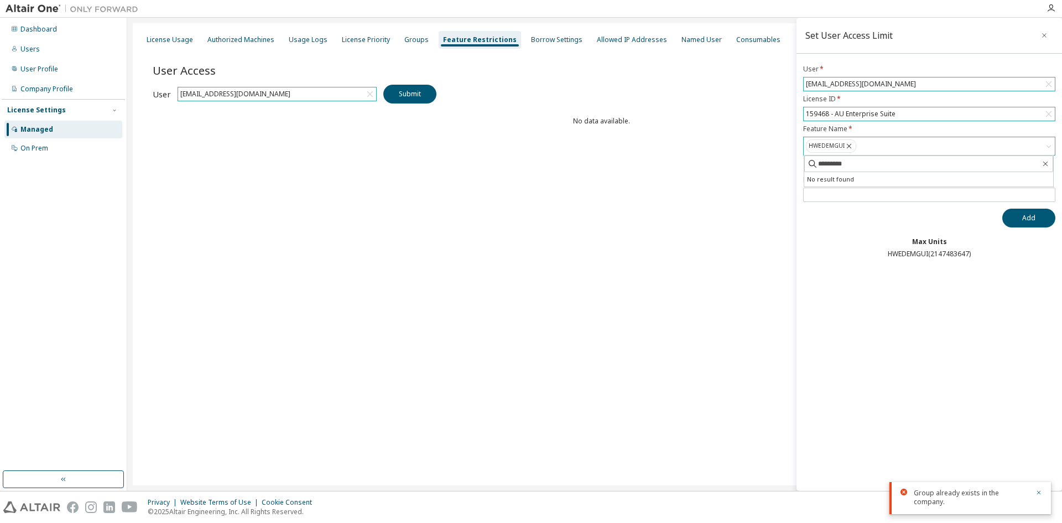
click at [862, 246] on div "Max Units" at bounding box center [929, 241] width 252 height 9
click at [830, 194] on input "number" at bounding box center [929, 194] width 247 height 9
type input "**"
click at [1023, 222] on button "Add" at bounding box center [1028, 218] width 53 height 19
click at [884, 199] on span at bounding box center [929, 194] width 252 height 14
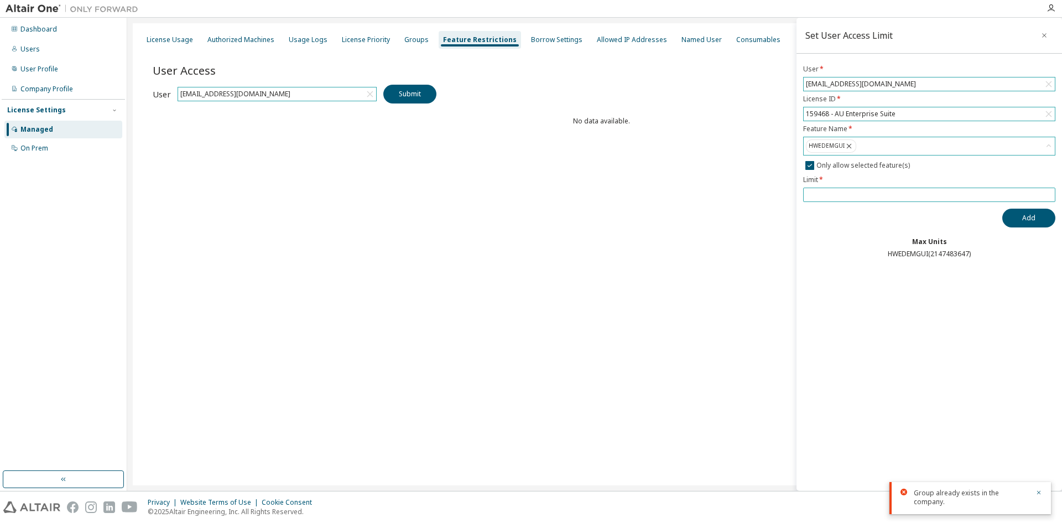
click at [879, 194] on input "number" at bounding box center [929, 194] width 247 height 9
type input "**"
click at [1031, 217] on button "Add" at bounding box center [1028, 218] width 53 height 19
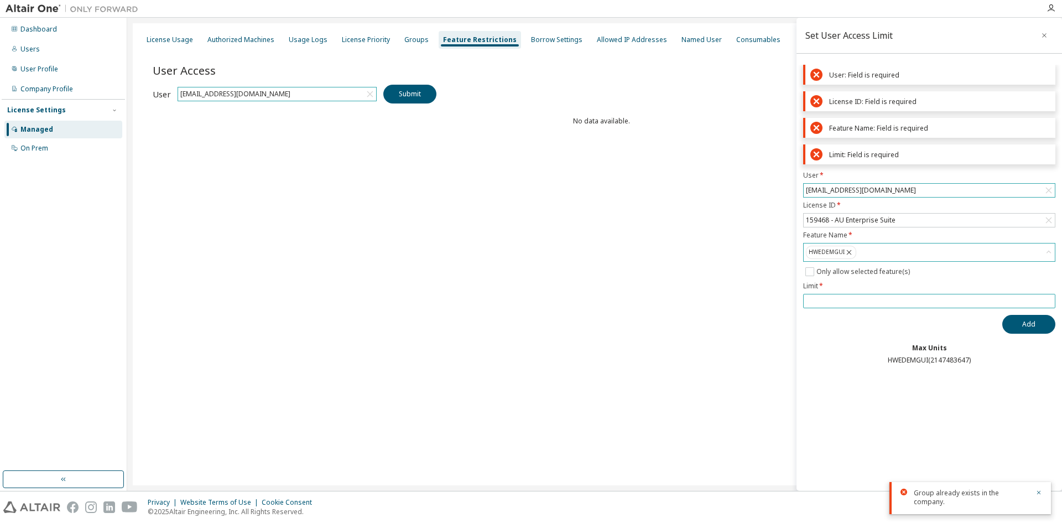
click at [840, 306] on span "**" at bounding box center [929, 301] width 252 height 14
click at [813, 75] on icon at bounding box center [816, 75] width 12 height 12
click at [826, 173] on label "User *" at bounding box center [929, 175] width 252 height 9
click at [843, 197] on div "[EMAIL_ADDRESS][DOMAIN_NAME]" at bounding box center [929, 190] width 252 height 14
click at [930, 346] on b "Max Units" at bounding box center [929, 347] width 35 height 9
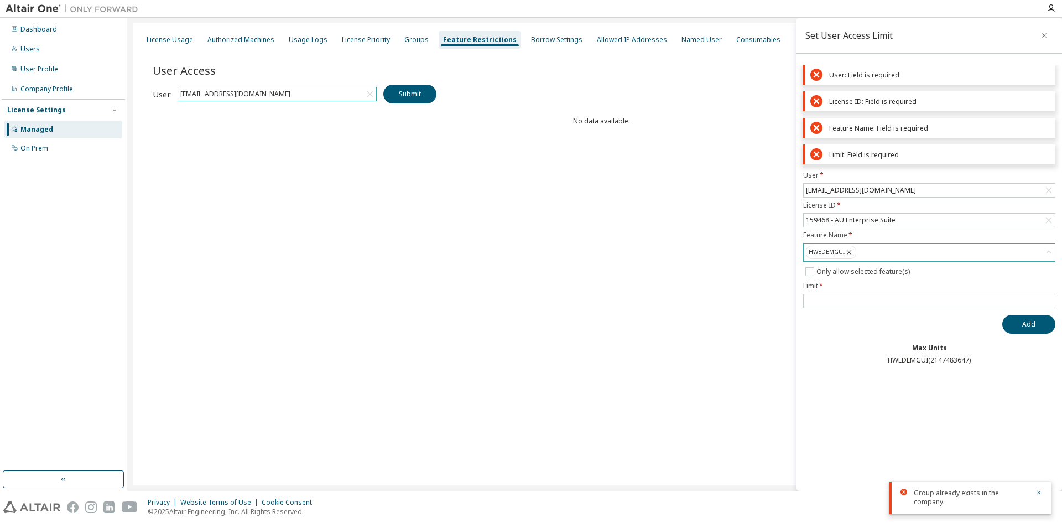
click at [449, 145] on div "User Access Set User Access Clear Limit Clear Load Save Save As Field Operator …" at bounding box center [601, 116] width 897 height 133
click at [416, 99] on button "Submit" at bounding box center [409, 94] width 53 height 19
click at [414, 96] on button "Submit" at bounding box center [409, 94] width 53 height 19
click at [1049, 33] on button "button" at bounding box center [1044, 36] width 18 height 18
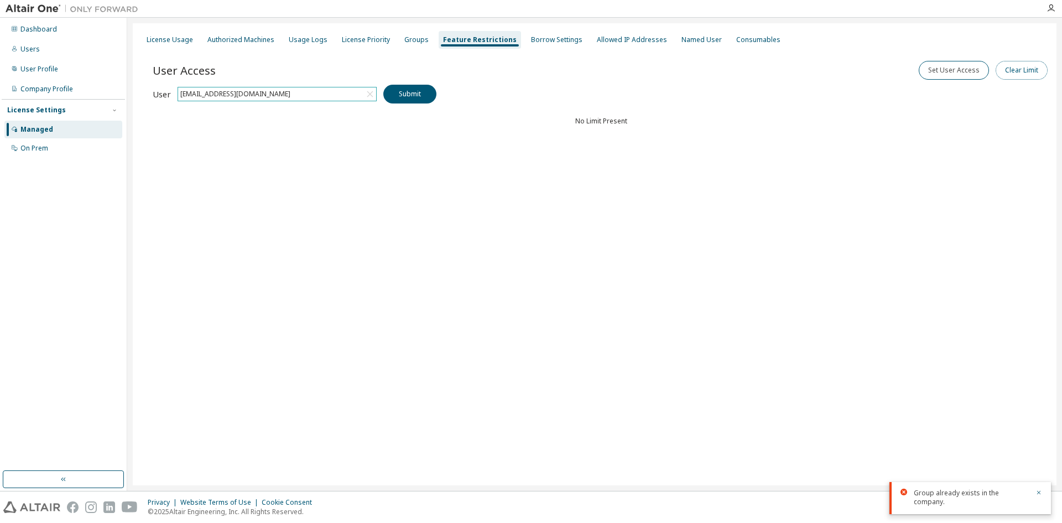
click at [1022, 70] on button "Clear Limit" at bounding box center [1022, 70] width 52 height 19
click at [856, 81] on div "Select User" at bounding box center [929, 83] width 251 height 13
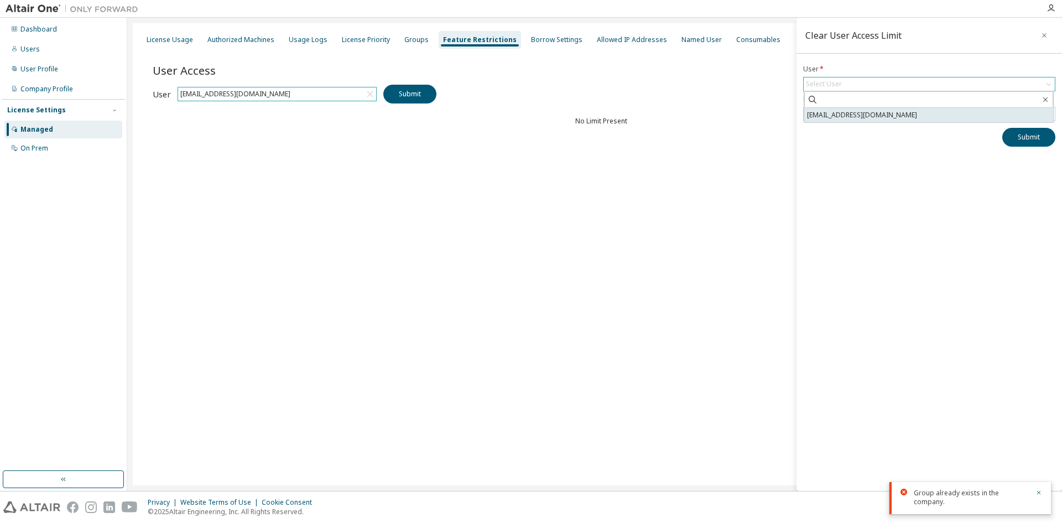
click at [864, 113] on li "[EMAIL_ADDRESS][DOMAIN_NAME]" at bounding box center [928, 115] width 249 height 14
click at [861, 110] on div "Select License(s)" at bounding box center [929, 113] width 251 height 13
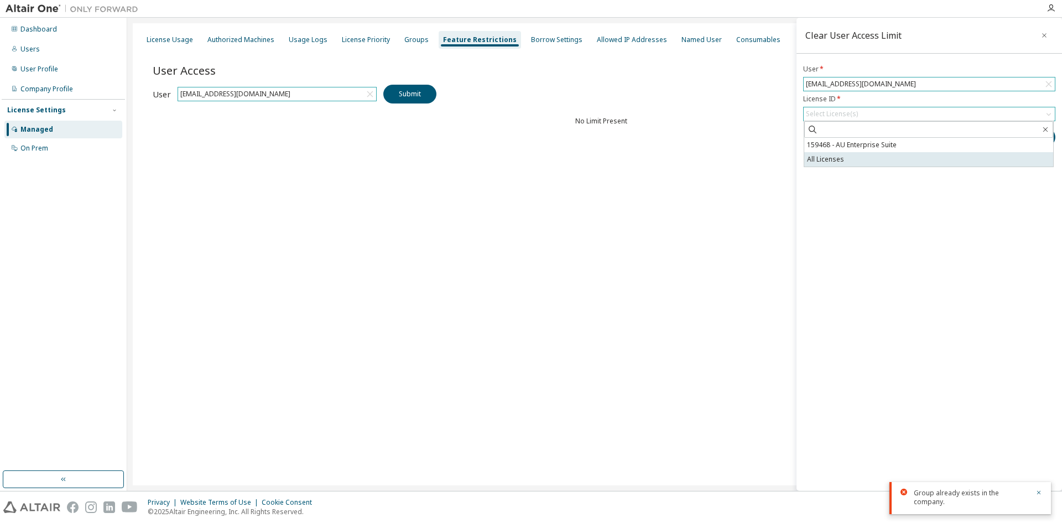
click at [847, 160] on li "All Licenses" at bounding box center [928, 159] width 249 height 14
click at [842, 221] on div "Clear User Access Limit User * [EMAIL_ADDRESS][DOMAIN_NAME] License ID * All Li…" at bounding box center [928, 254] width 265 height 473
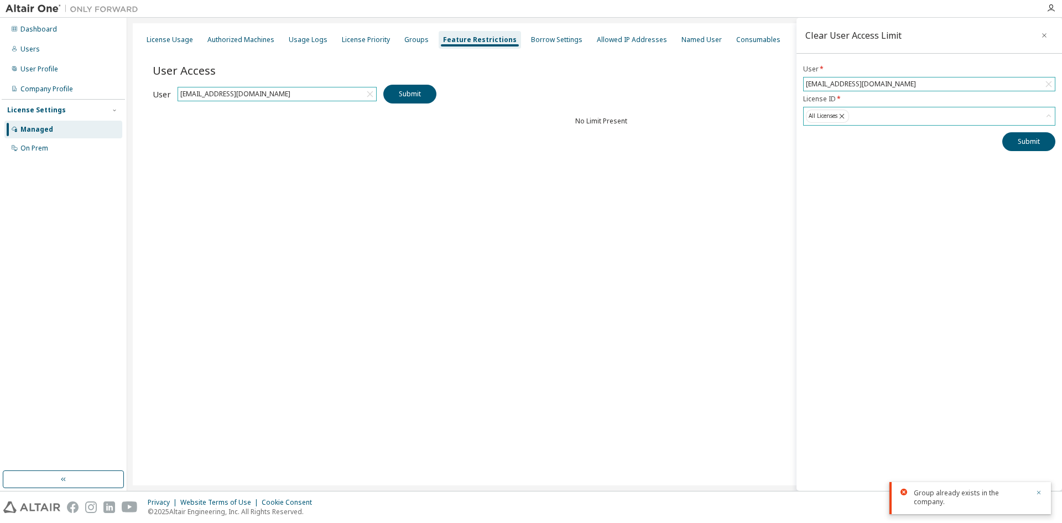
click at [1038, 492] on icon "button" at bounding box center [1038, 492] width 7 height 7
click at [1030, 140] on button "Submit" at bounding box center [1028, 141] width 53 height 19
click at [1042, 38] on icon "button" at bounding box center [1044, 35] width 8 height 9
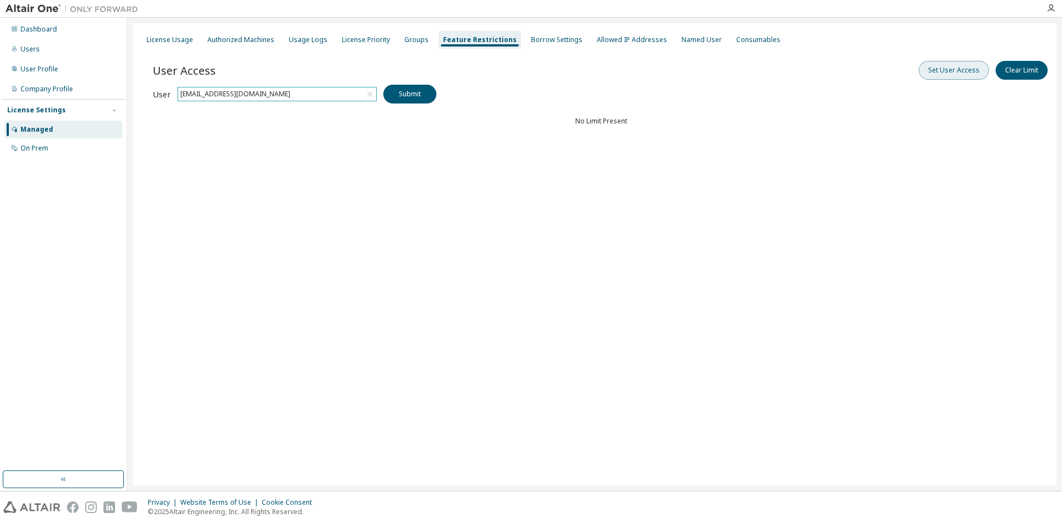
click at [959, 72] on button "Set User Access" at bounding box center [954, 70] width 70 height 19
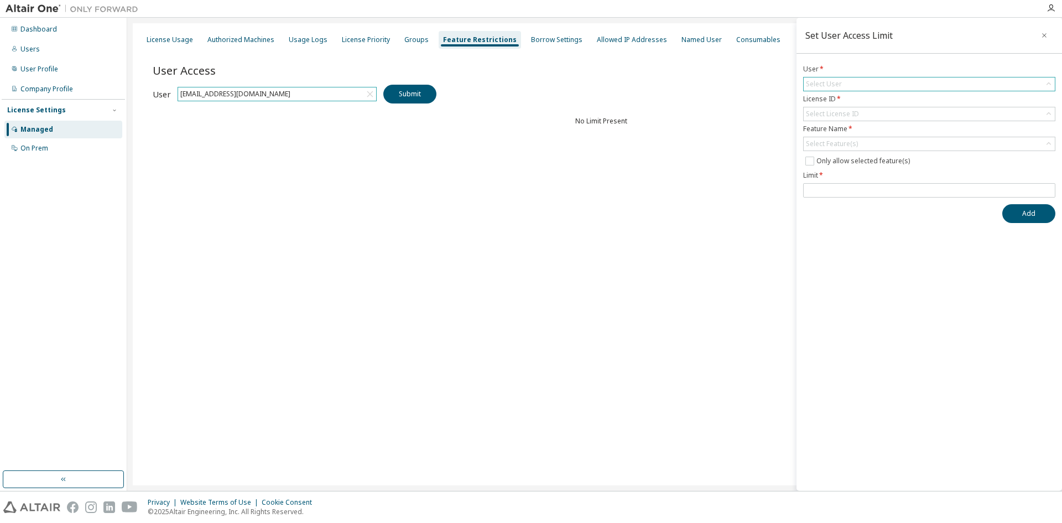
click at [837, 80] on div "Select User" at bounding box center [824, 84] width 36 height 9
click at [846, 114] on li "[EMAIL_ADDRESS][DOMAIN_NAME]" at bounding box center [928, 115] width 249 height 14
click at [834, 115] on div "Select License ID" at bounding box center [832, 114] width 53 height 9
click at [841, 146] on li "159468 - AU Enterprise Suite" at bounding box center [928, 145] width 249 height 14
click at [848, 113] on div "159468 - AU Enterprise Suite" at bounding box center [850, 114] width 93 height 12
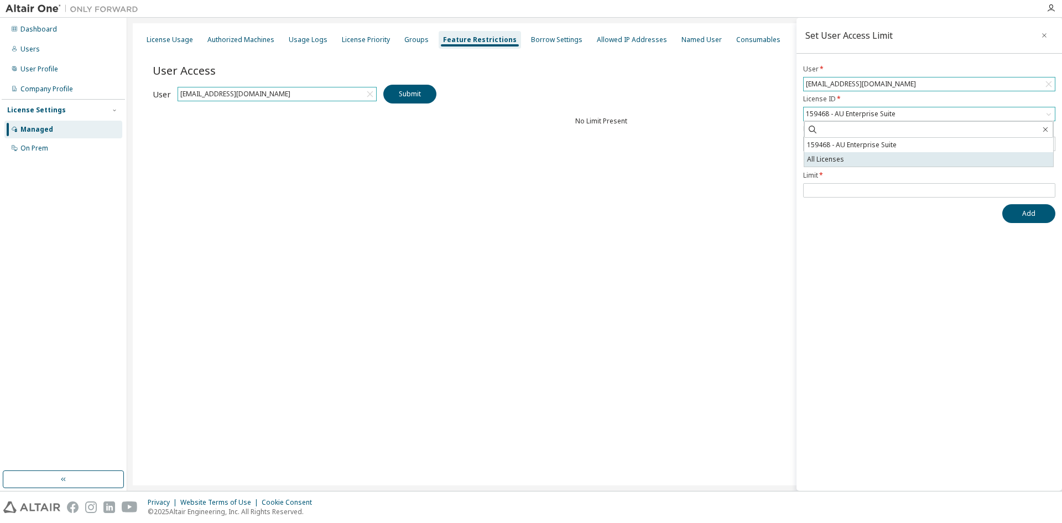
click at [840, 157] on li "All Licenses" at bounding box center [928, 159] width 249 height 14
click at [842, 142] on div "Select Feature(s)" at bounding box center [832, 143] width 52 height 9
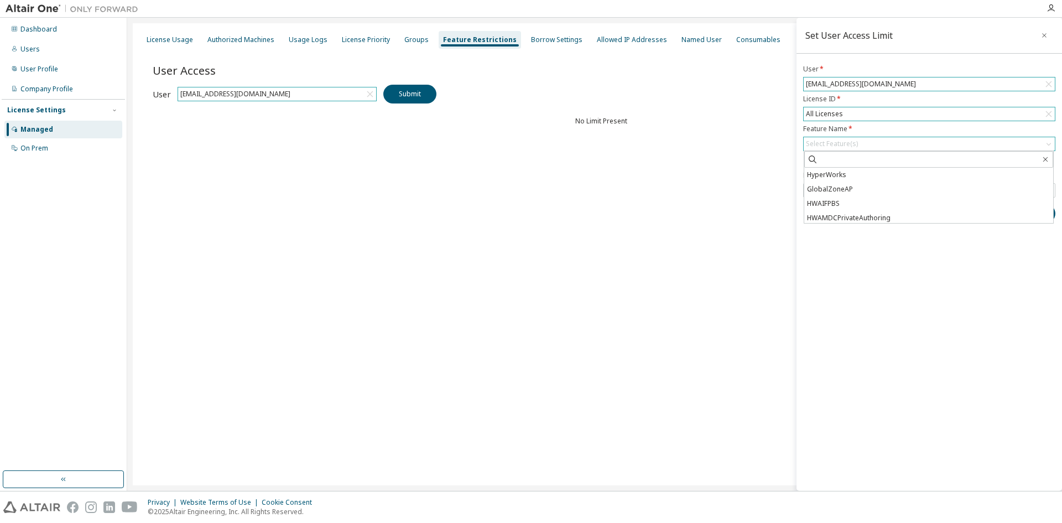
click at [833, 143] on div "Select Feature(s)" at bounding box center [832, 143] width 52 height 9
click at [832, 142] on div "Select Feature(s)" at bounding box center [832, 143] width 52 height 9
click at [837, 160] on input "text" at bounding box center [929, 159] width 222 height 11
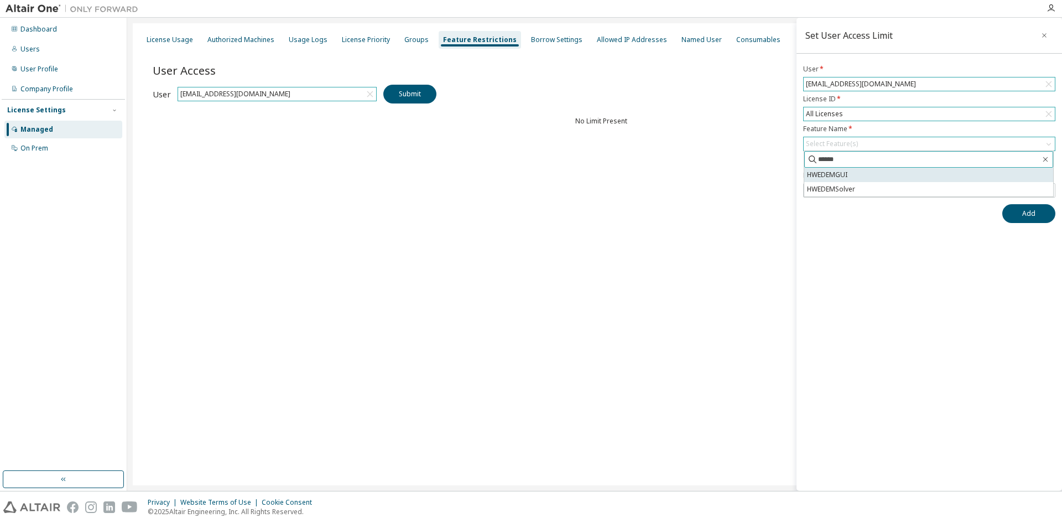
type input "******"
click at [829, 176] on li "HWEDEMGUI" at bounding box center [928, 175] width 249 height 14
drag, startPoint x: 1045, startPoint y: 164, endPoint x: 1001, endPoint y: 179, distance: 46.9
click at [1046, 164] on icon "button" at bounding box center [1045, 163] width 9 height 9
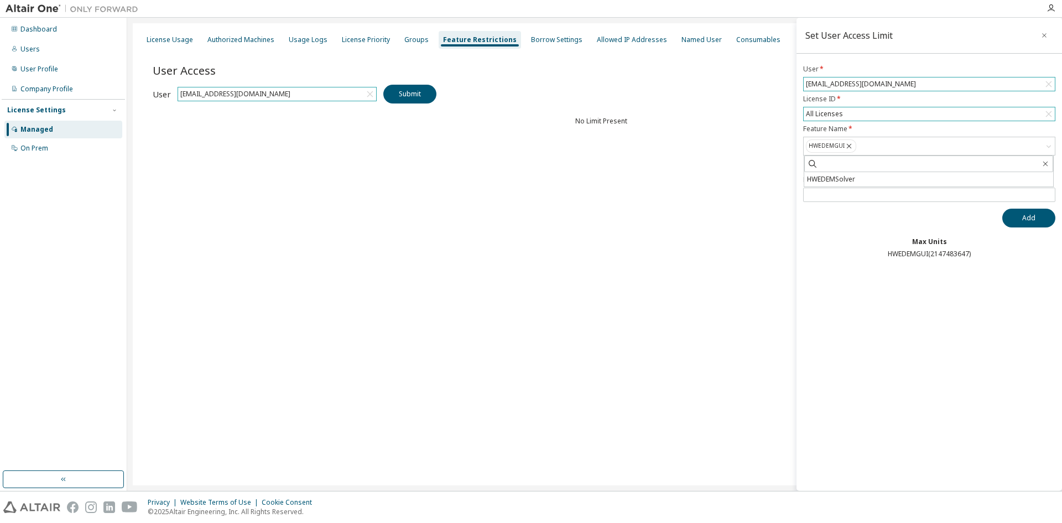
click at [833, 253] on div "HWEDEMGUI ( 2147483647 )" at bounding box center [929, 253] width 252 height 9
click at [835, 192] on input "number" at bounding box center [929, 194] width 247 height 9
type input "**"
click at [854, 197] on input "number" at bounding box center [929, 194] width 247 height 9
type input "**"
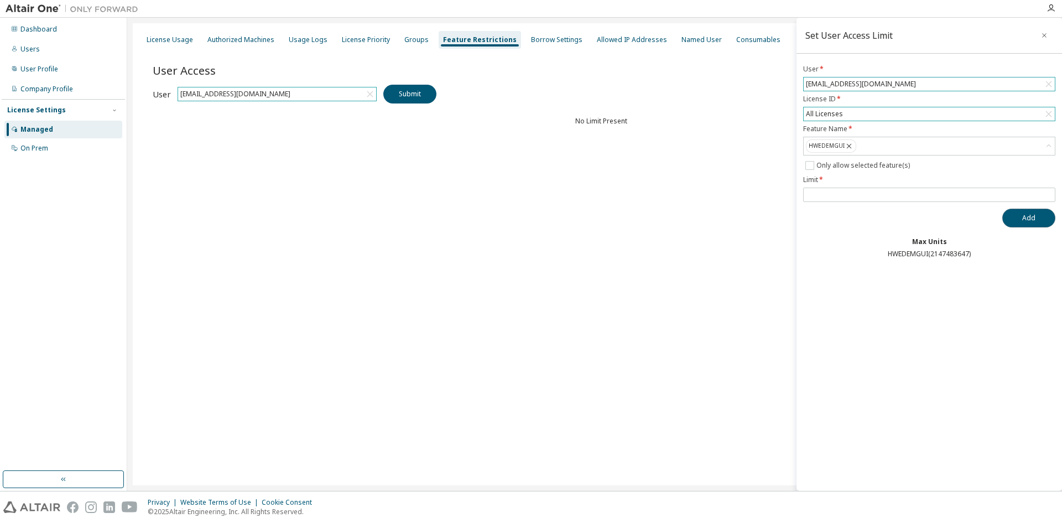
click at [1029, 216] on button "Add" at bounding box center [1028, 218] width 53 height 19
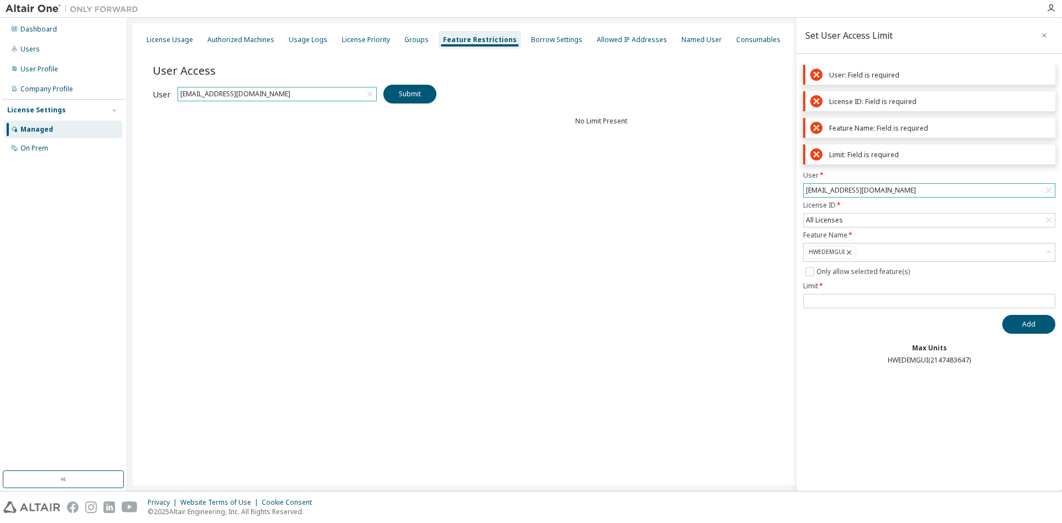
click at [655, 355] on div "License Usage Authorized Machines Usage Logs License Priority Groups Feature Re…" at bounding box center [595, 254] width 924 height 462
click at [1046, 33] on icon "button" at bounding box center [1044, 35] width 8 height 9
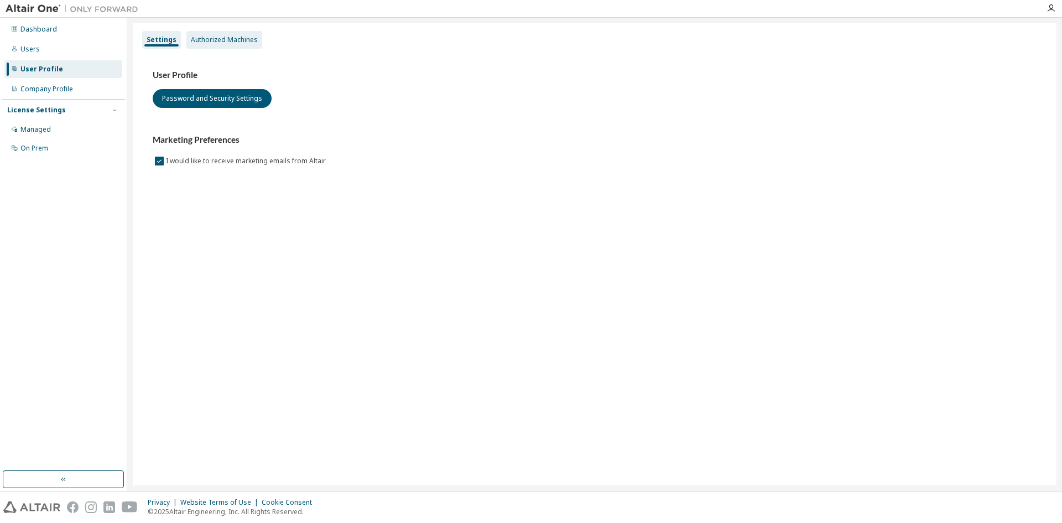
click at [221, 41] on div "Authorized Machines" at bounding box center [224, 39] width 67 height 9
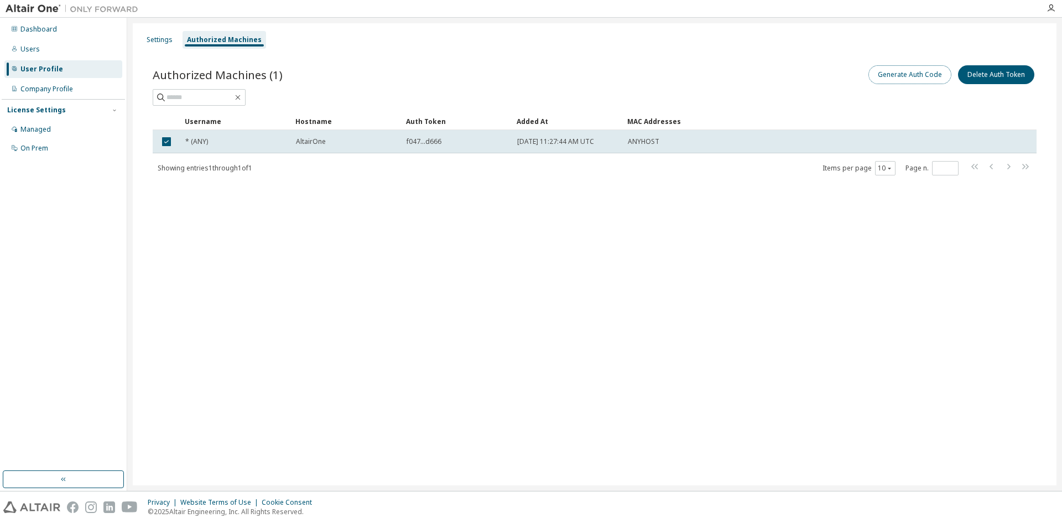
click at [911, 74] on button "Generate Auth Code" at bounding box center [909, 74] width 83 height 19
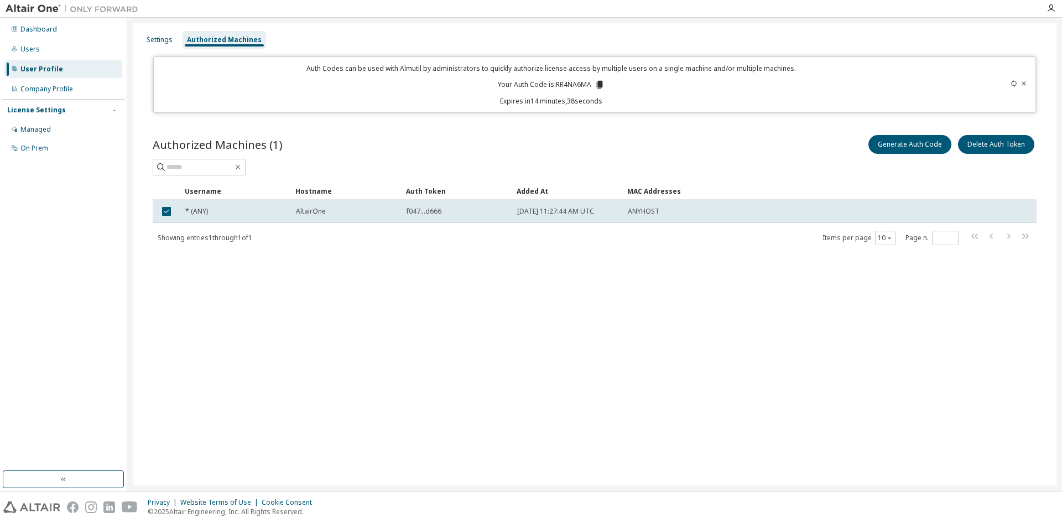
click at [591, 87] on p "Your Auth Code is: RR4NA6MA" at bounding box center [551, 85] width 107 height 10
click at [600, 82] on icon at bounding box center [600, 85] width 6 height 8
drag, startPoint x: 555, startPoint y: 87, endPoint x: 594, endPoint y: 85, distance: 39.3
click at [594, 85] on p "Your Auth Code is: RR4NA6MA" at bounding box center [551, 85] width 107 height 10
copy p "RR4NA6MA"
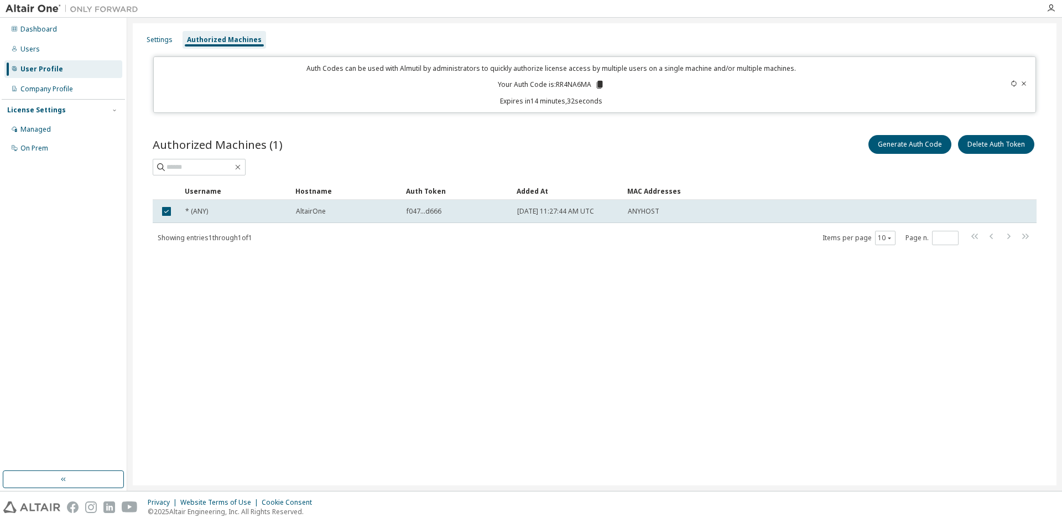
click at [367, 321] on div "Settings Authorized Machines Auth Codes can be used with Almutil by administrat…" at bounding box center [595, 254] width 924 height 462
click at [46, 126] on div "Managed" at bounding box center [35, 129] width 30 height 9
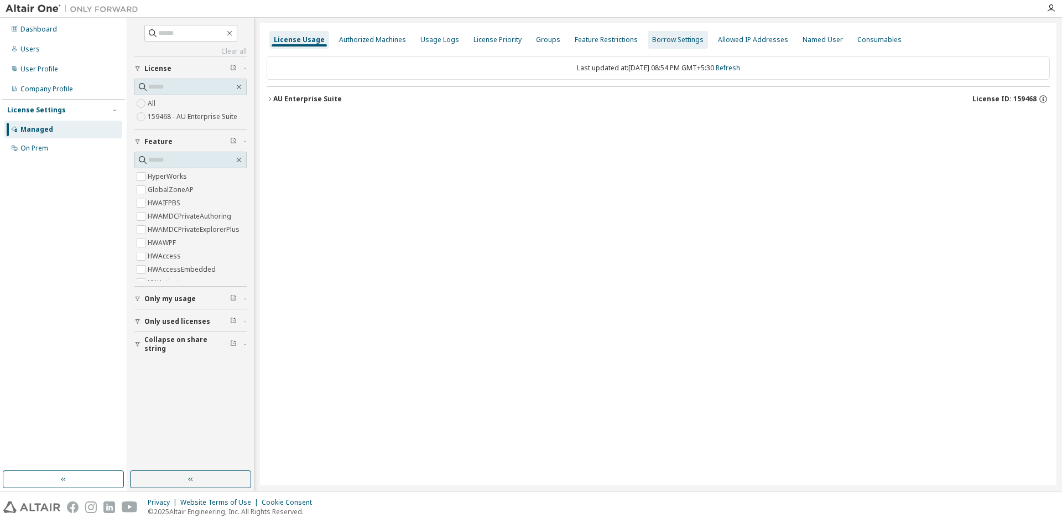
click at [660, 42] on div "Borrow Settings" at bounding box center [677, 39] width 51 height 9
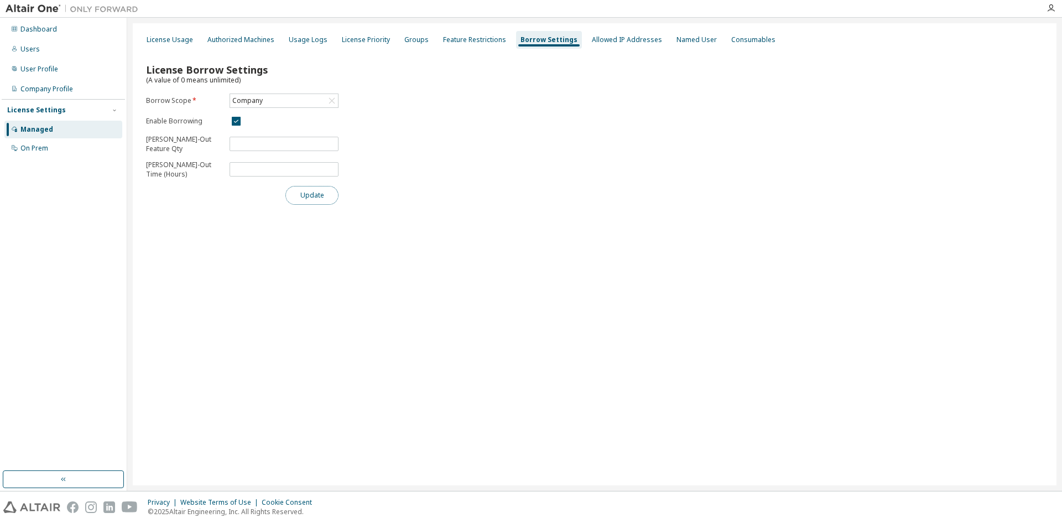
click at [315, 195] on button "Update" at bounding box center [311, 195] width 53 height 19
click at [264, 98] on div "Company" at bounding box center [284, 100] width 108 height 13
click at [263, 114] on input "text" at bounding box center [283, 116] width 79 height 11
type input "*"
click at [254, 147] on li "159468 - AU Enterprise Suite" at bounding box center [284, 146] width 106 height 14
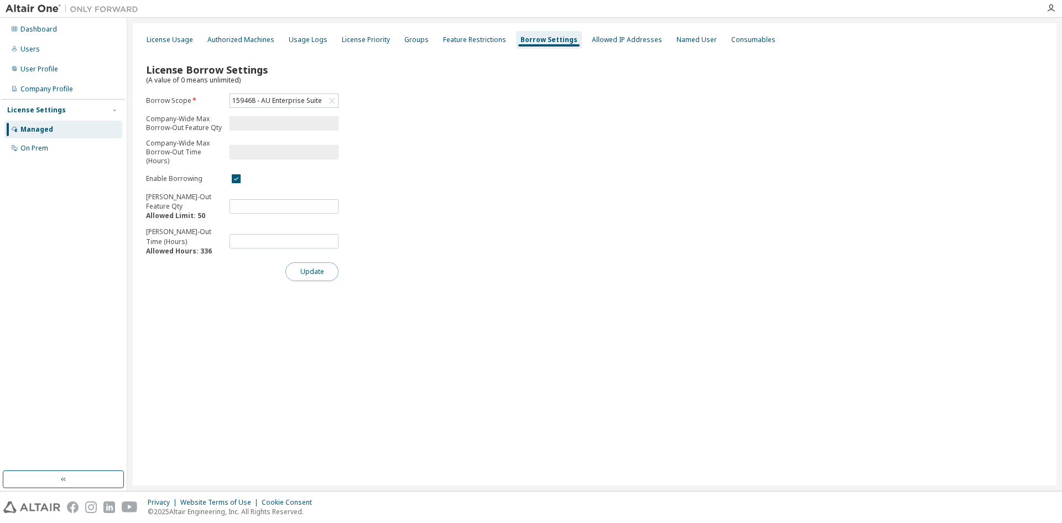
click at [313, 276] on button "Update" at bounding box center [311, 271] width 53 height 19
click at [607, 42] on div "Allowed IP Addresses" at bounding box center [627, 39] width 70 height 9
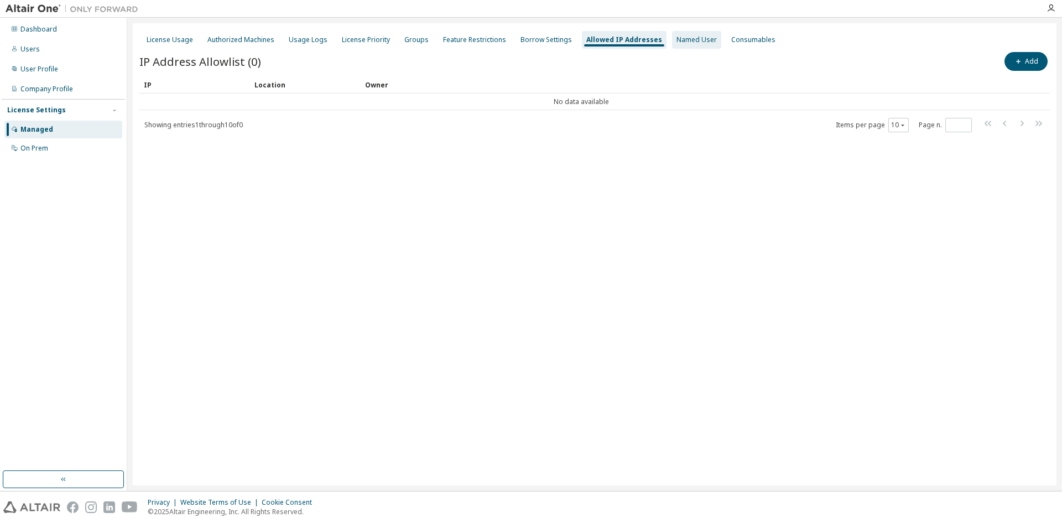
click at [676, 41] on div "Named User" at bounding box center [696, 39] width 40 height 9
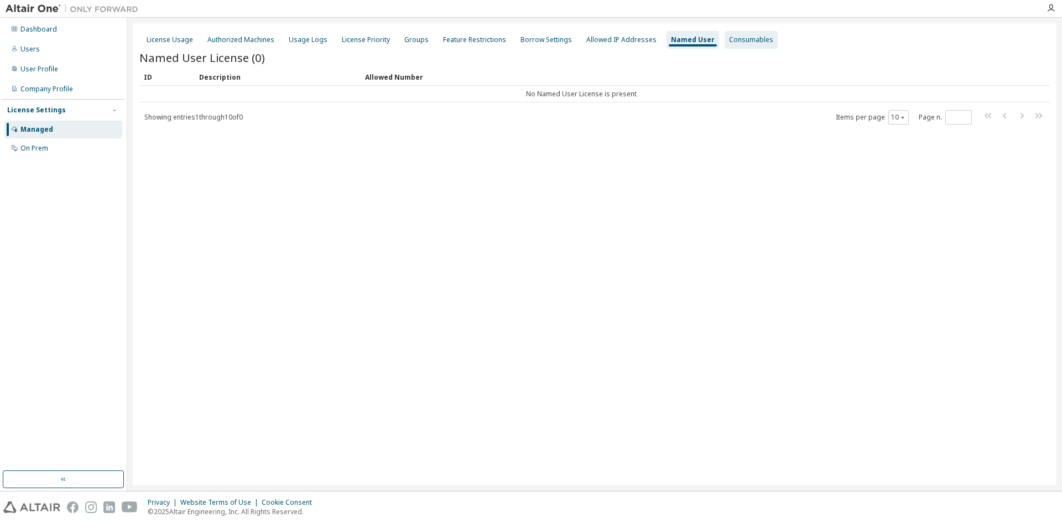
click at [729, 40] on div "Consumables" at bounding box center [751, 39] width 44 height 9
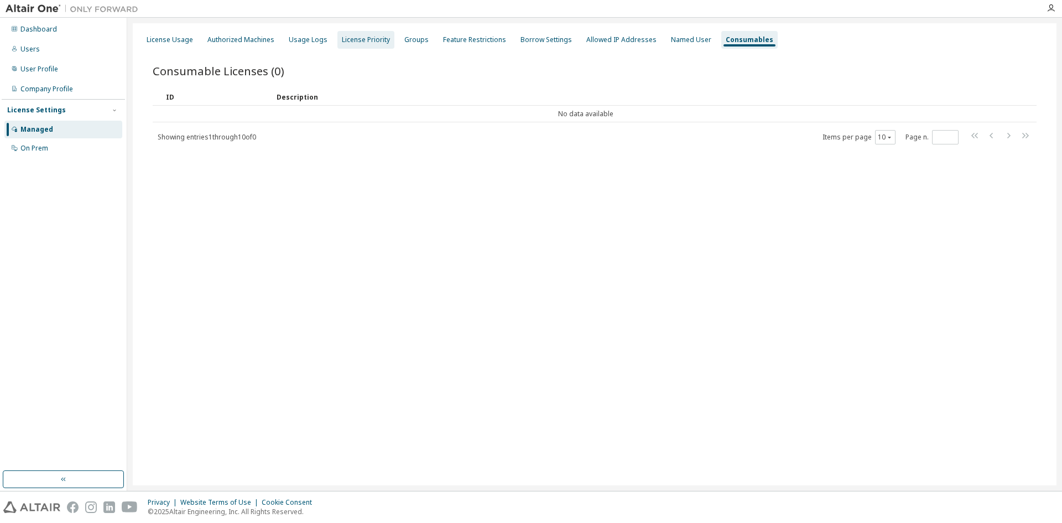
click at [377, 41] on div "License Priority" at bounding box center [366, 39] width 48 height 9
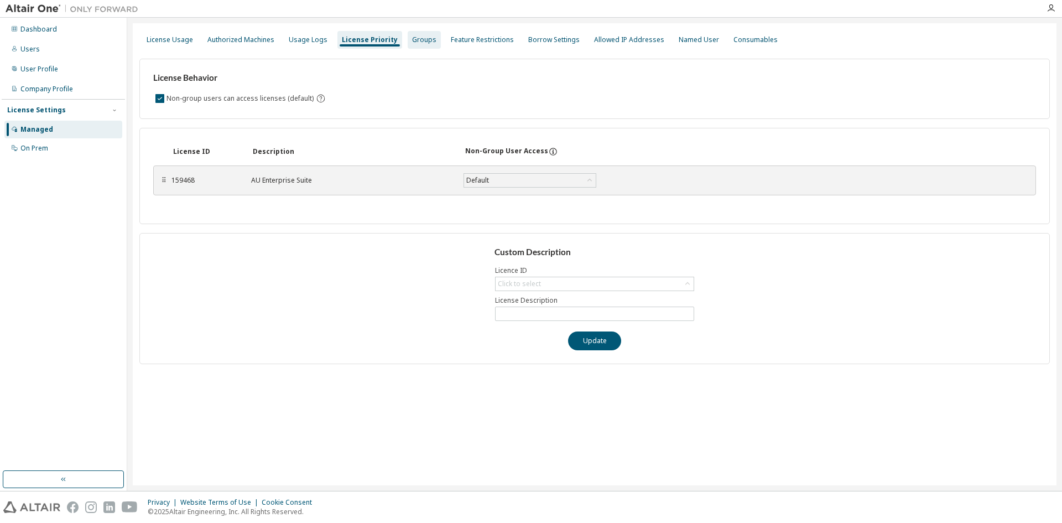
click at [425, 43] on div "Groups" at bounding box center [424, 40] width 33 height 18
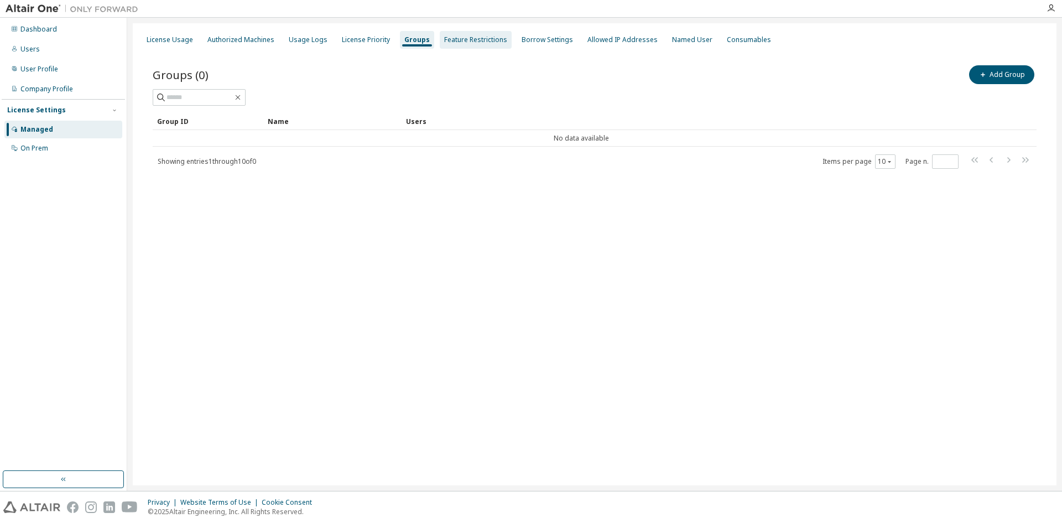
click at [444, 41] on div "Feature Restrictions" at bounding box center [475, 39] width 63 height 9
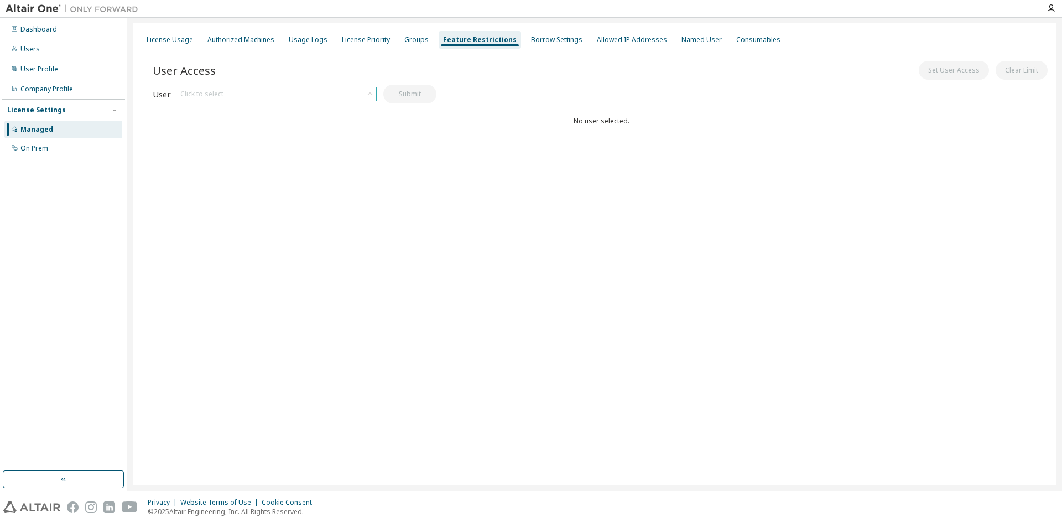
click at [265, 94] on div "Click to select" at bounding box center [277, 93] width 198 height 13
click at [264, 131] on li "[EMAIL_ADDRESS][DOMAIN_NAME]" at bounding box center [277, 125] width 196 height 14
click at [968, 72] on button "Set User Access" at bounding box center [954, 70] width 70 height 19
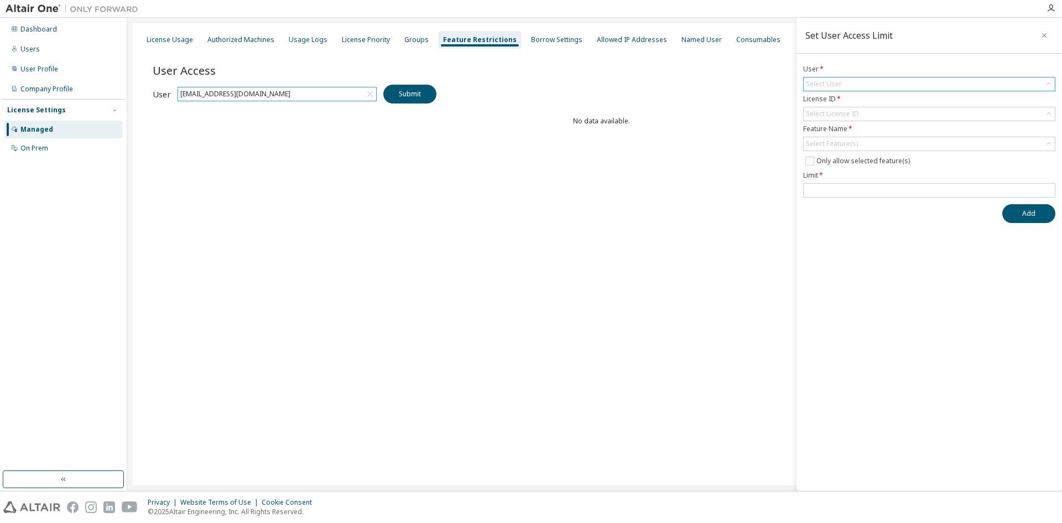
click at [843, 85] on div "Select User" at bounding box center [929, 83] width 251 height 13
click at [854, 115] on li "[EMAIL_ADDRESS][DOMAIN_NAME]" at bounding box center [928, 115] width 249 height 14
click at [842, 115] on div "Select License ID" at bounding box center [832, 114] width 53 height 9
click at [842, 145] on li "159468 - AU Enterprise Suite" at bounding box center [928, 145] width 249 height 14
click at [838, 142] on div "Select Feature(s)" at bounding box center [832, 143] width 52 height 9
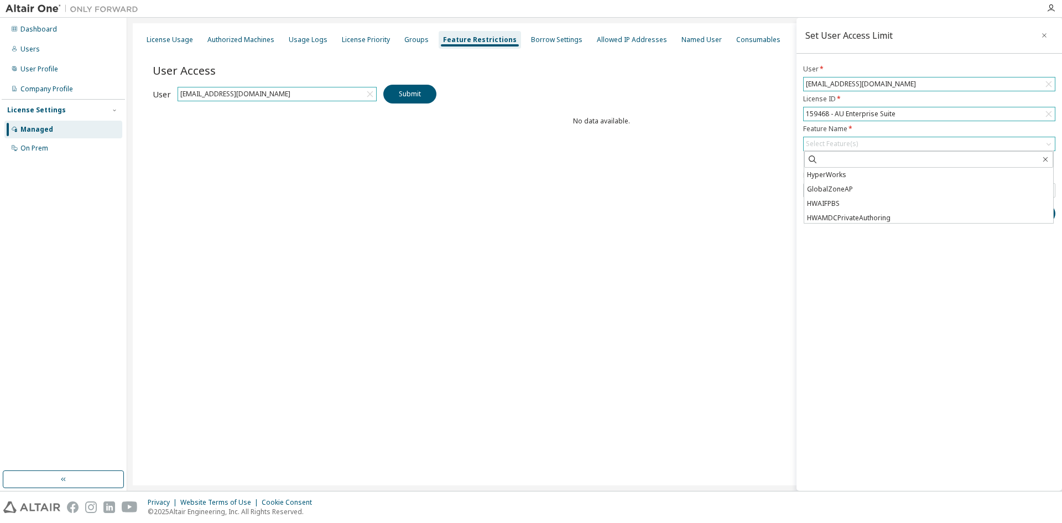
click at [814, 142] on div "Select Feature(s)" at bounding box center [832, 143] width 52 height 9
click at [828, 149] on div "Select Feature(s)" at bounding box center [831, 144] width 55 height 12
click at [831, 157] on input "text" at bounding box center [929, 159] width 222 height 11
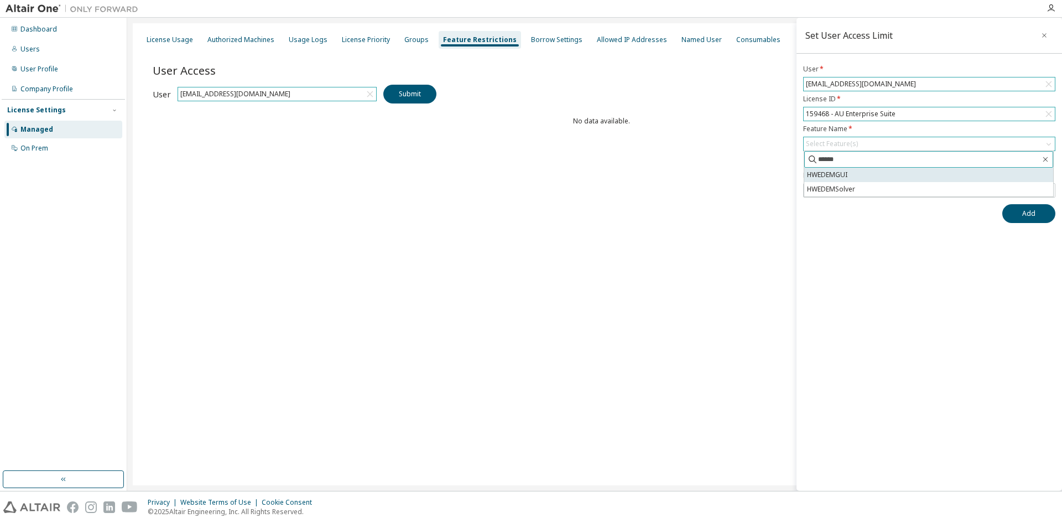
type input "******"
click at [836, 178] on li "HWEDEMGUI" at bounding box center [928, 175] width 249 height 14
click at [1047, 165] on icon "button" at bounding box center [1045, 163] width 9 height 9
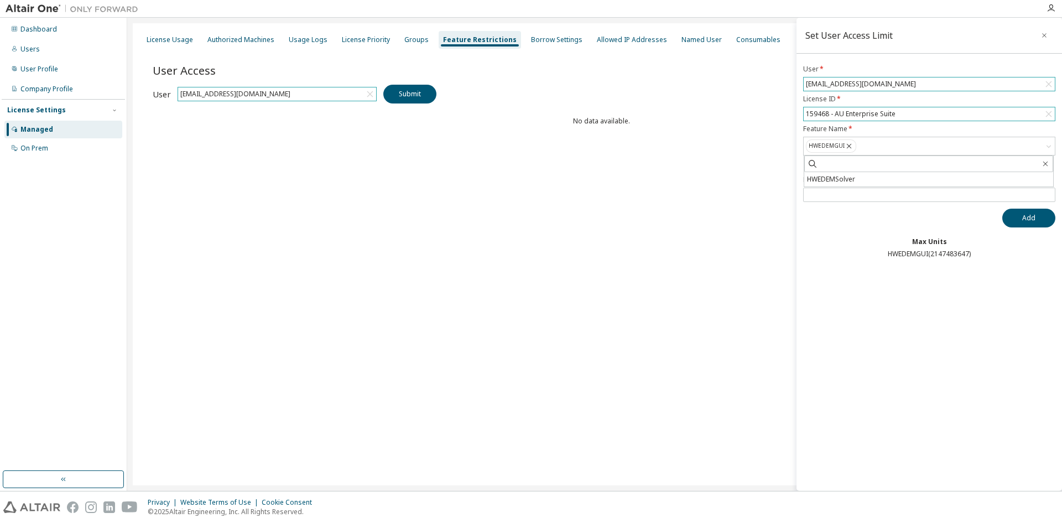
click at [835, 249] on div "HWEDEMGUI ( 2147483647 )" at bounding box center [929, 253] width 252 height 9
click at [828, 191] on input "number" at bounding box center [929, 194] width 247 height 9
type input "**"
click at [1031, 219] on button "Add" at bounding box center [1028, 218] width 53 height 19
click at [828, 193] on input "number" at bounding box center [929, 194] width 247 height 9
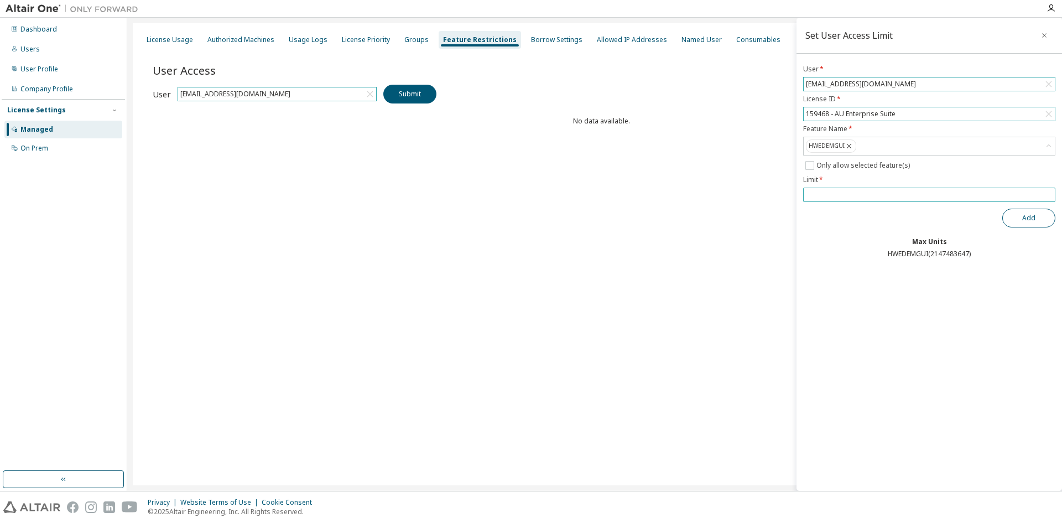
type input "**"
click at [1041, 215] on button "Add" at bounding box center [1028, 218] width 53 height 19
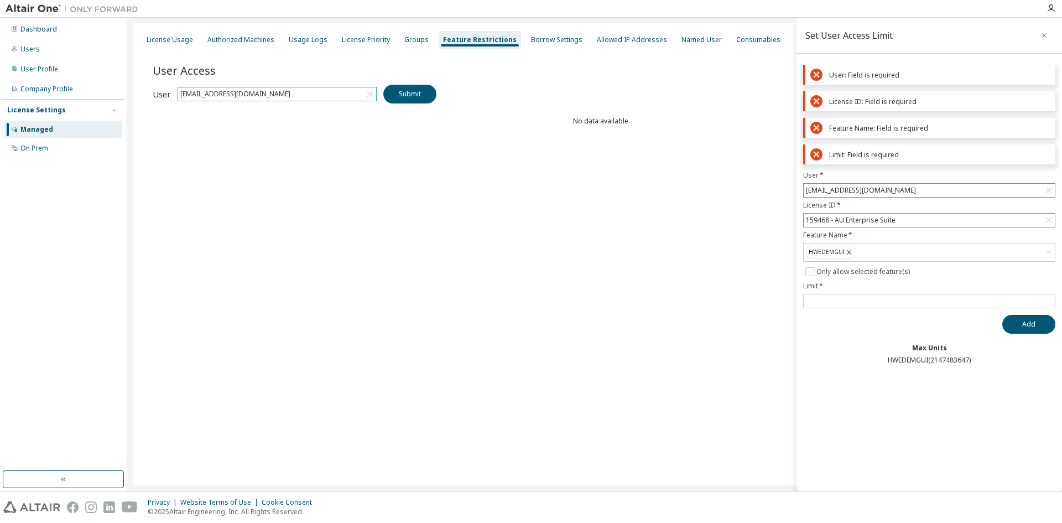
click at [812, 75] on icon at bounding box center [816, 75] width 12 height 12
click at [1040, 35] on button "button" at bounding box center [1044, 36] width 18 height 18
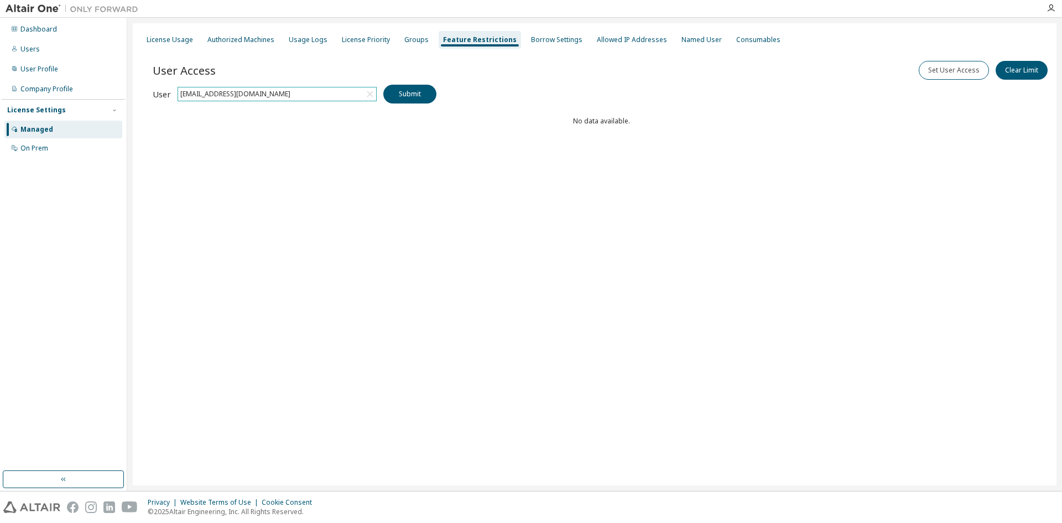
click at [357, 92] on div "[EMAIL_ADDRESS][DOMAIN_NAME]" at bounding box center [277, 93] width 198 height 13
click at [290, 123] on li "[EMAIL_ADDRESS][DOMAIN_NAME]" at bounding box center [277, 125] width 196 height 14
click at [412, 88] on button "Submit" at bounding box center [409, 94] width 53 height 19
click at [430, 99] on button "Submit" at bounding box center [409, 94] width 53 height 19
click at [1013, 71] on button "Clear Limit" at bounding box center [1022, 70] width 52 height 19
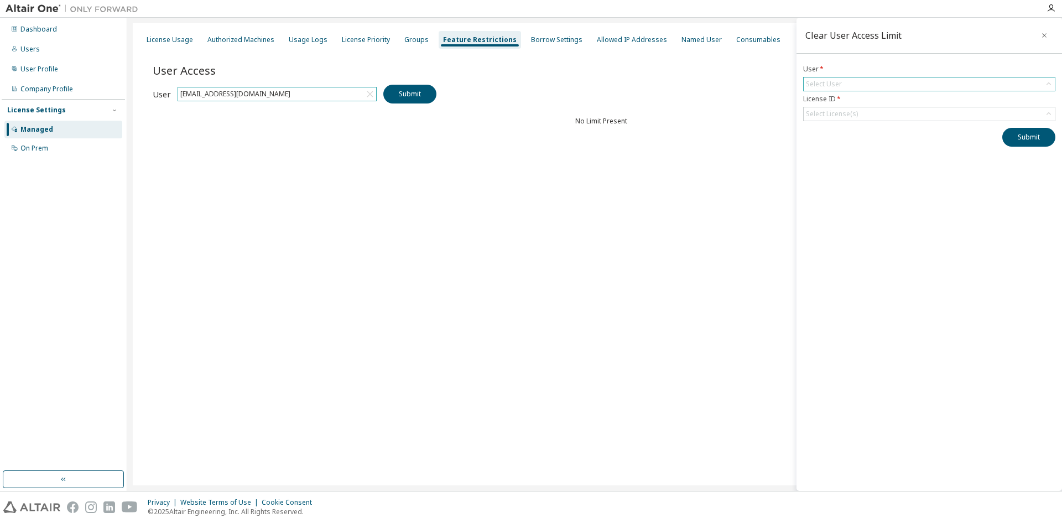
click at [846, 82] on div "Select User" at bounding box center [929, 83] width 251 height 13
click at [840, 114] on li "[EMAIL_ADDRESS][DOMAIN_NAME]" at bounding box center [928, 115] width 249 height 14
click at [839, 113] on div "Select License(s)" at bounding box center [832, 114] width 52 height 9
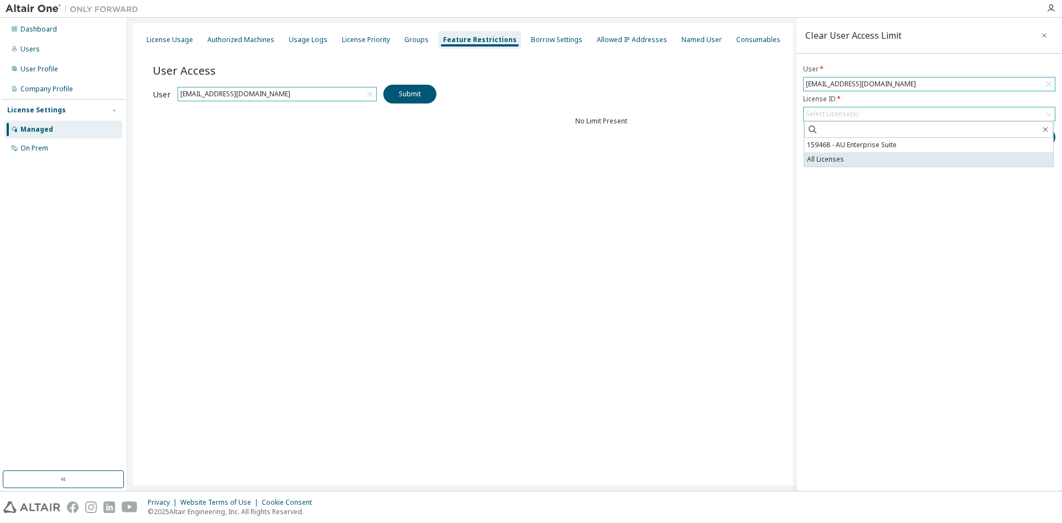
click at [841, 160] on li "All Licenses" at bounding box center [928, 159] width 249 height 14
click at [958, 216] on div "Clear User Access Limit User * [EMAIL_ADDRESS][DOMAIN_NAME] License ID * All Li…" at bounding box center [928, 254] width 265 height 473
click at [1029, 139] on button "Submit" at bounding box center [1028, 141] width 53 height 19
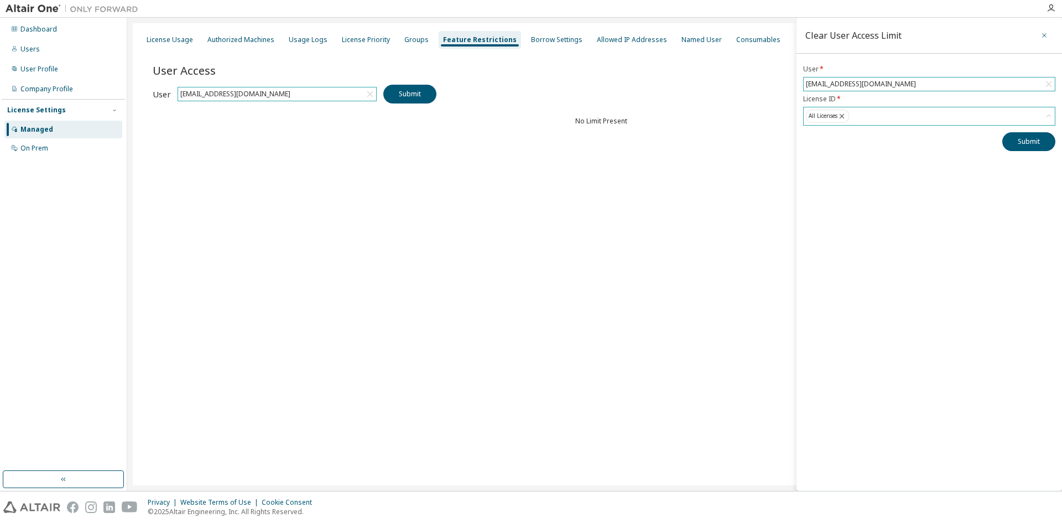
click at [1047, 34] on icon "button" at bounding box center [1044, 35] width 8 height 9
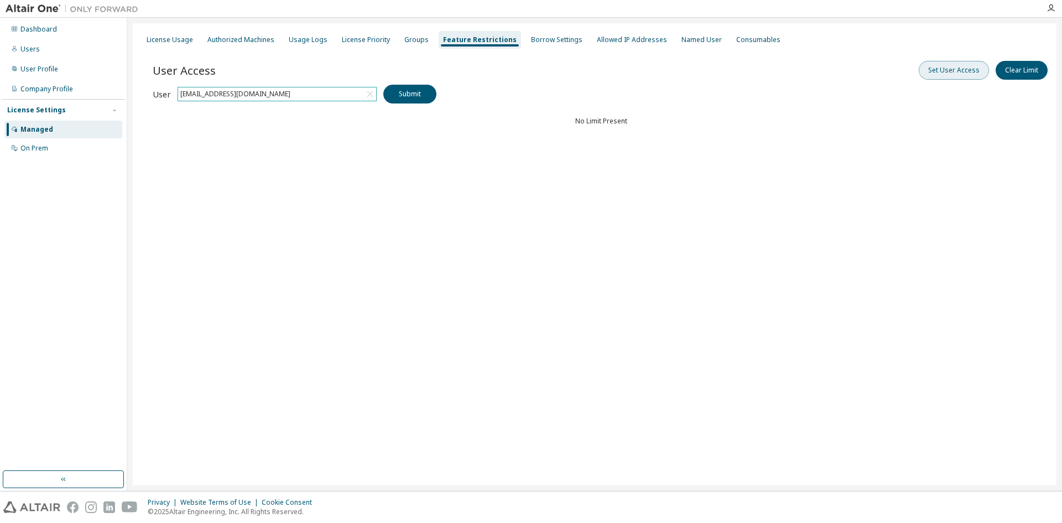
click at [960, 70] on button "Set User Access" at bounding box center [954, 70] width 70 height 19
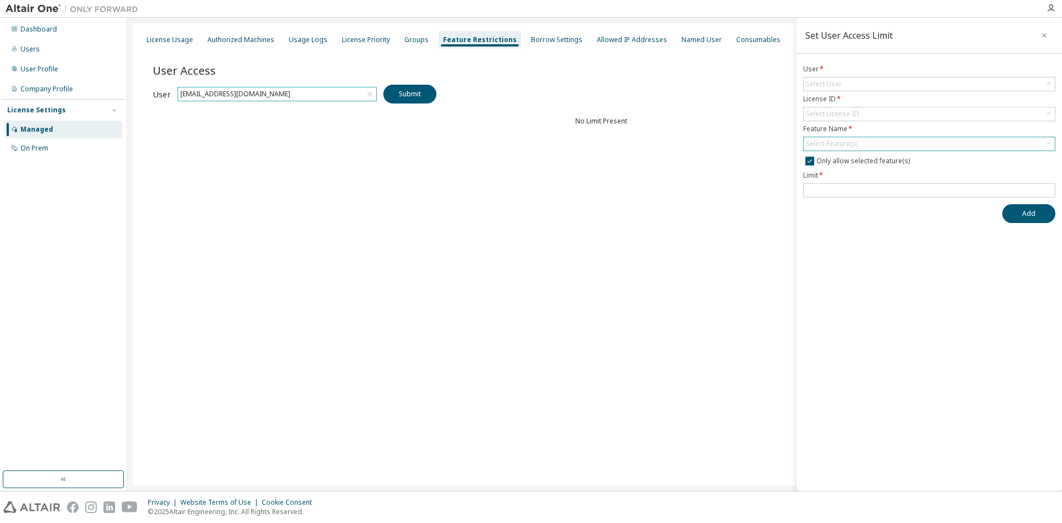
click at [839, 145] on div "Select Feature(s)" at bounding box center [832, 143] width 52 height 9
click at [837, 89] on div "Select User" at bounding box center [823, 84] width 39 height 12
click at [837, 115] on li "[EMAIL_ADDRESS][DOMAIN_NAME]" at bounding box center [928, 115] width 249 height 14
click at [840, 114] on div "Select License ID" at bounding box center [832, 114] width 53 height 9
click at [845, 155] on li "All Licenses" at bounding box center [928, 159] width 249 height 14
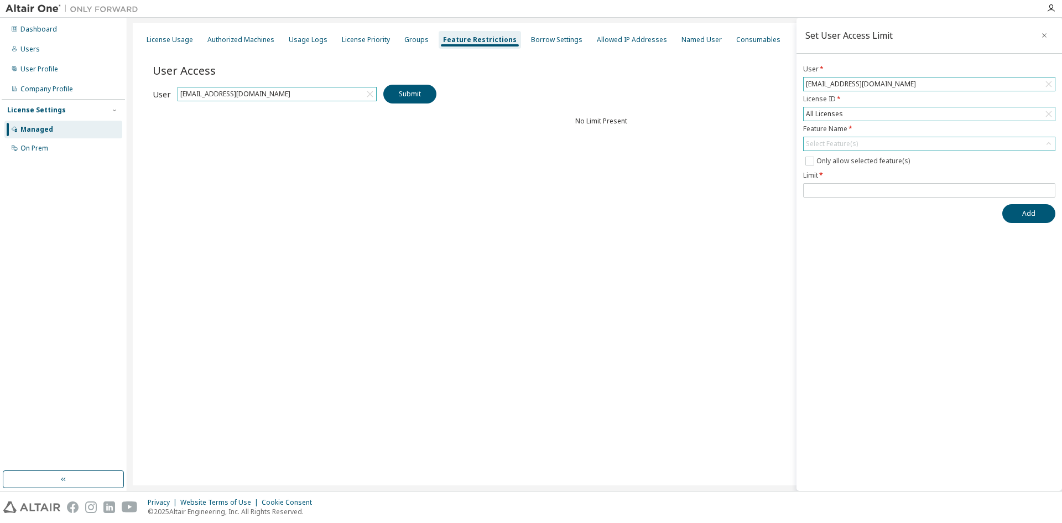
click at [840, 143] on div "Select Feature(s)" at bounding box center [832, 143] width 52 height 9
click at [833, 157] on input "text" at bounding box center [929, 159] width 222 height 11
type input "******"
click at [844, 174] on li "HWEDEMGUI" at bounding box center [928, 175] width 249 height 14
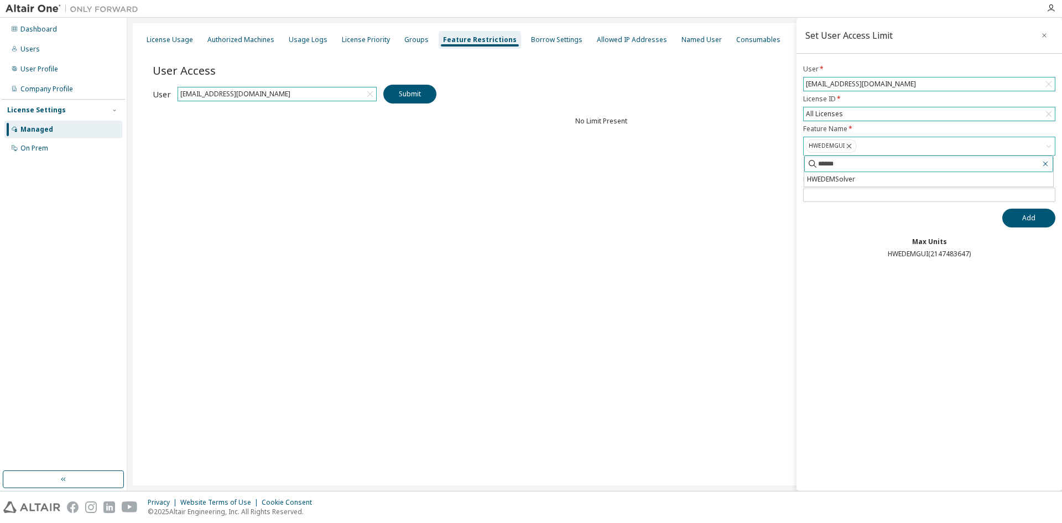
click at [1049, 162] on icon "button" at bounding box center [1045, 163] width 9 height 9
click at [807, 273] on div "Set User Access Limit User * [EMAIL_ADDRESS][DOMAIN_NAME] License ID * All Lice…" at bounding box center [928, 254] width 265 height 473
click at [822, 189] on span at bounding box center [929, 194] width 252 height 14
click at [827, 194] on input "number" at bounding box center [929, 194] width 247 height 9
type input "**"
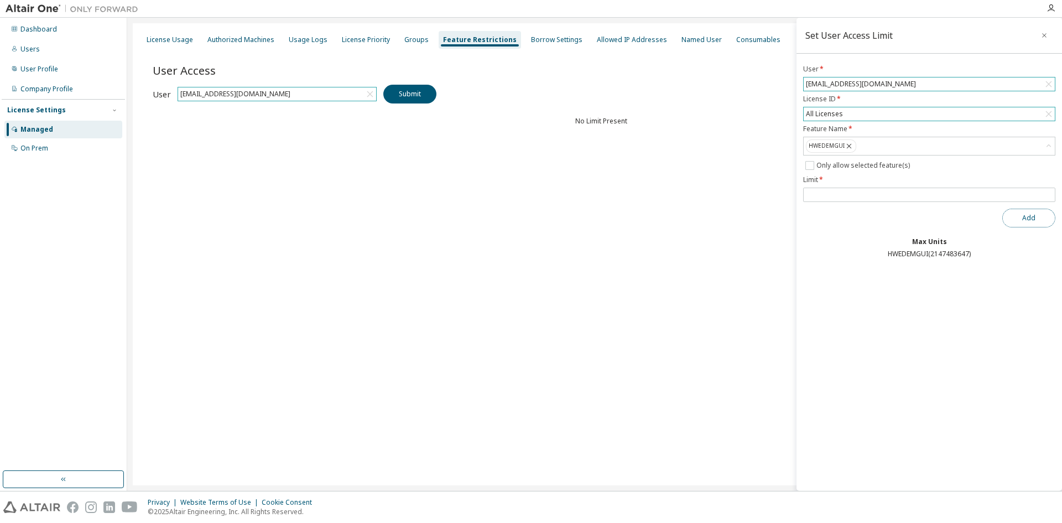
click at [1047, 224] on button "Add" at bounding box center [1028, 218] width 53 height 19
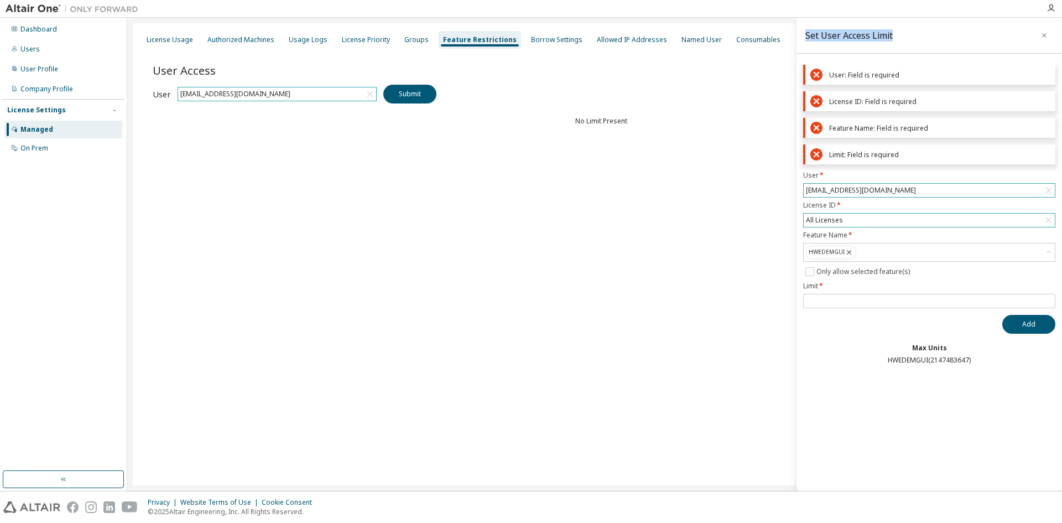
drag, startPoint x: 806, startPoint y: 34, endPoint x: 896, endPoint y: 34, distance: 90.2
click at [896, 34] on div "Set User Access Limit" at bounding box center [928, 36] width 265 height 36
copy div "Set User Access Limit"
click at [643, 175] on div "User Access Set User Access Clear Limit Clear Load Save Save As Field Operator …" at bounding box center [601, 116] width 897 height 133
click at [729, 307] on div "License Usage Authorized Machines Usage Logs License Priority Groups Feature Re…" at bounding box center [595, 254] width 924 height 462
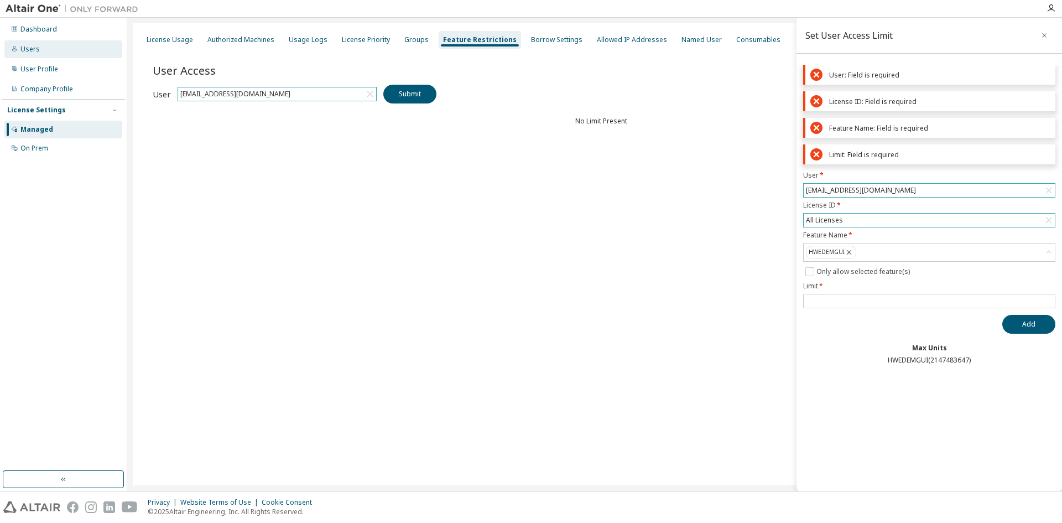
click at [49, 48] on div "Users" at bounding box center [63, 49] width 118 height 18
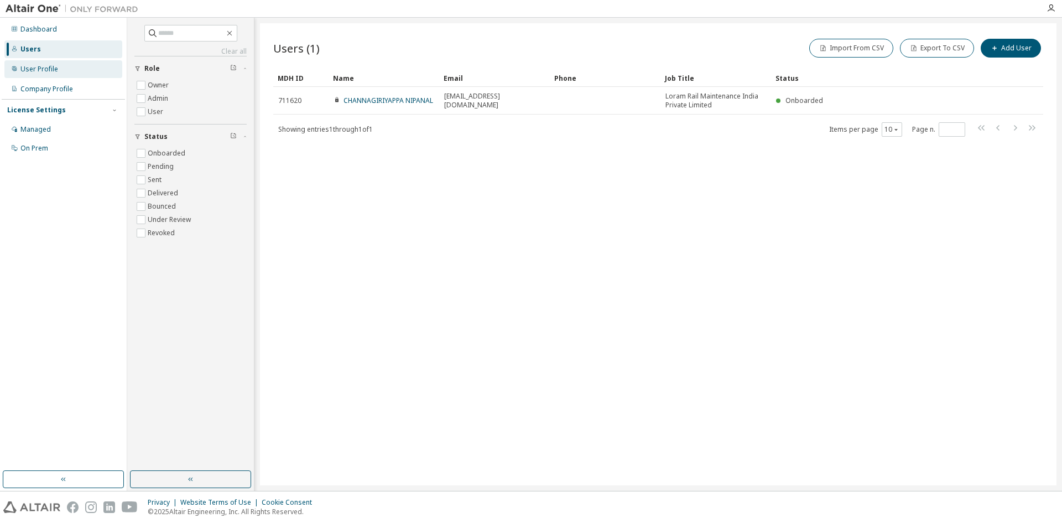
click at [56, 70] on div "User Profile" at bounding box center [39, 69] width 38 height 9
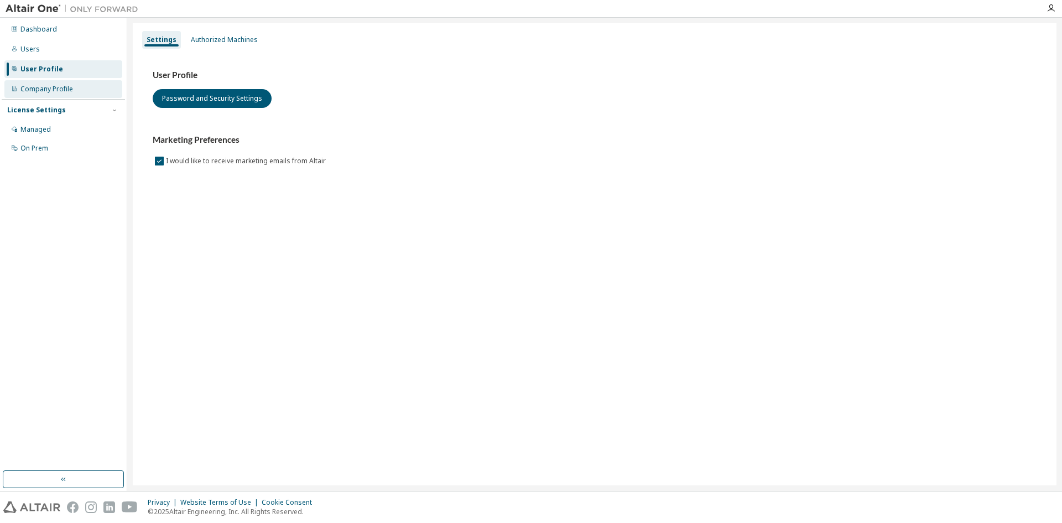
click at [56, 85] on div "Company Profile" at bounding box center [46, 89] width 53 height 9
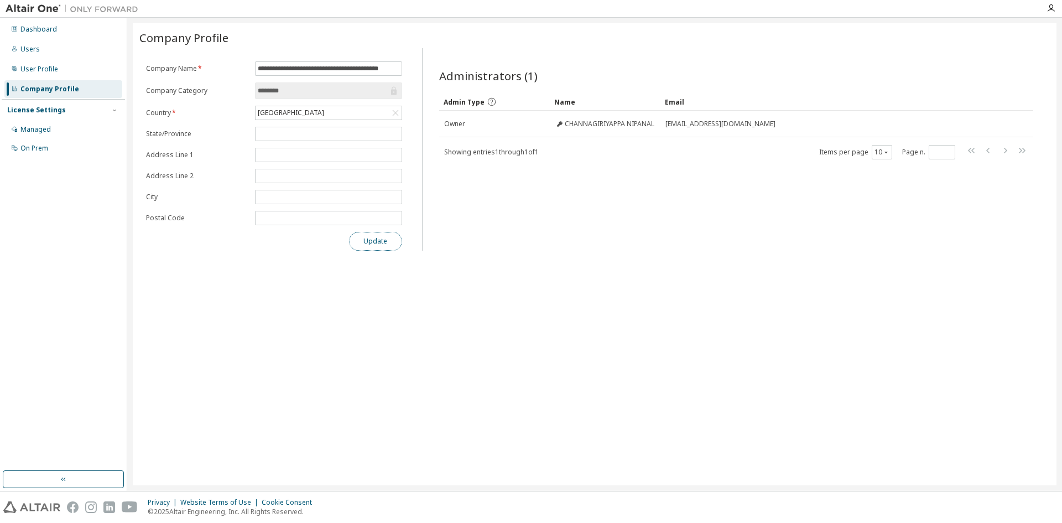
click at [373, 241] on button "Update" at bounding box center [375, 241] width 53 height 19
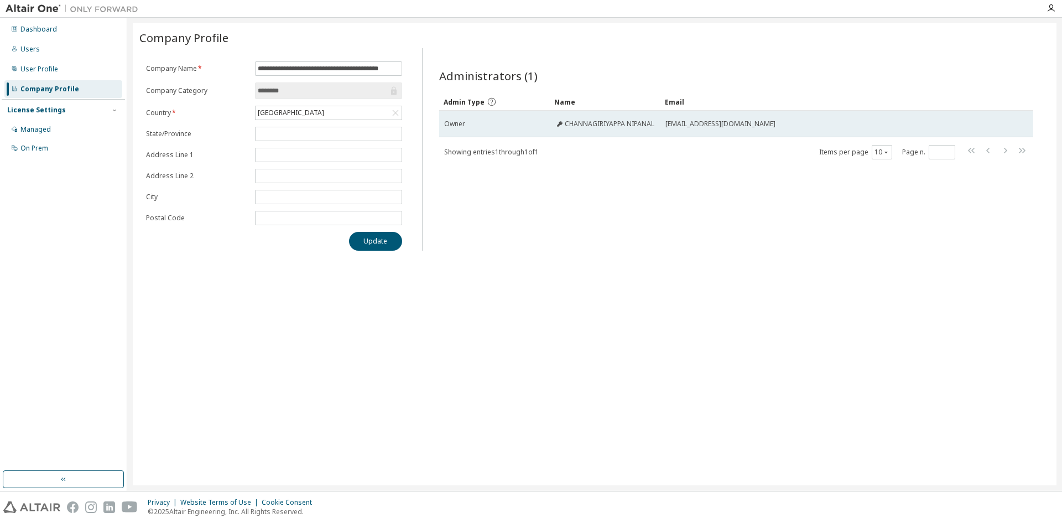
click at [630, 125] on span "CHANNAGIRIYAPPA NIPANAL" at bounding box center [610, 123] width 90 height 9
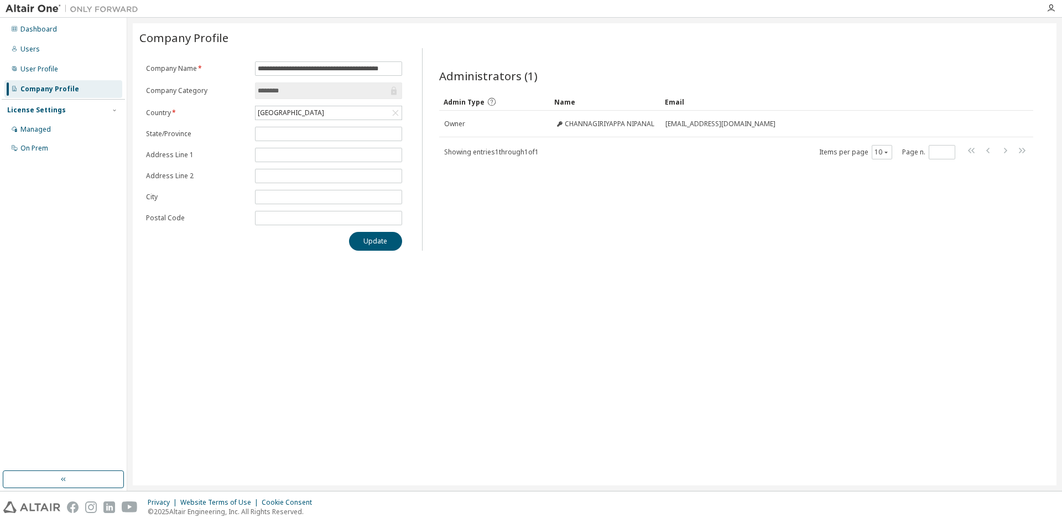
click at [68, 112] on div "License Settings" at bounding box center [63, 110] width 112 height 10
click at [50, 126] on div "Managed" at bounding box center [35, 129] width 30 height 9
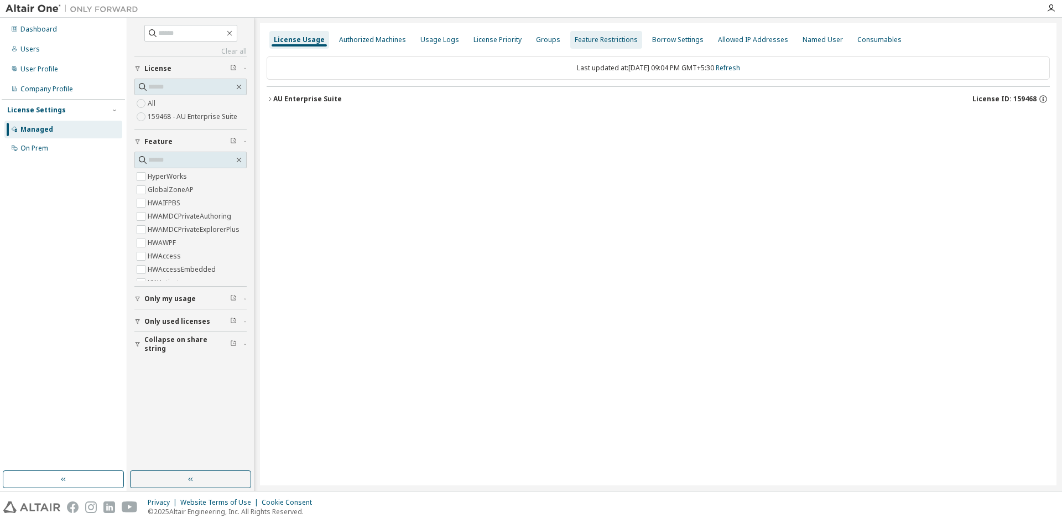
click at [588, 41] on div "Feature Restrictions" at bounding box center [606, 39] width 63 height 9
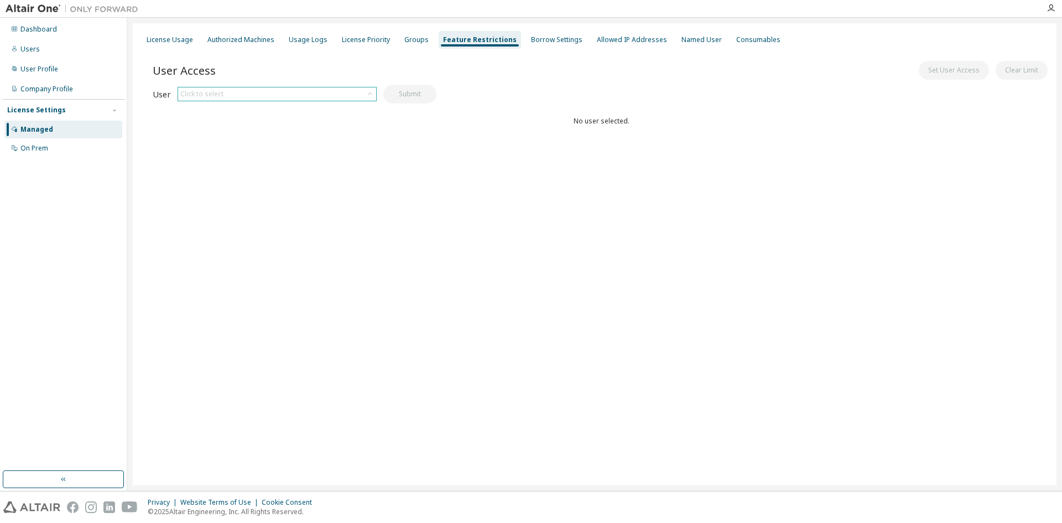
click at [273, 91] on div "Click to select" at bounding box center [277, 93] width 198 height 13
click at [272, 123] on li "[EMAIL_ADDRESS][DOMAIN_NAME]" at bounding box center [277, 125] width 196 height 14
click at [403, 98] on button "Submit" at bounding box center [409, 94] width 53 height 19
click at [950, 72] on button "Set User Access" at bounding box center [954, 70] width 70 height 19
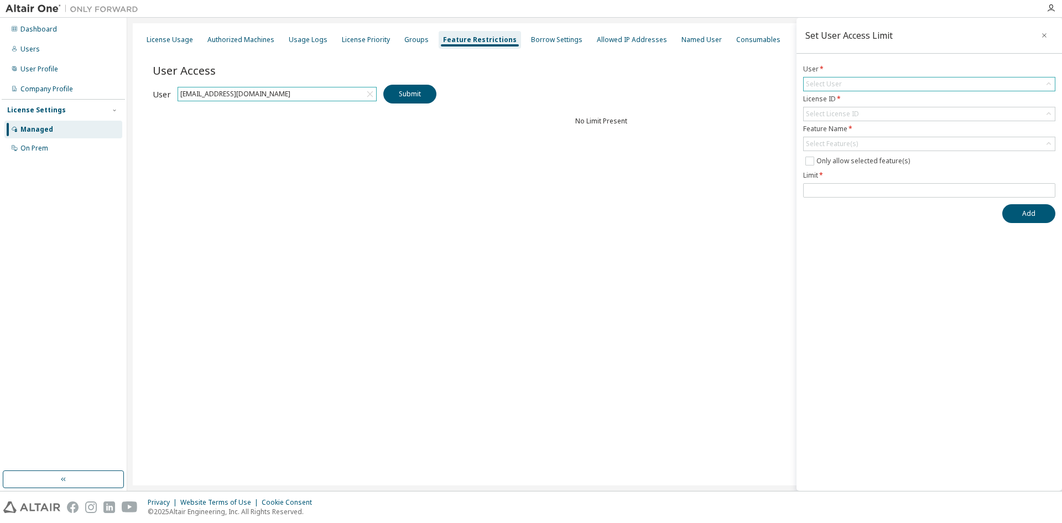
click at [852, 84] on div "Select User" at bounding box center [929, 83] width 251 height 13
click at [852, 117] on li "[EMAIL_ADDRESS][DOMAIN_NAME]" at bounding box center [928, 115] width 249 height 14
click at [836, 111] on div "Select License ID" at bounding box center [832, 114] width 53 height 9
click at [838, 142] on li "159468 - AU Enterprise Suite" at bounding box center [928, 145] width 249 height 14
click at [838, 145] on div "Select Feature(s)" at bounding box center [832, 143] width 52 height 9
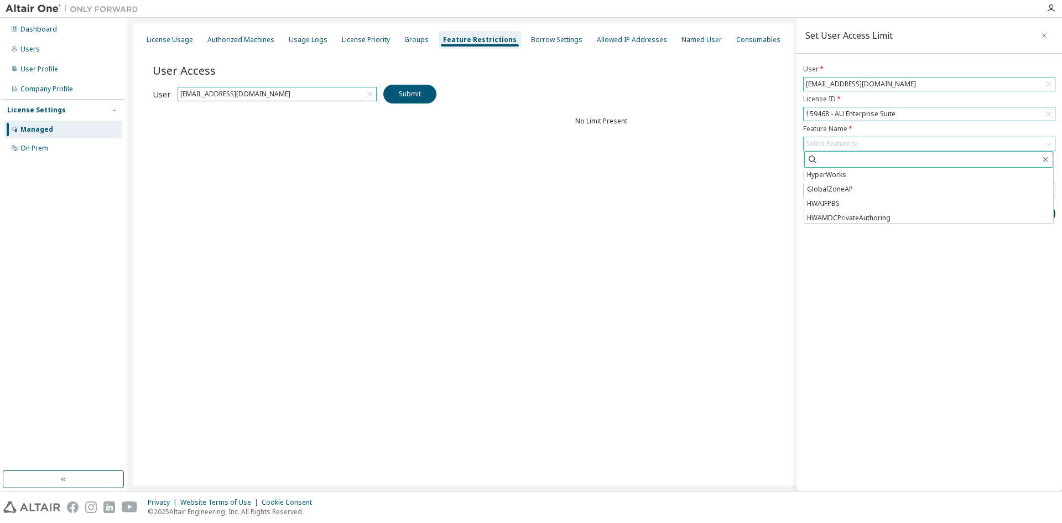
click at [836, 154] on input "text" at bounding box center [929, 159] width 222 height 11
type input "***"
click at [843, 183] on li "HWEDEMGUI" at bounding box center [928, 189] width 249 height 14
click at [1046, 164] on icon "button" at bounding box center [1045, 163] width 9 height 9
click at [763, 204] on div "License Usage Authorized Machines Usage Logs License Priority Groups Feature Re…" at bounding box center [595, 254] width 924 height 462
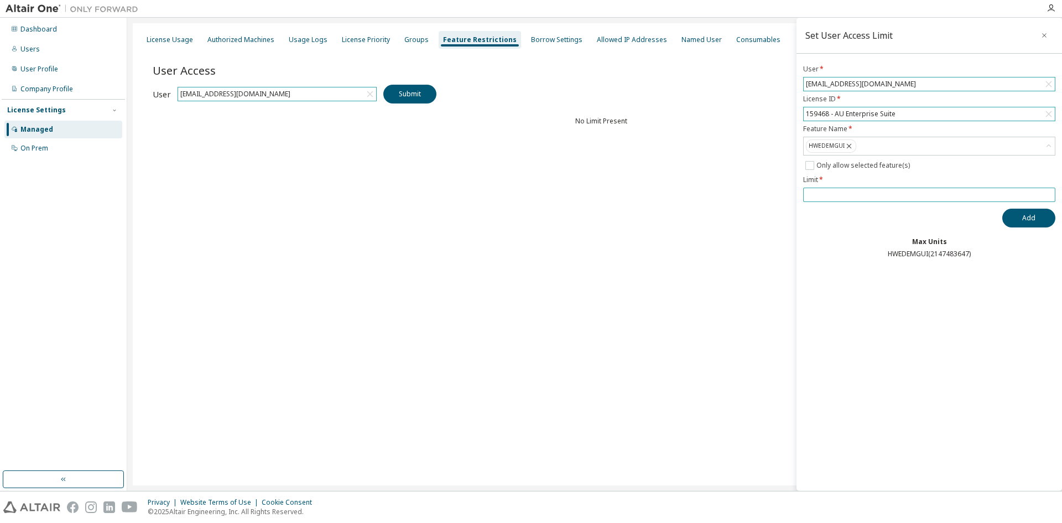
click at [822, 190] on span at bounding box center [929, 194] width 252 height 14
click at [827, 194] on input "number" at bounding box center [929, 194] width 247 height 9
type input "**"
click at [1025, 213] on button "Add" at bounding box center [1028, 218] width 53 height 19
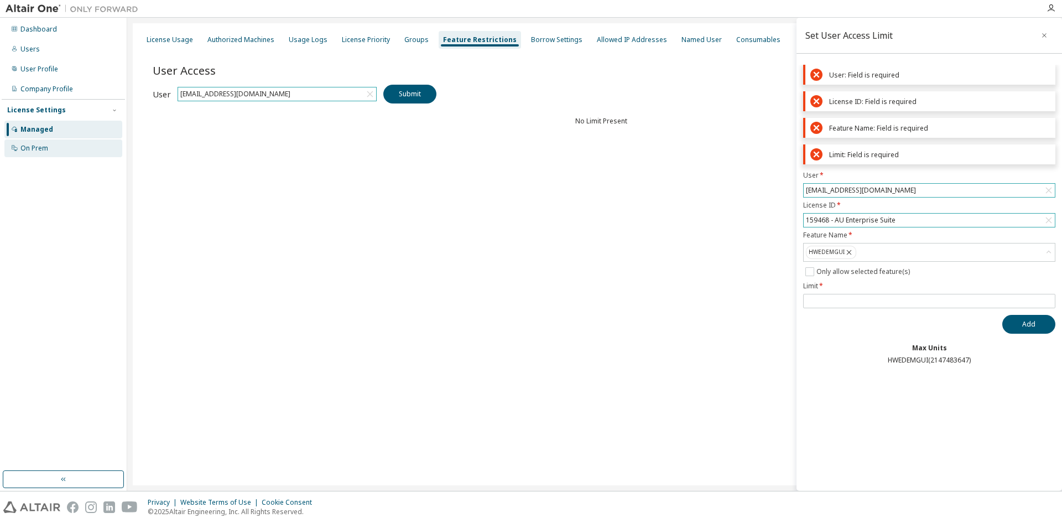
click at [54, 147] on div "On Prem" at bounding box center [63, 148] width 118 height 18
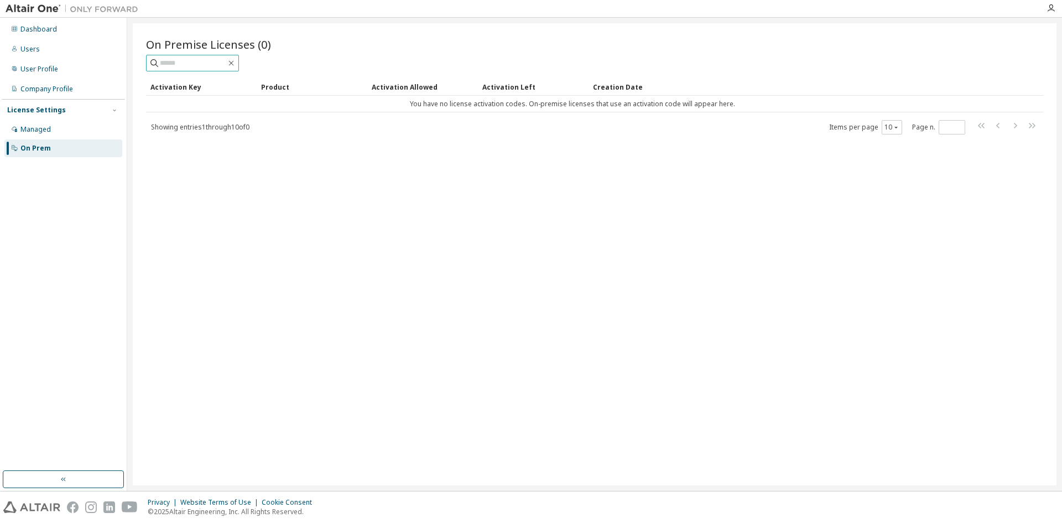
click at [206, 61] on input "text" at bounding box center [193, 63] width 66 height 11
paste input "******"
click at [167, 61] on input "******" at bounding box center [193, 63] width 66 height 11
drag, startPoint x: 187, startPoint y: 61, endPoint x: 133, endPoint y: 55, distance: 54.5
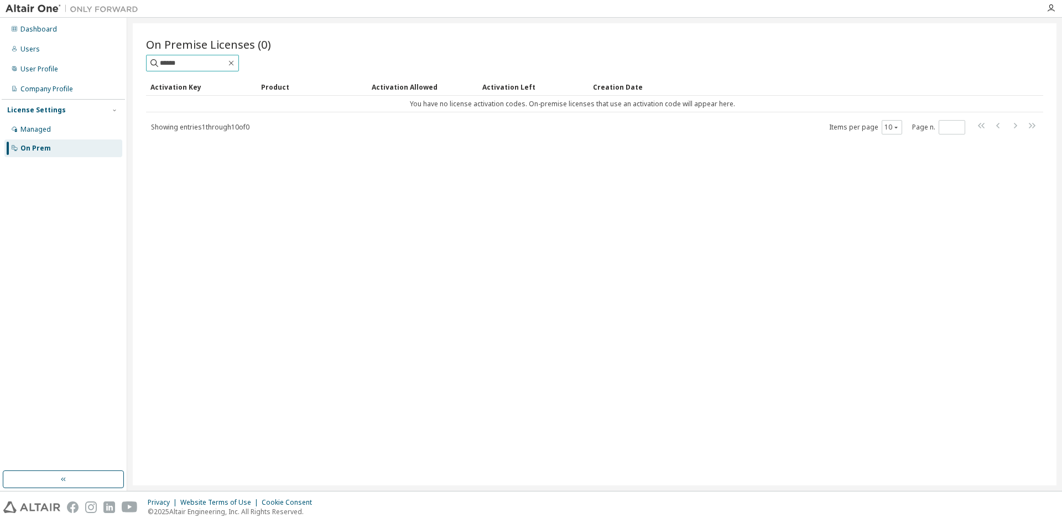
click at [133, 55] on div "On Premise Licenses (0) ****** Clear Load Save Save As Field Operator Value Sel…" at bounding box center [595, 254] width 924 height 462
paste input "text"
type input "******"
click at [190, 88] on div "Activation Key" at bounding box center [201, 87] width 102 height 18
click at [273, 90] on div "Product" at bounding box center [312, 87] width 102 height 18
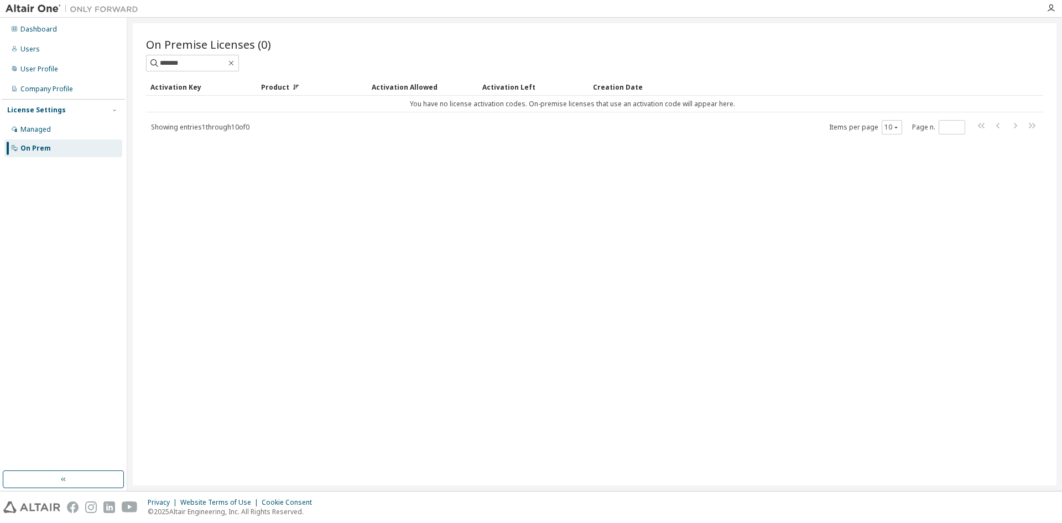
click at [400, 87] on div "Activation Allowed" at bounding box center [423, 87] width 102 height 18
click at [506, 88] on div "Activation Left" at bounding box center [533, 87] width 102 height 18
click at [618, 89] on div "Creation Date" at bounding box center [794, 87] width 402 height 18
click at [38, 124] on div "Managed" at bounding box center [63, 130] width 118 height 18
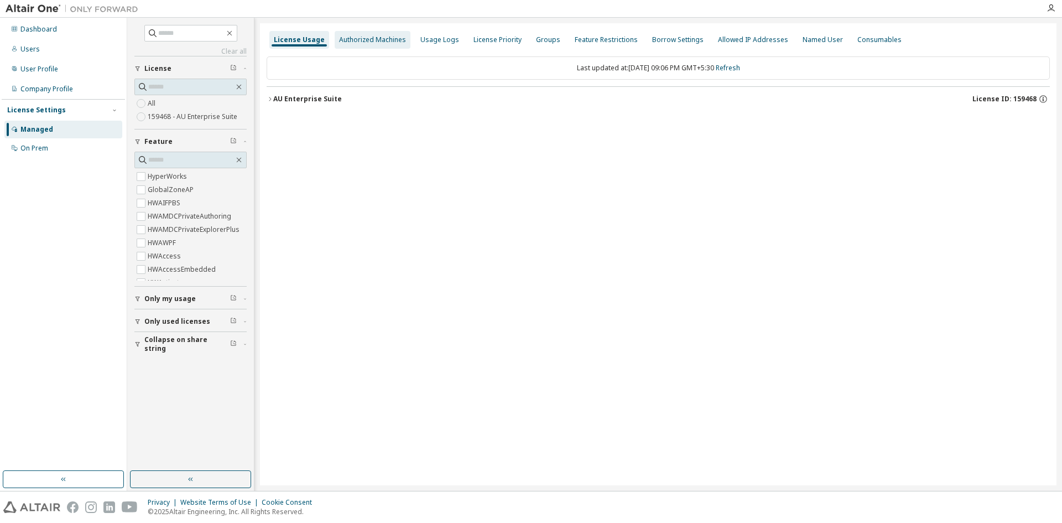
click at [358, 43] on div "Authorized Machines" at bounding box center [372, 39] width 67 height 9
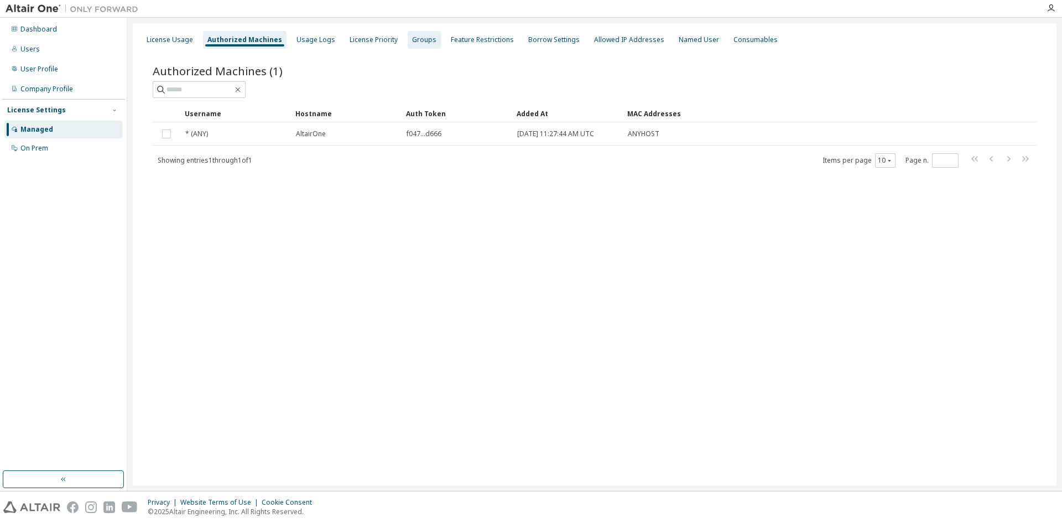
click at [408, 39] on div "Groups" at bounding box center [424, 40] width 33 height 18
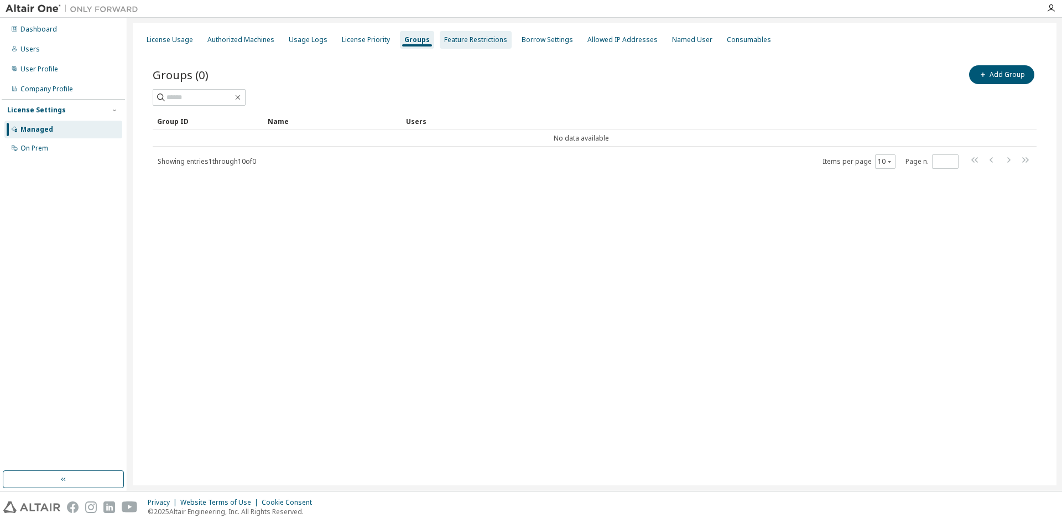
click at [467, 43] on div "Feature Restrictions" at bounding box center [475, 39] width 63 height 9
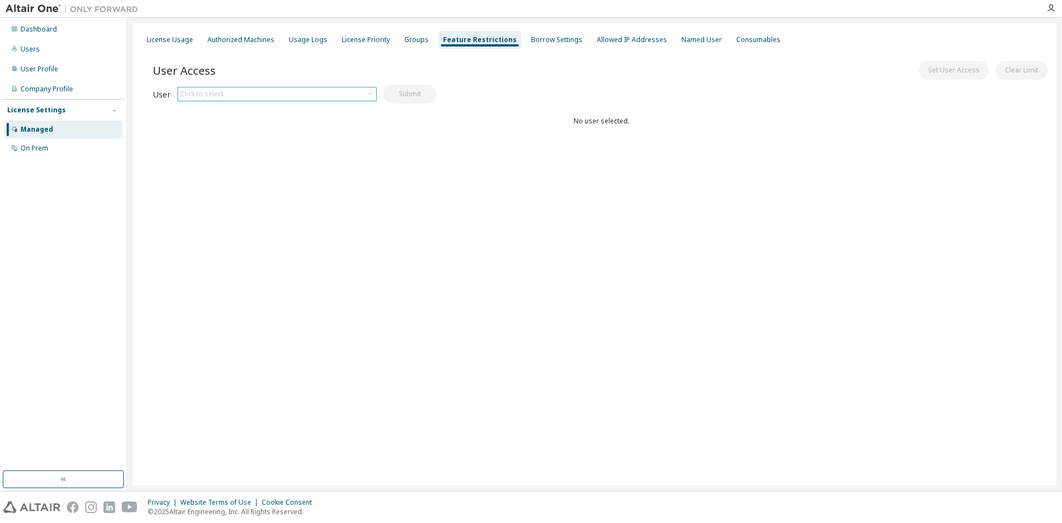
click at [285, 92] on div "Click to select" at bounding box center [277, 93] width 198 height 13
click at [269, 126] on li "[EMAIL_ADDRESS][DOMAIN_NAME]" at bounding box center [277, 125] width 196 height 14
click at [429, 94] on button "Submit" at bounding box center [409, 94] width 53 height 19
click at [921, 79] on div "Set User Access Clear Limit" at bounding box center [825, 70] width 449 height 23
click at [939, 75] on button "Set User Access" at bounding box center [954, 70] width 70 height 19
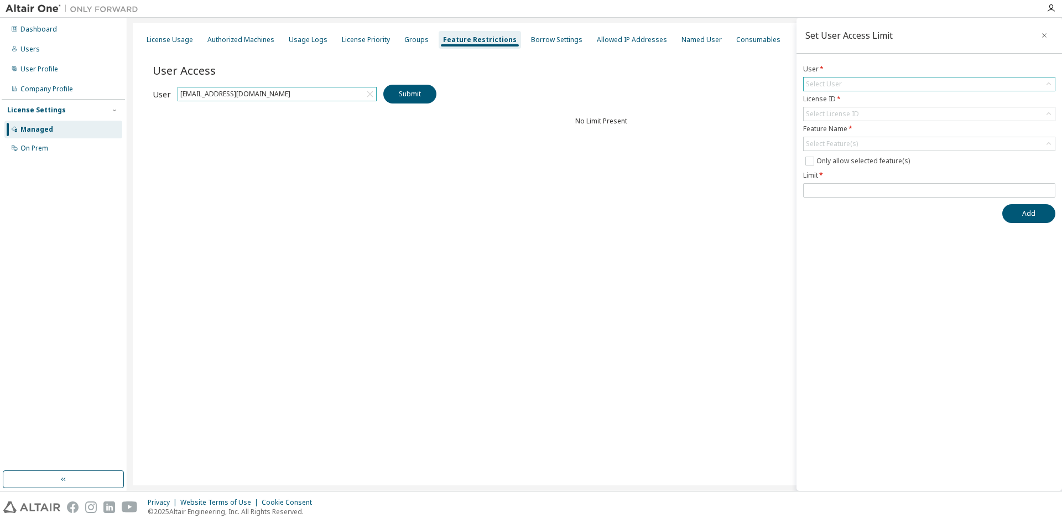
click at [866, 82] on div "Select User" at bounding box center [929, 83] width 251 height 13
click at [861, 109] on li "[EMAIL_ADDRESS][DOMAIN_NAME]" at bounding box center [928, 115] width 249 height 14
click at [850, 114] on div "Select License ID" at bounding box center [832, 114] width 53 height 9
click at [849, 142] on li "159468 - AU Enterprise Suite" at bounding box center [928, 145] width 249 height 14
click at [844, 147] on div "Select Feature(s)" at bounding box center [832, 143] width 52 height 9
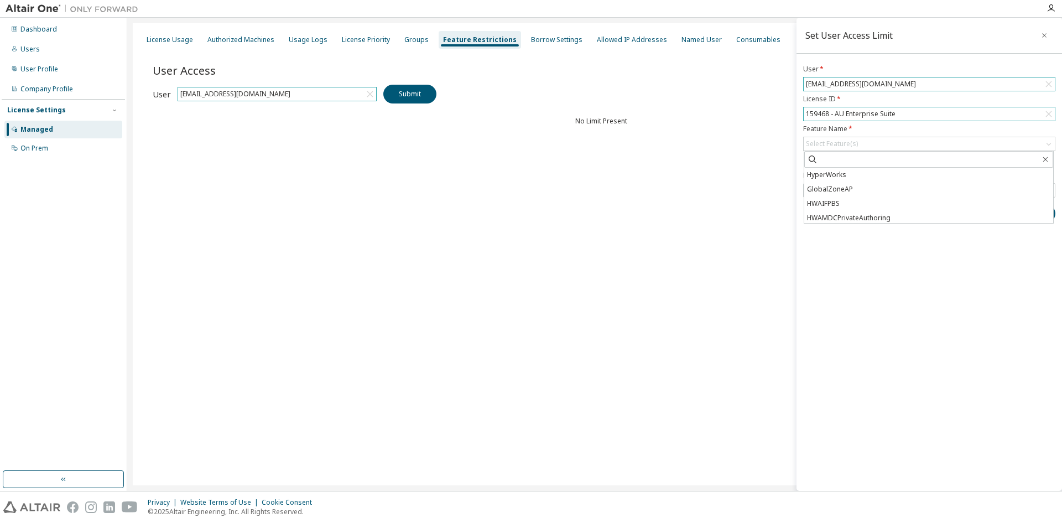
click at [699, 157] on div "User Access Set User Access Clear Limit Clear Load Save Save As Field Operator …" at bounding box center [601, 116] width 897 height 133
click at [833, 135] on form "User * [EMAIL_ADDRESS][DOMAIN_NAME] License ID * 159468 - AU Enterprise Suite F…" at bounding box center [929, 131] width 252 height 133
click at [833, 144] on div "Select Feature(s)" at bounding box center [832, 143] width 52 height 9
click at [833, 143] on div "Select Feature(s)" at bounding box center [832, 143] width 52 height 9
click at [826, 145] on div "Select Feature(s)" at bounding box center [832, 143] width 52 height 9
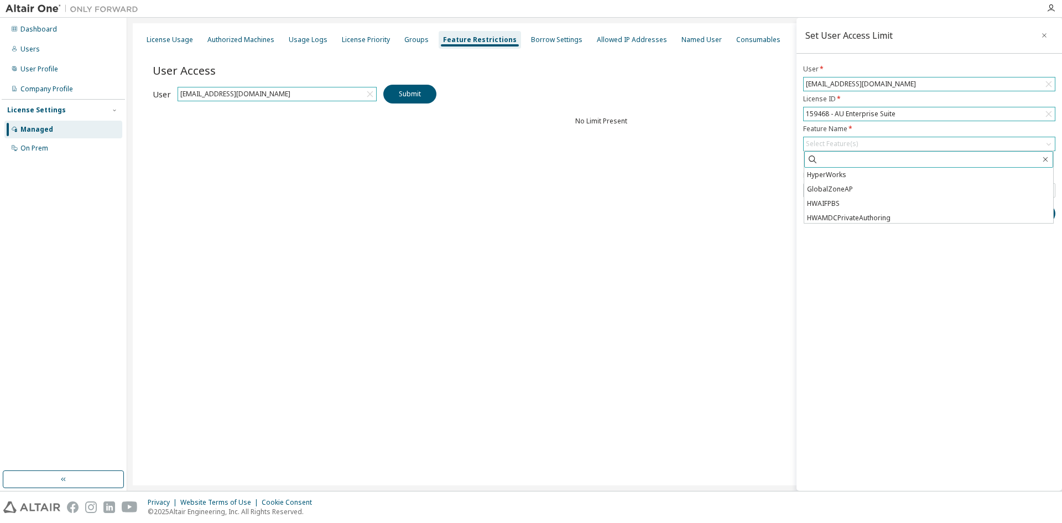
click at [831, 158] on input "text" at bounding box center [929, 159] width 222 height 11
type input "****"
click at [835, 173] on li "HWEDEMGUI" at bounding box center [928, 175] width 249 height 14
click at [847, 325] on div "Set User Access Limit User * [EMAIL_ADDRESS][DOMAIN_NAME] License ID * 159468 -…" at bounding box center [928, 254] width 265 height 473
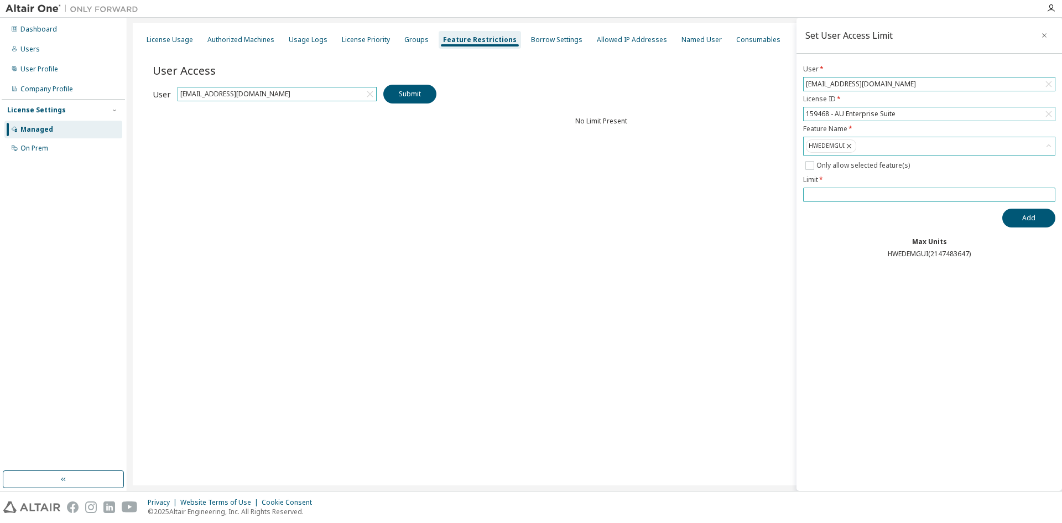
click at [862, 194] on input "number" at bounding box center [929, 194] width 247 height 9
type input "**"
click at [1051, 216] on button "Add" at bounding box center [1028, 218] width 53 height 19
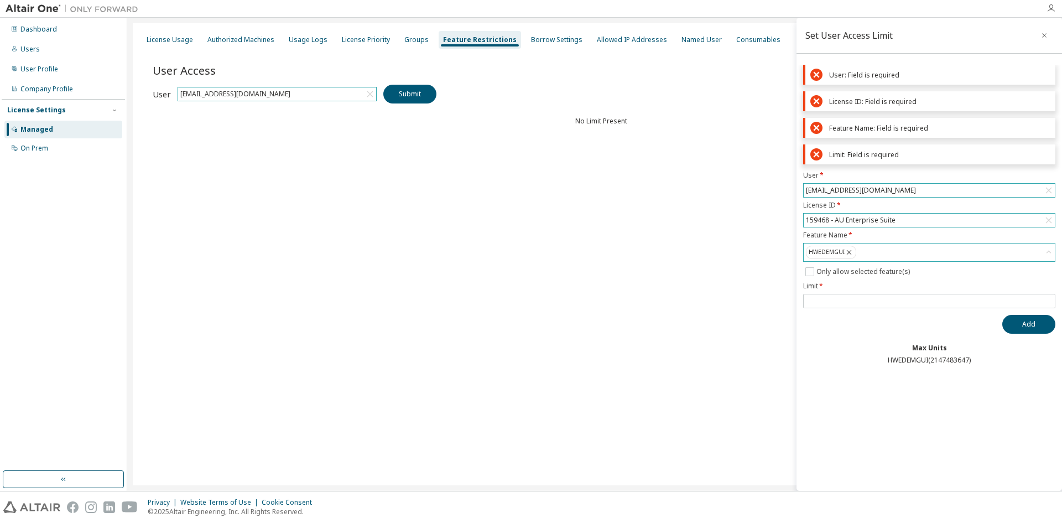
click at [1046, 8] on div at bounding box center [1051, 8] width 22 height 9
click at [1049, 8] on icon "button" at bounding box center [1050, 8] width 9 height 9
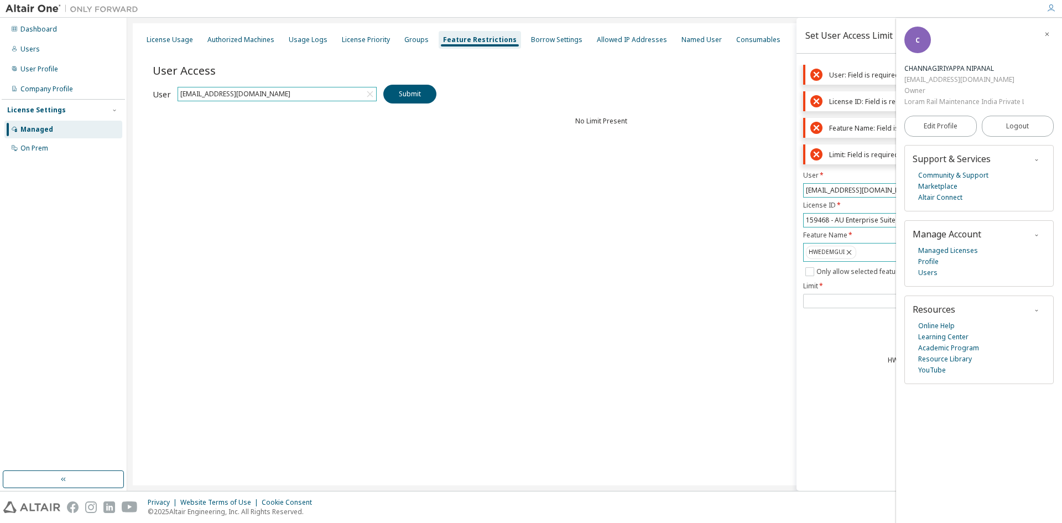
click at [963, 197] on div "Community & Support Marketplace Altair Connect" at bounding box center [979, 186] width 133 height 33
click at [958, 197] on link "Altair Connect" at bounding box center [940, 197] width 44 height 11
click at [943, 176] on link "Community & Support" at bounding box center [953, 175] width 70 height 11
